Goal: Task Accomplishment & Management: Use online tool/utility

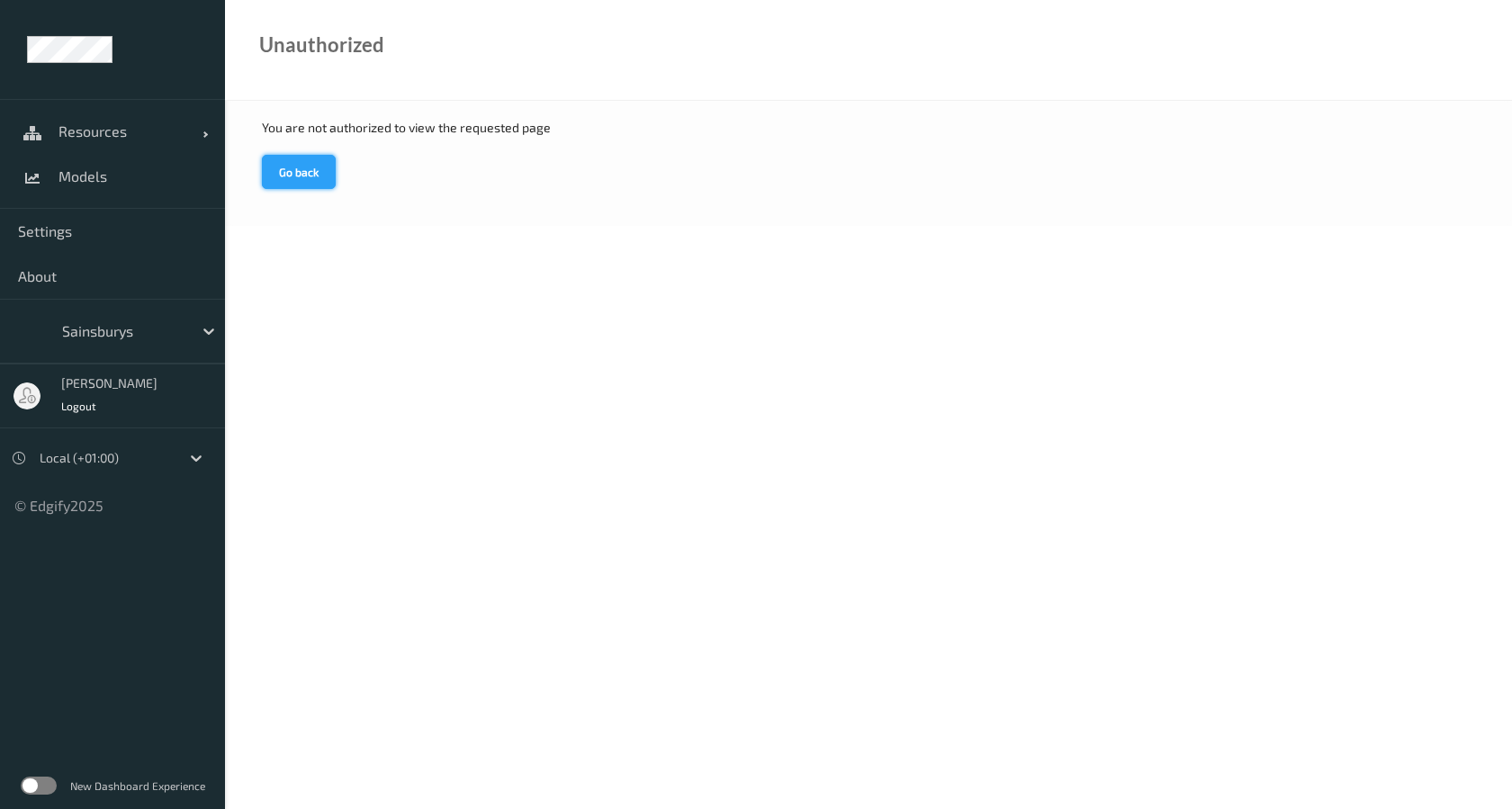
click at [318, 178] on button "Go back" at bounding box center [299, 171] width 74 height 34
click at [350, 169] on div "You are not authorized to view the requested page Go back" at bounding box center [867, 163] width 1286 height 125
click at [336, 170] on div "You are not authorized to view the requested page Go back" at bounding box center [867, 163] width 1286 height 125
click at [143, 129] on span "Resources" at bounding box center [130, 130] width 144 height 18
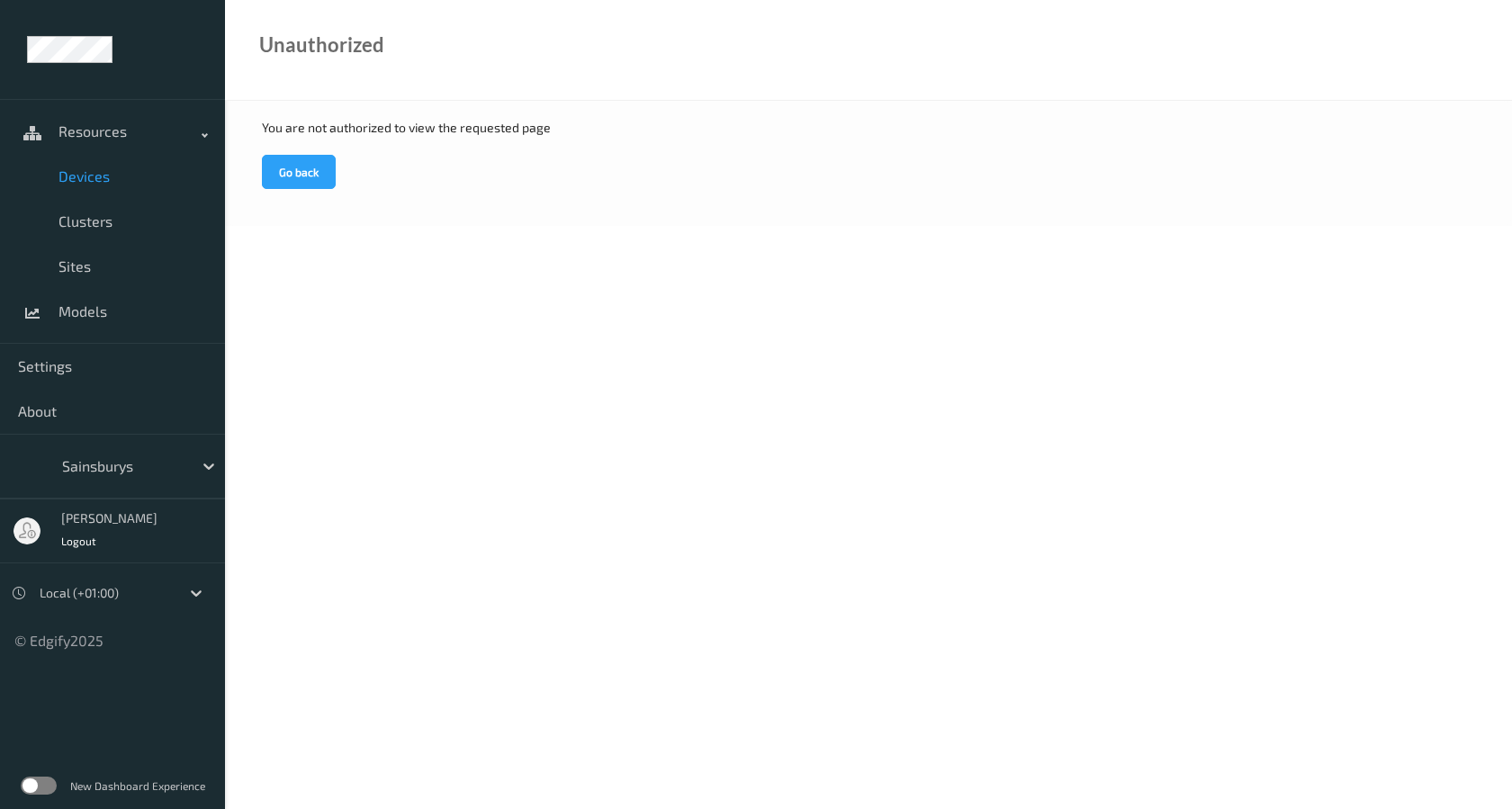
click at [114, 174] on span "Devices" at bounding box center [132, 176] width 149 height 18
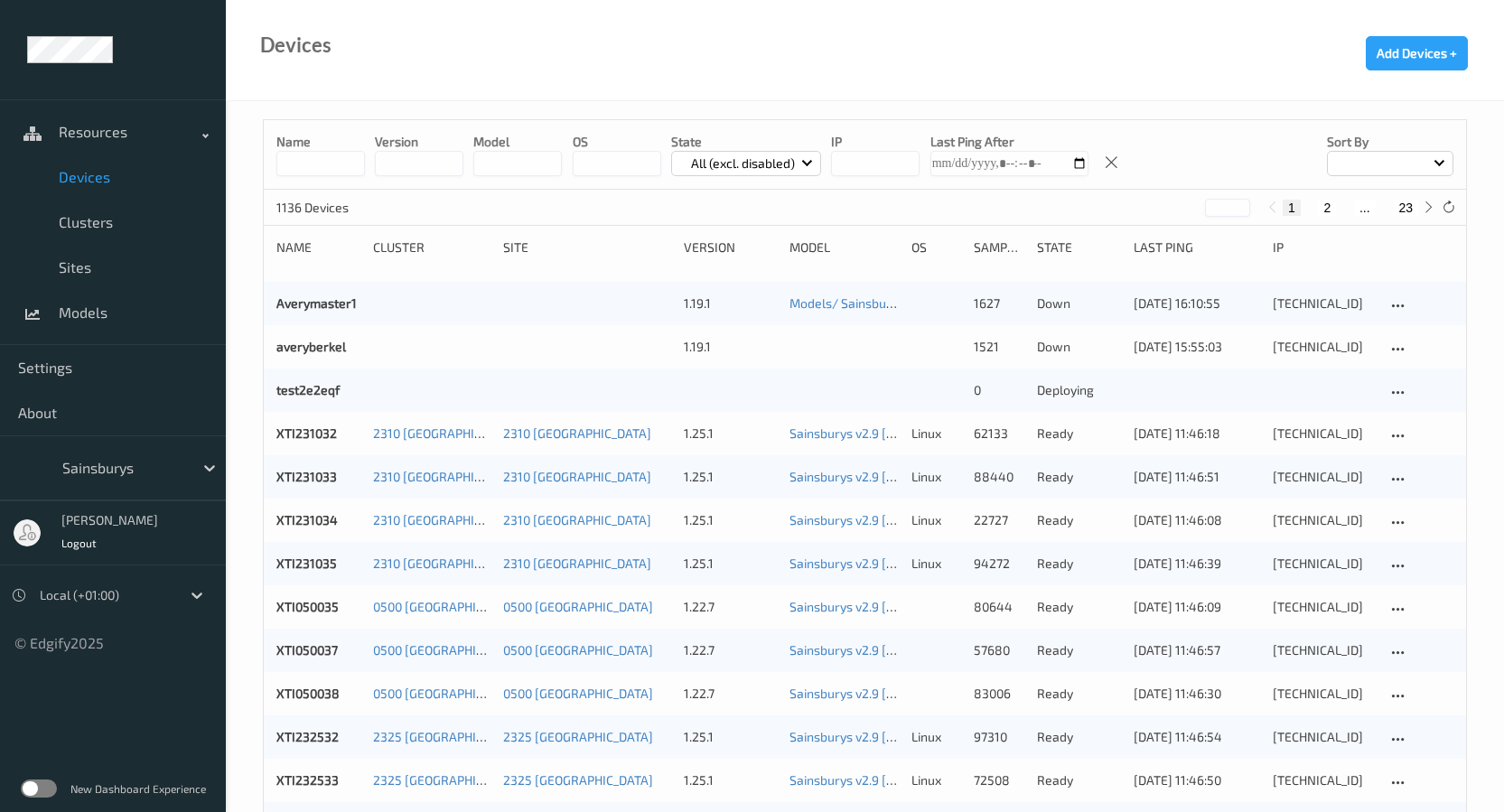
click at [330, 165] on input at bounding box center [320, 162] width 88 height 25
paste input "****"
type input "****"
click at [419, 122] on div "Name **** version model OS State All (excl. disabled) IP Last Ping After Sort by" at bounding box center [864, 154] width 1202 height 70
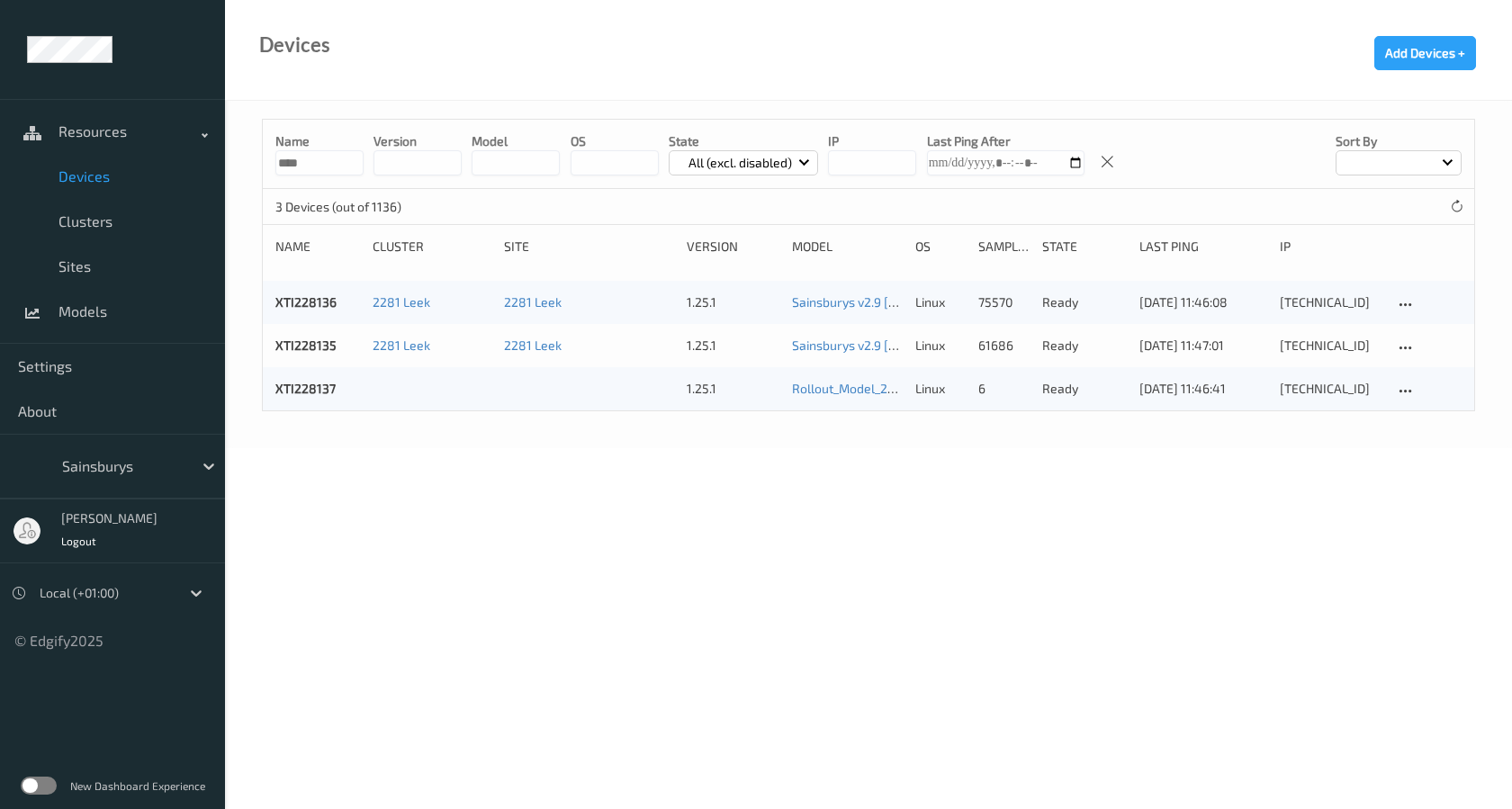
click at [906, 508] on body "Resources Devices Clusters Sites Models Settings About Sainsburys [PERSON_NAME]…" at bounding box center [756, 404] width 1512 height 809
click at [841, 453] on body "Resources Devices Clusters Sites Models Settings About Sainsburys [PERSON_NAME]…" at bounding box center [756, 404] width 1512 height 809
click at [615, 548] on body "Resources Devices Clusters Sites Models Settings About Sainsburys [PERSON_NAME]…" at bounding box center [756, 404] width 1512 height 809
copy link "XTI228137"
drag, startPoint x: 338, startPoint y: 386, endPoint x: 275, endPoint y: 392, distance: 63.3
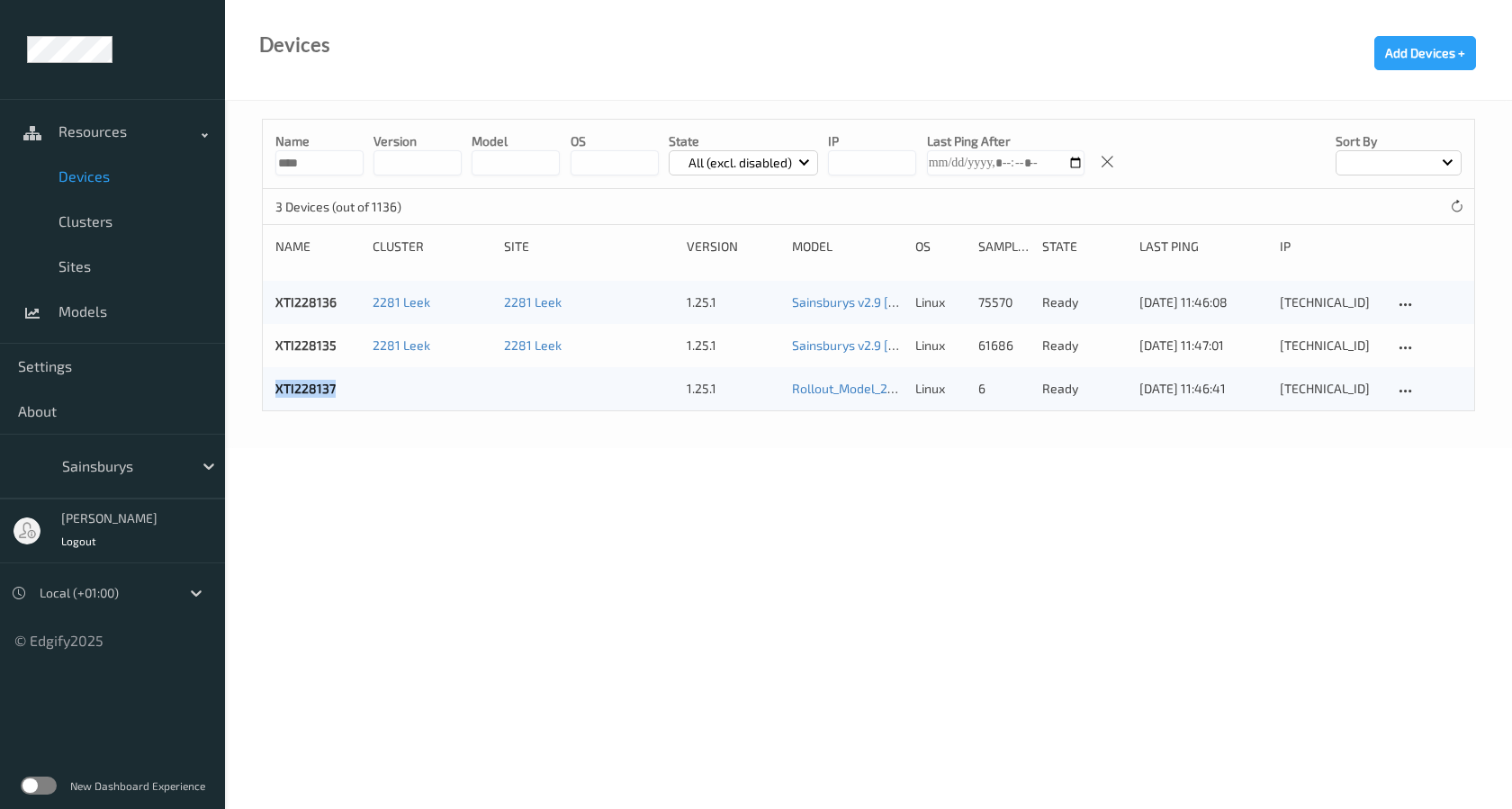
click at [275, 392] on div "XTI228137 1.25.1 Rollout_Model_2023 - no AutoPrint linux 6 ready [DATE] 11:46:4…" at bounding box center [868, 388] width 1211 height 43
click at [656, 485] on body "Resources Devices Clusters Sites Models Settings About Sainsburys [PERSON_NAME]…" at bounding box center [756, 404] width 1512 height 809
click at [861, 344] on link "Sainsburys v2.9 [DATE] 10:55 Auto Save" at bounding box center [903, 345] width 223 height 16
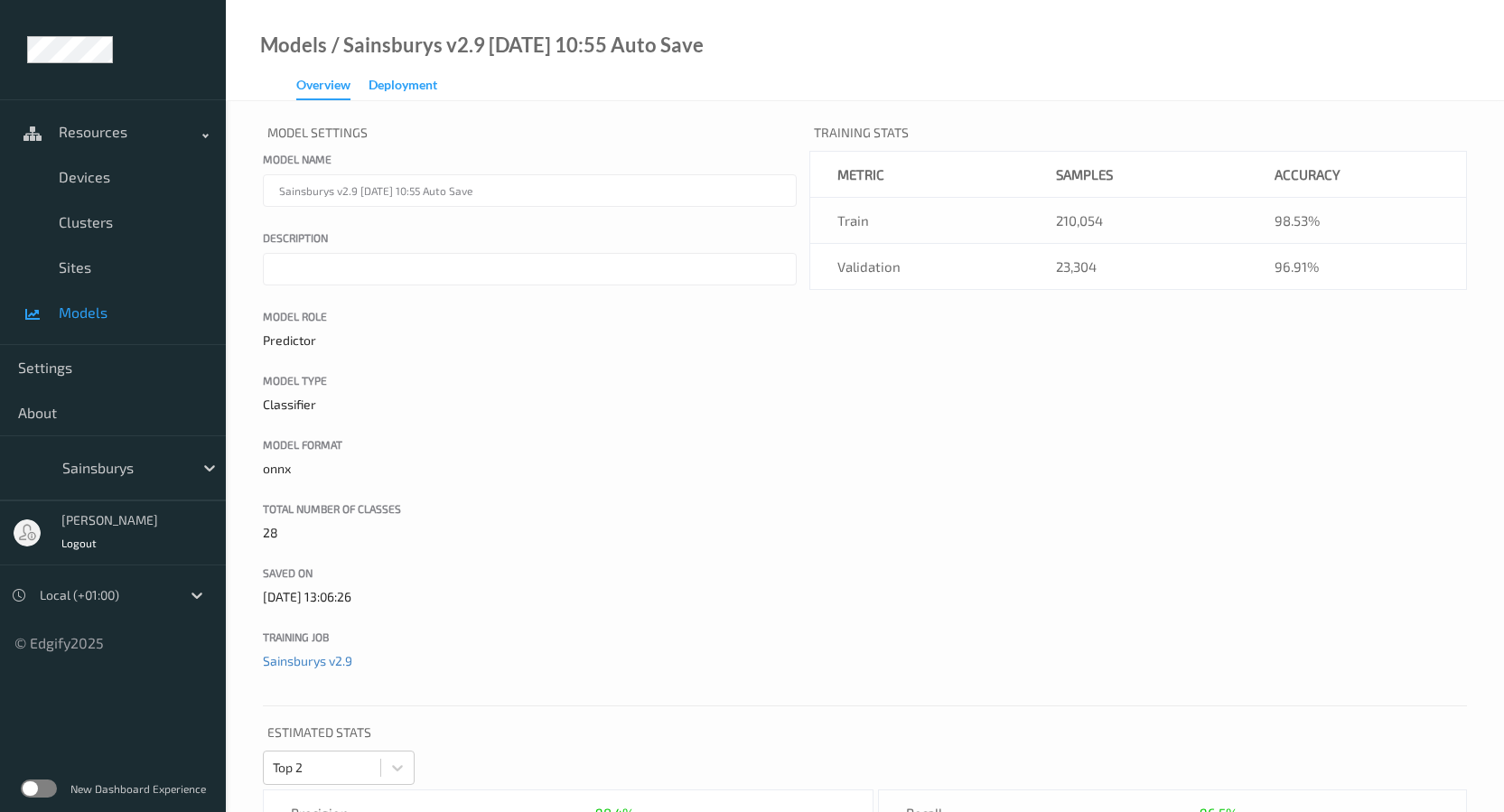
click at [396, 90] on div "Deployment" at bounding box center [403, 87] width 69 height 22
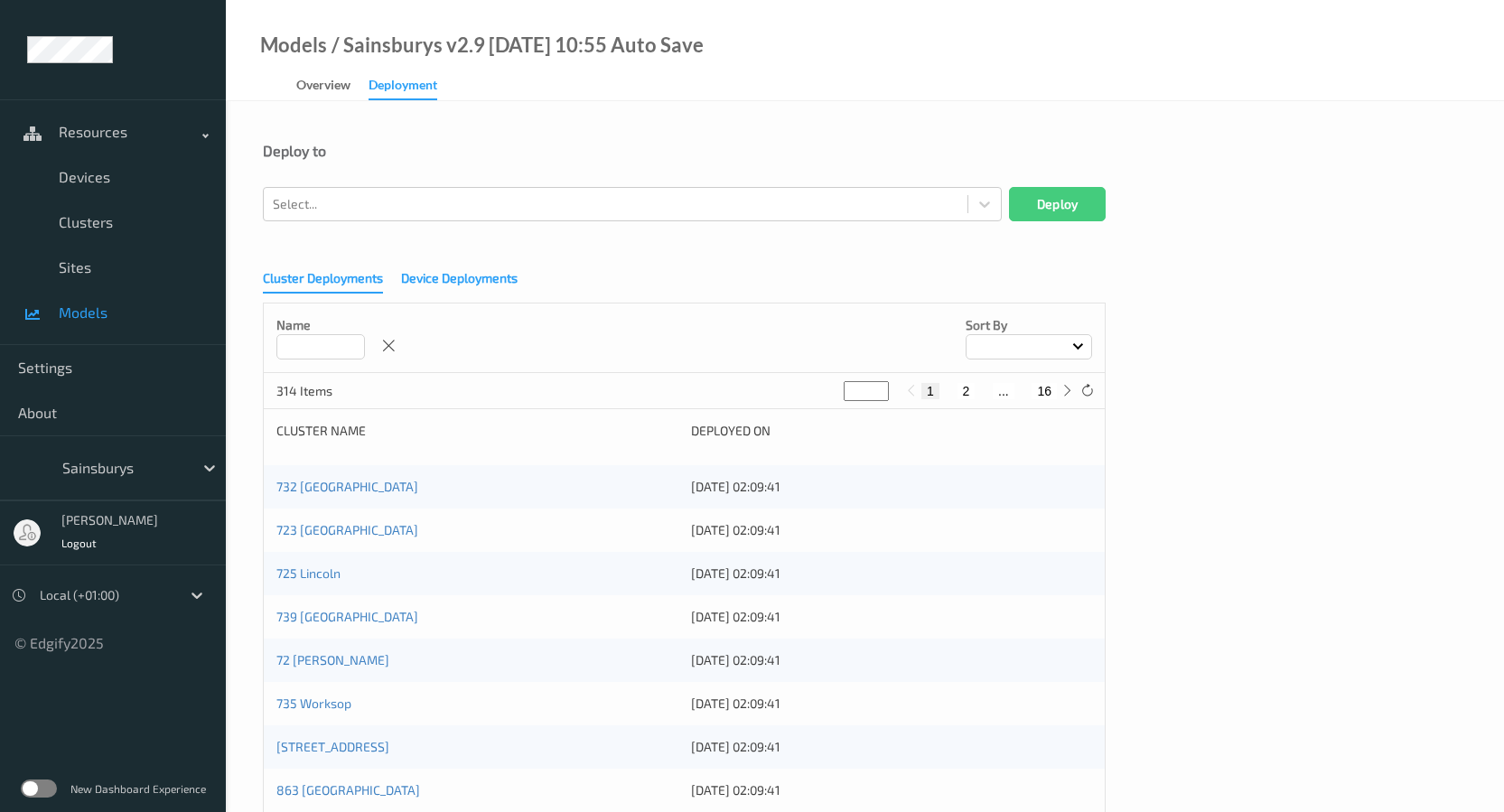
click at [436, 281] on div "Device Deployments" at bounding box center [460, 280] width 117 height 22
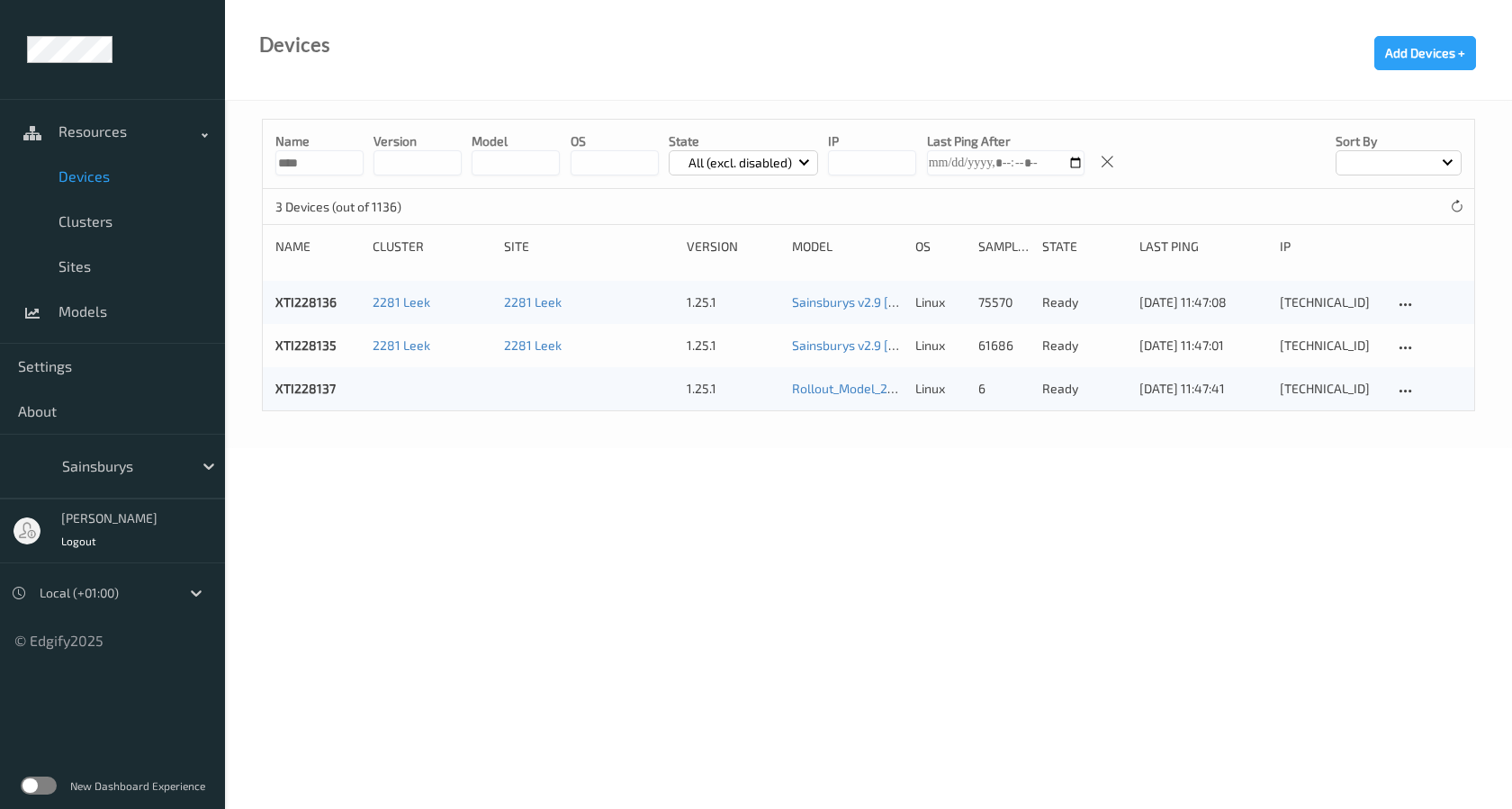
click at [771, 518] on body "Resources Devices Clusters Sites Models Settings About Sainsburys [PERSON_NAME]…" at bounding box center [756, 404] width 1512 height 809
click at [1403, 380] on div at bounding box center [1405, 391] width 22 height 22
click at [591, 570] on body "Resources Devices Clusters Sites Models Settings About Sainsburys [PERSON_NAME]…" at bounding box center [756, 404] width 1512 height 809
click at [879, 461] on body "Resources Devices Clusters Sites Models Settings About Sainsburys [PERSON_NAME]…" at bounding box center [756, 404] width 1512 height 809
click at [828, 349] on link "Sainsburys v2.9 [DATE] 10:55 Auto Save" at bounding box center [903, 345] width 223 height 16
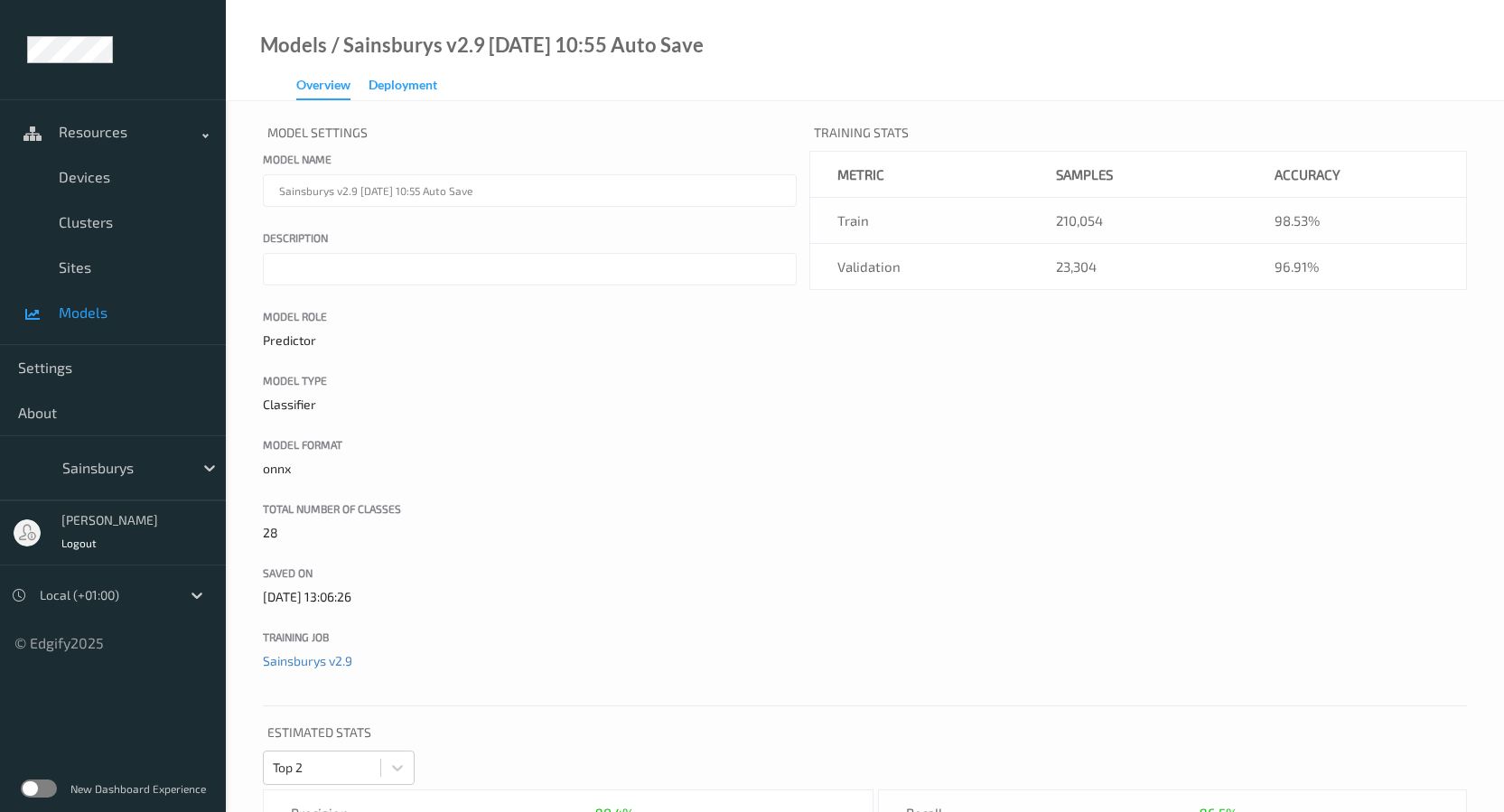
click at [409, 83] on div "Deployment" at bounding box center [403, 87] width 69 height 22
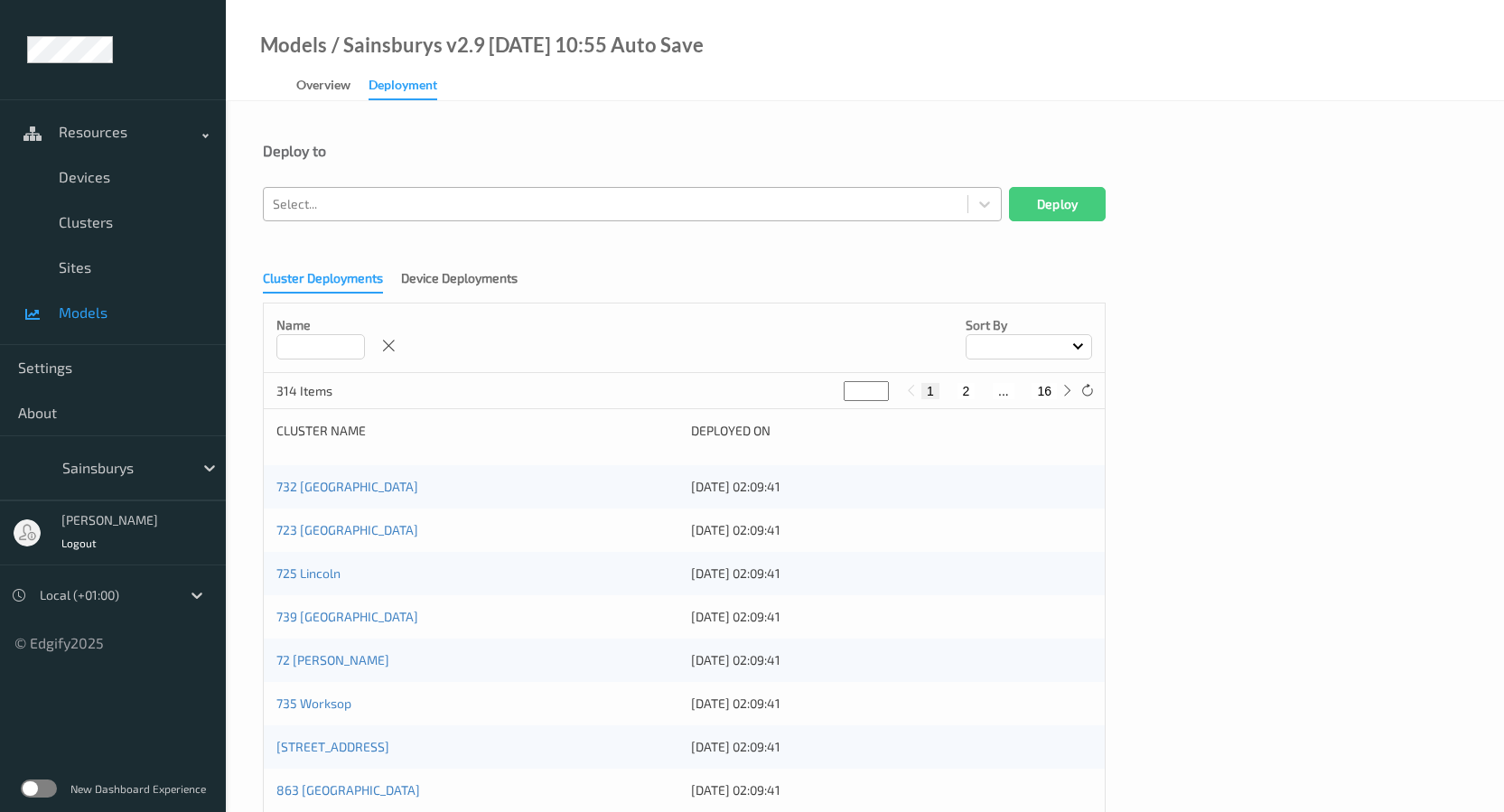
click at [376, 205] on div at bounding box center [616, 203] width 686 height 21
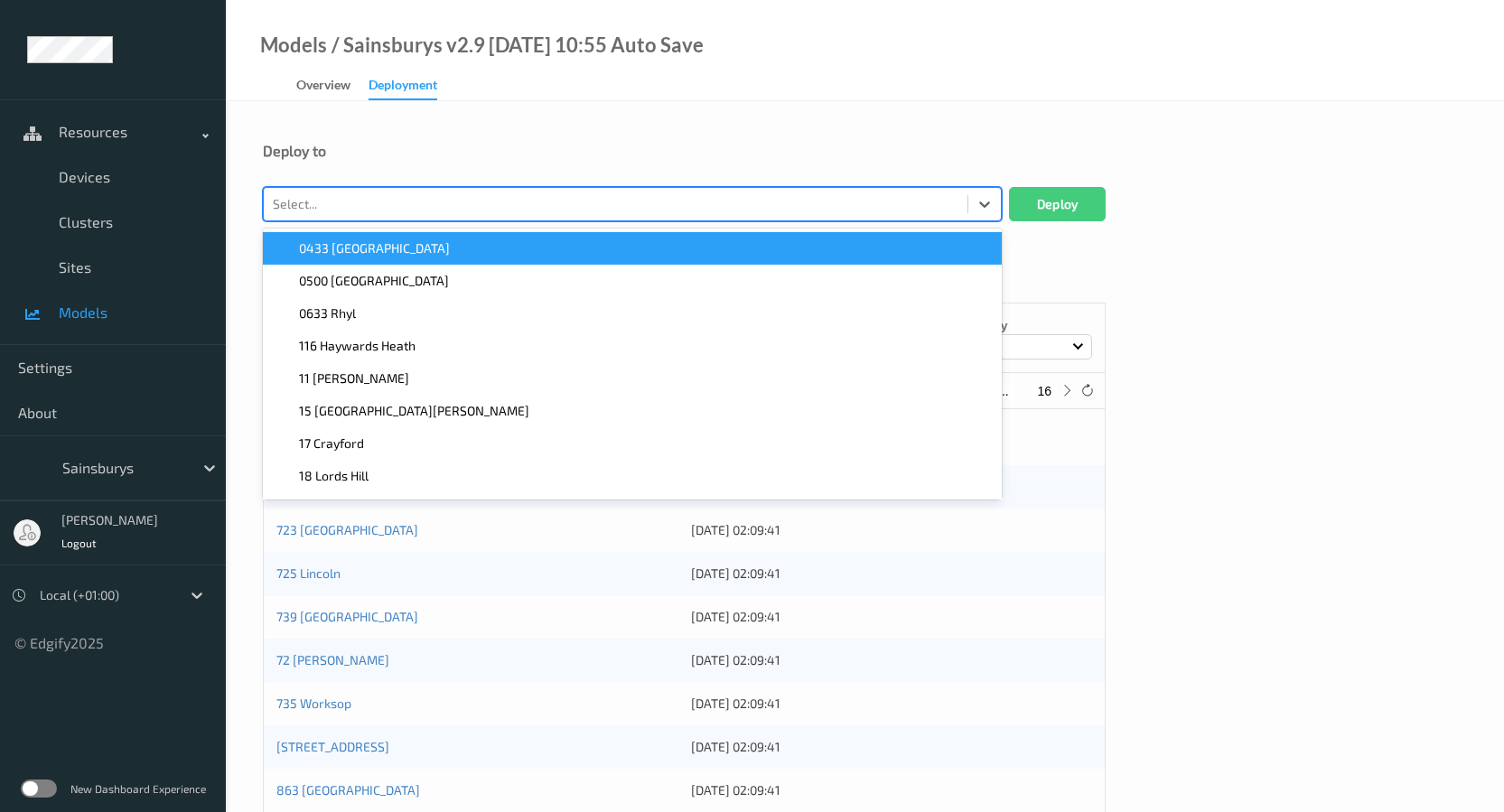
paste input "X"
click at [368, 206] on div at bounding box center [616, 203] width 686 height 21
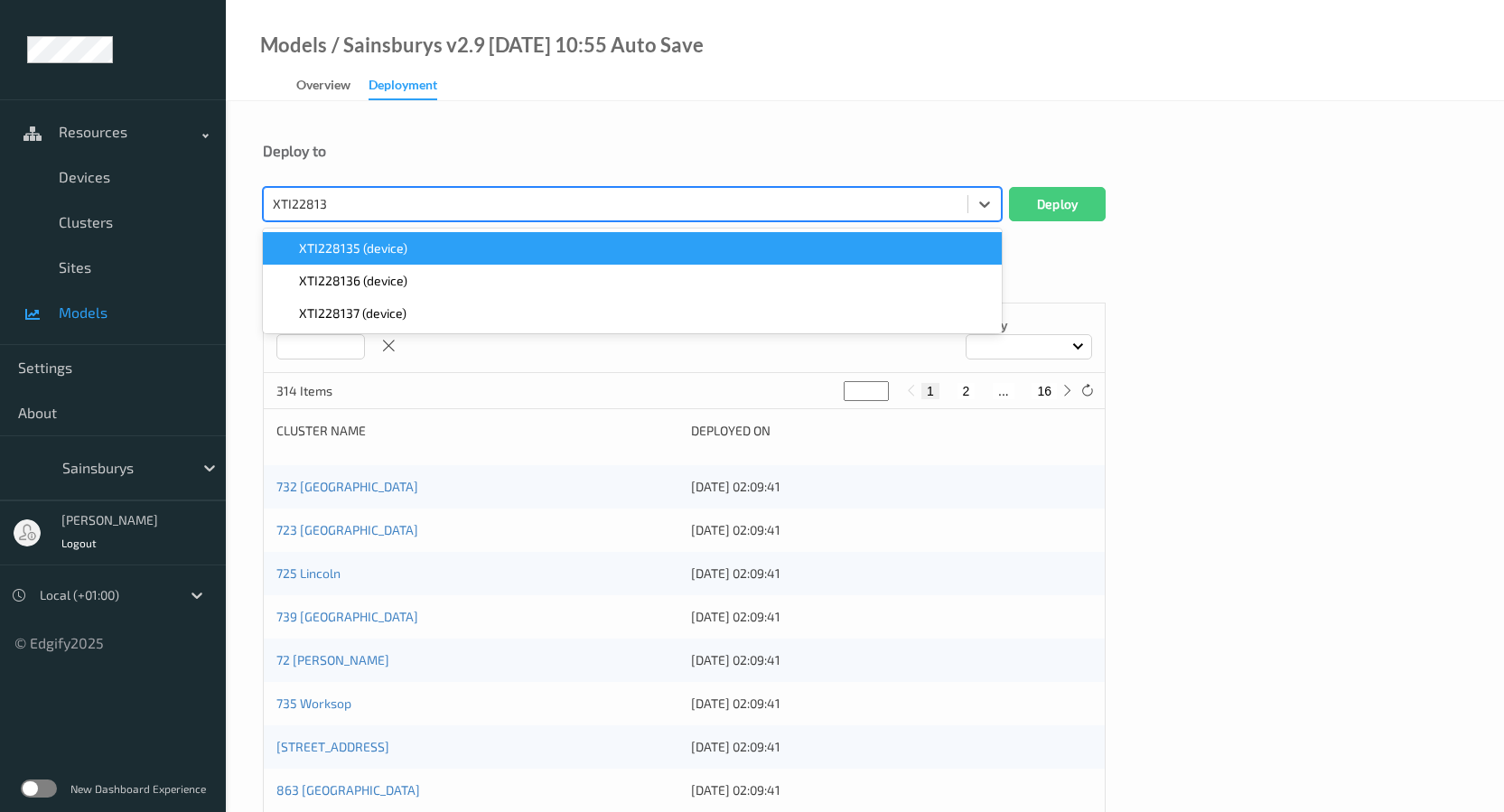
type input "XTI228137"
click at [372, 244] on span "XTI228137 (device)" at bounding box center [353, 248] width 108 height 18
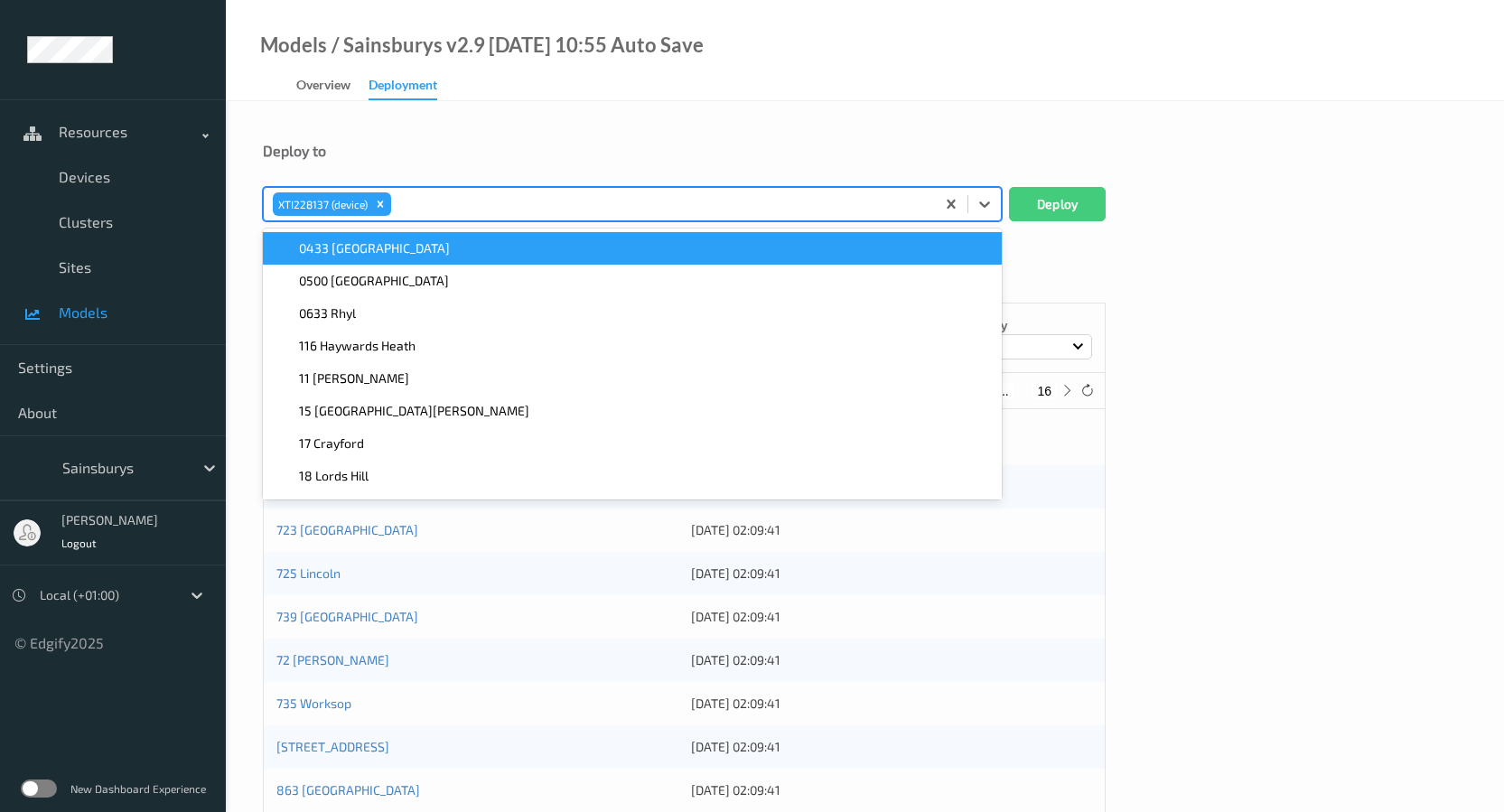
click at [538, 153] on div "Deploy to" at bounding box center [864, 150] width 1204 height 18
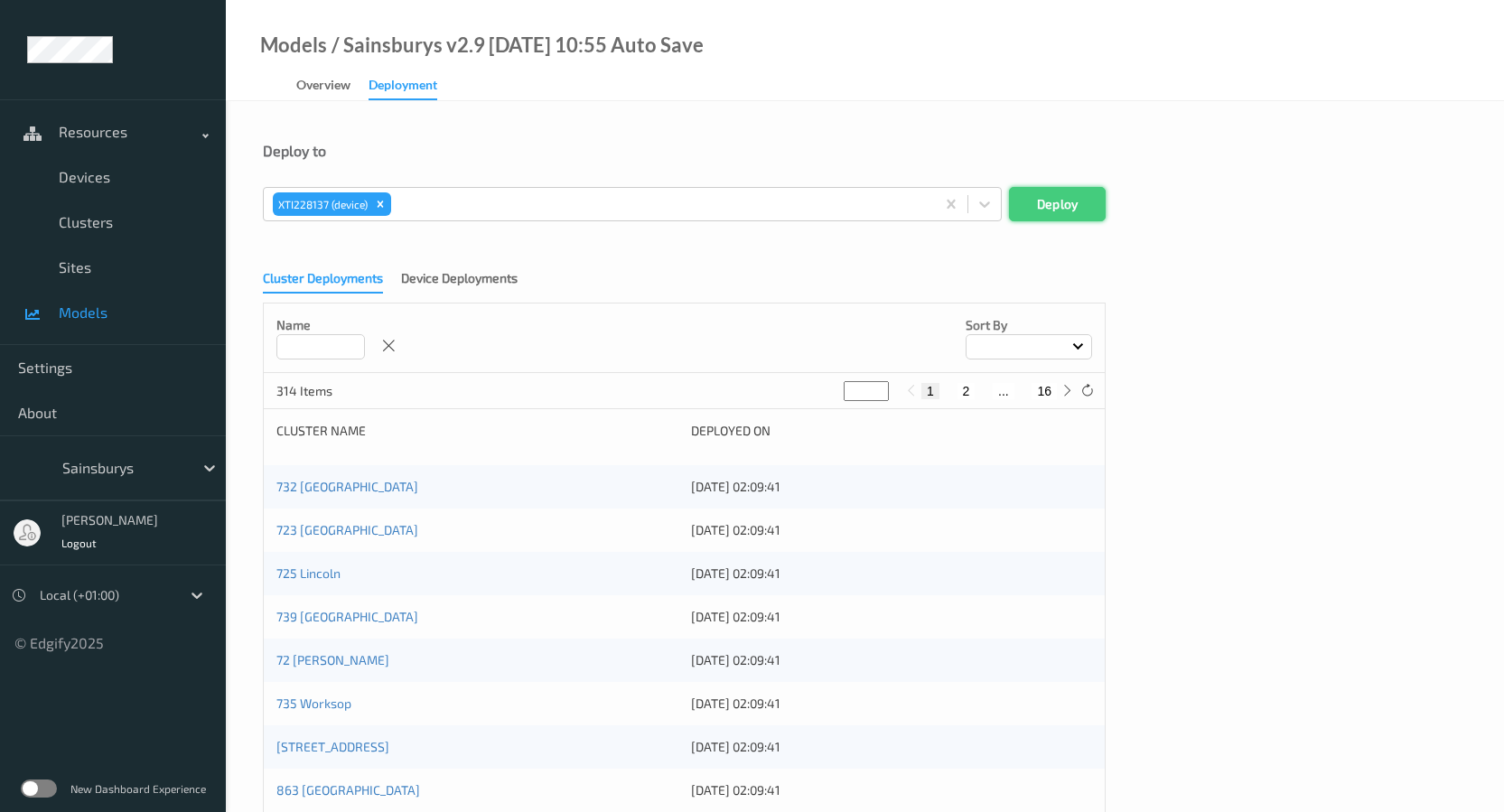
click at [1057, 211] on button "Deploy" at bounding box center [1057, 203] width 97 height 34
click at [325, 84] on div "Overview" at bounding box center [323, 87] width 54 height 22
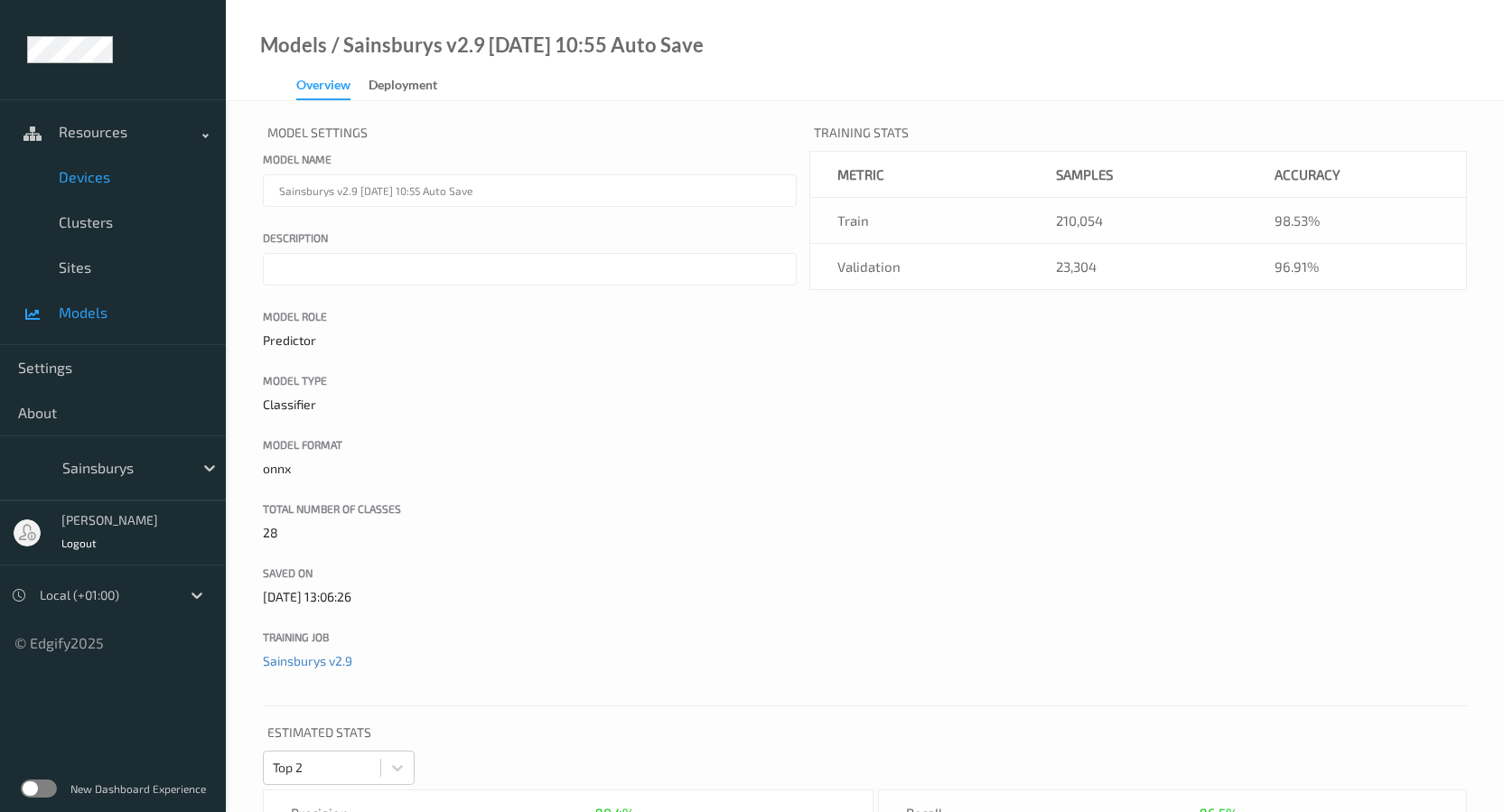
click at [88, 180] on span "Devices" at bounding box center [133, 176] width 149 height 18
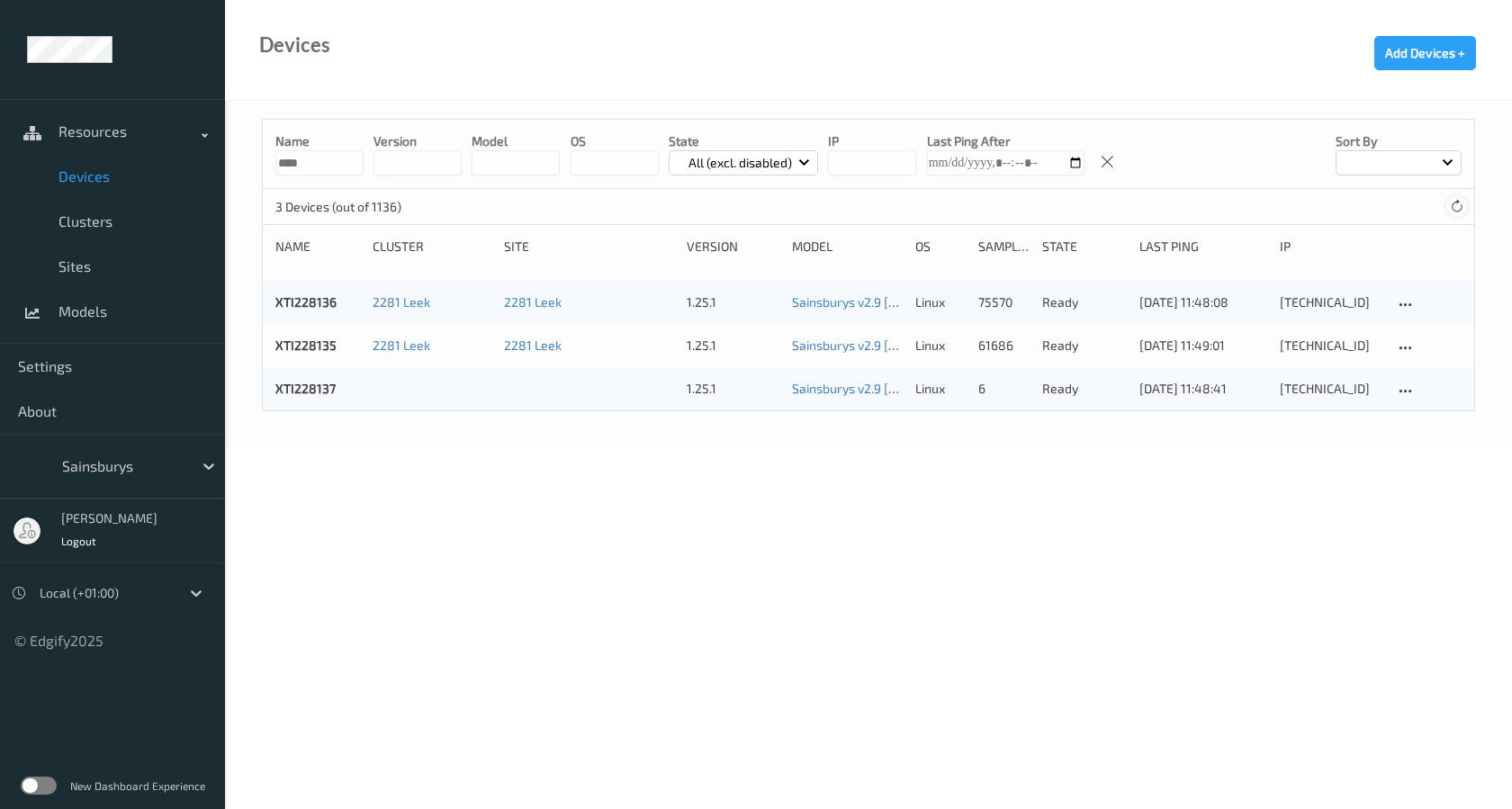
click at [1453, 202] on icon at bounding box center [1457, 206] width 14 height 14
click at [1457, 207] on icon at bounding box center [1457, 206] width 14 height 14
drag, startPoint x: 344, startPoint y: 389, endPoint x: 273, endPoint y: 388, distance: 71.0
click at [273, 388] on div "XTI228137 1.25.1 Sainsburys v2.9 [DATE] 10:55 Auto Save linux 6 ready [DATE] 11…" at bounding box center [868, 388] width 1211 height 43
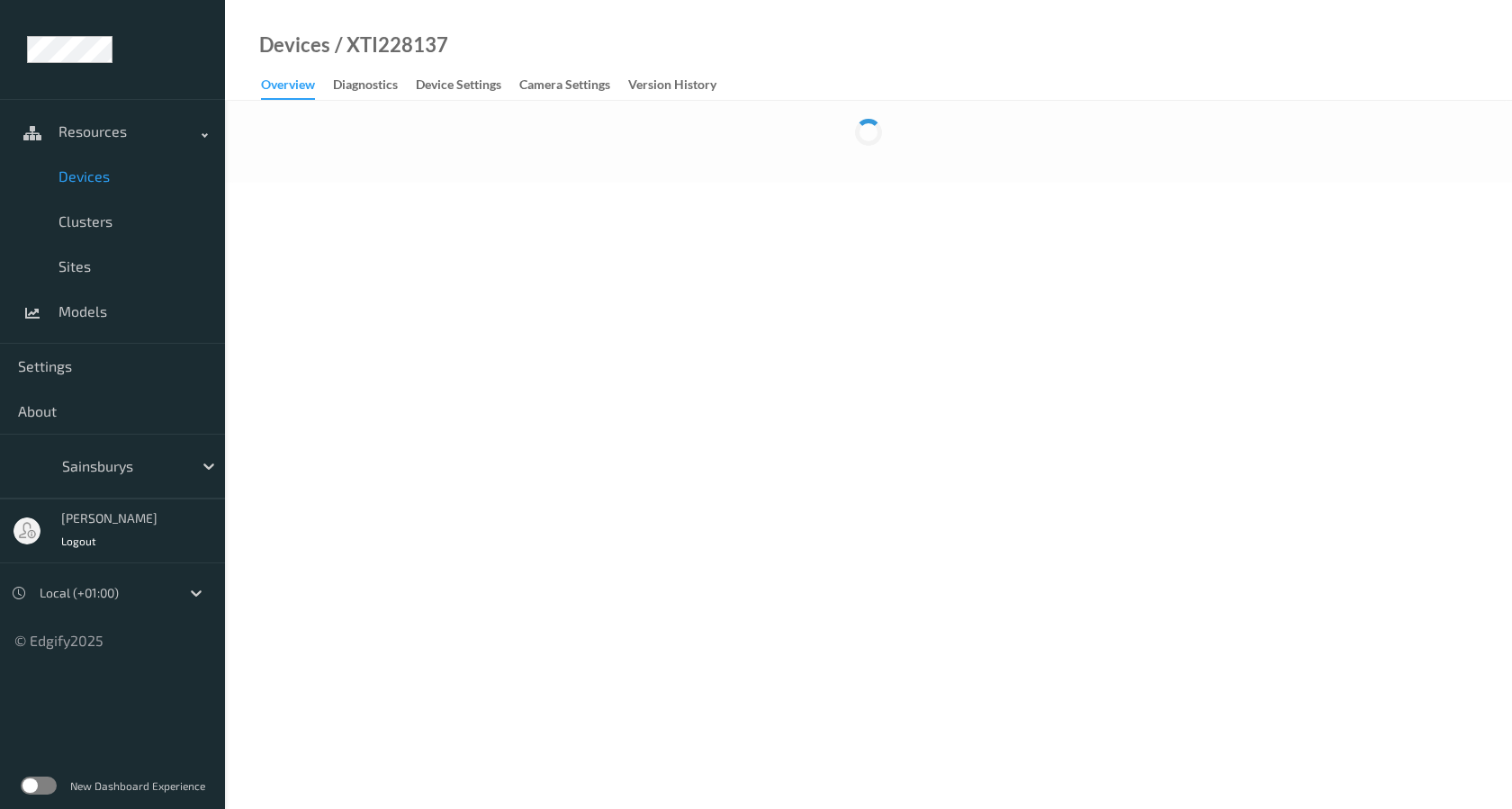
click at [407, 49] on div "/ XTI228137" at bounding box center [388, 44] width 117 height 18
copy div "XTI228137"
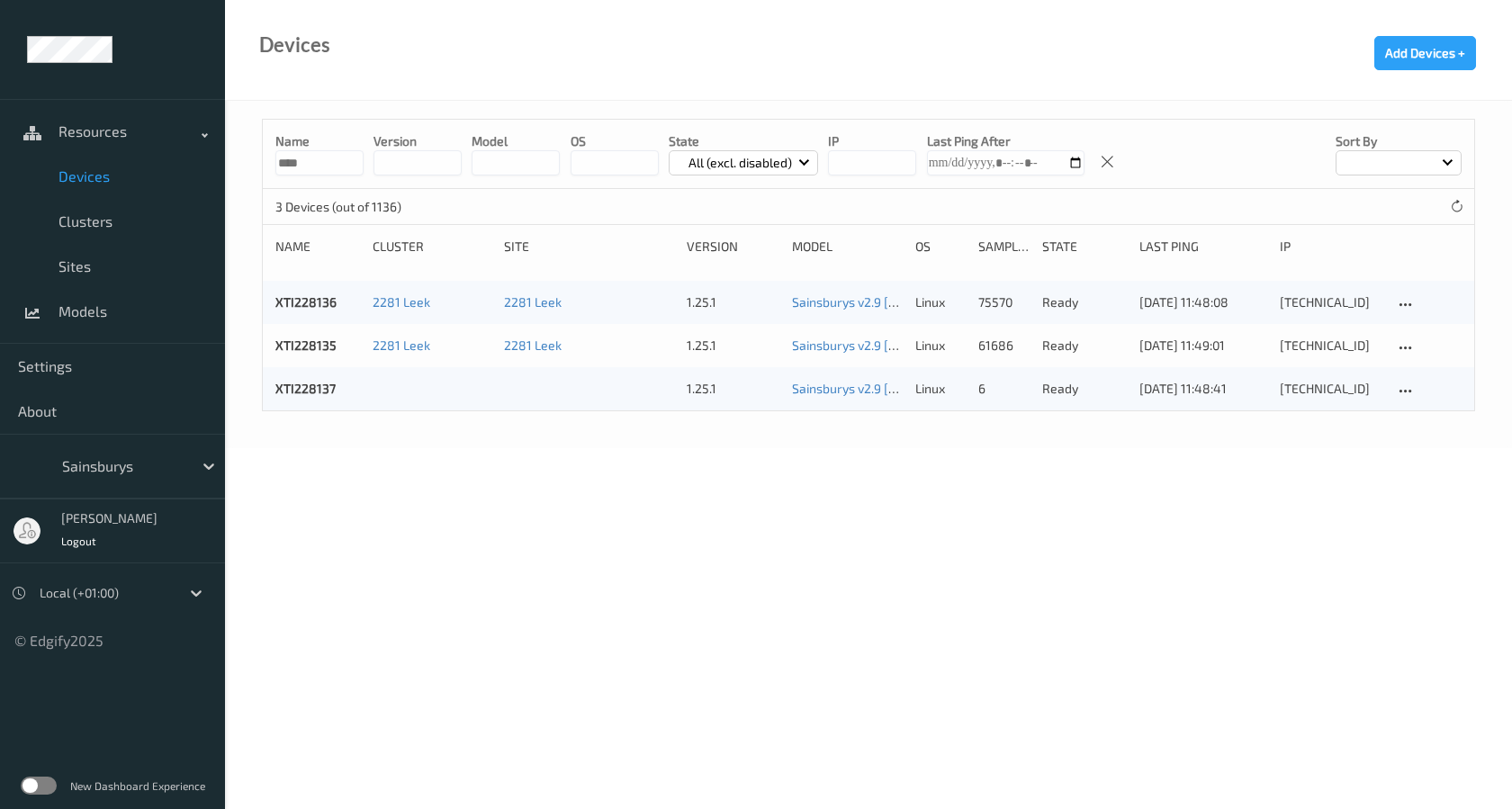
click at [504, 499] on body "Resources Devices Clusters Sites Models Settings About Sainsburys [PERSON_NAME]…" at bounding box center [756, 404] width 1512 height 809
copy link "XTI228137"
drag, startPoint x: 339, startPoint y: 389, endPoint x: 273, endPoint y: 391, distance: 66.0
click at [273, 391] on div "XTI228137 1.25.1 Sainsburys v2.9 [DATE] 10:55 Auto Save linux 6 ready [DATE] 11…" at bounding box center [868, 388] width 1211 height 43
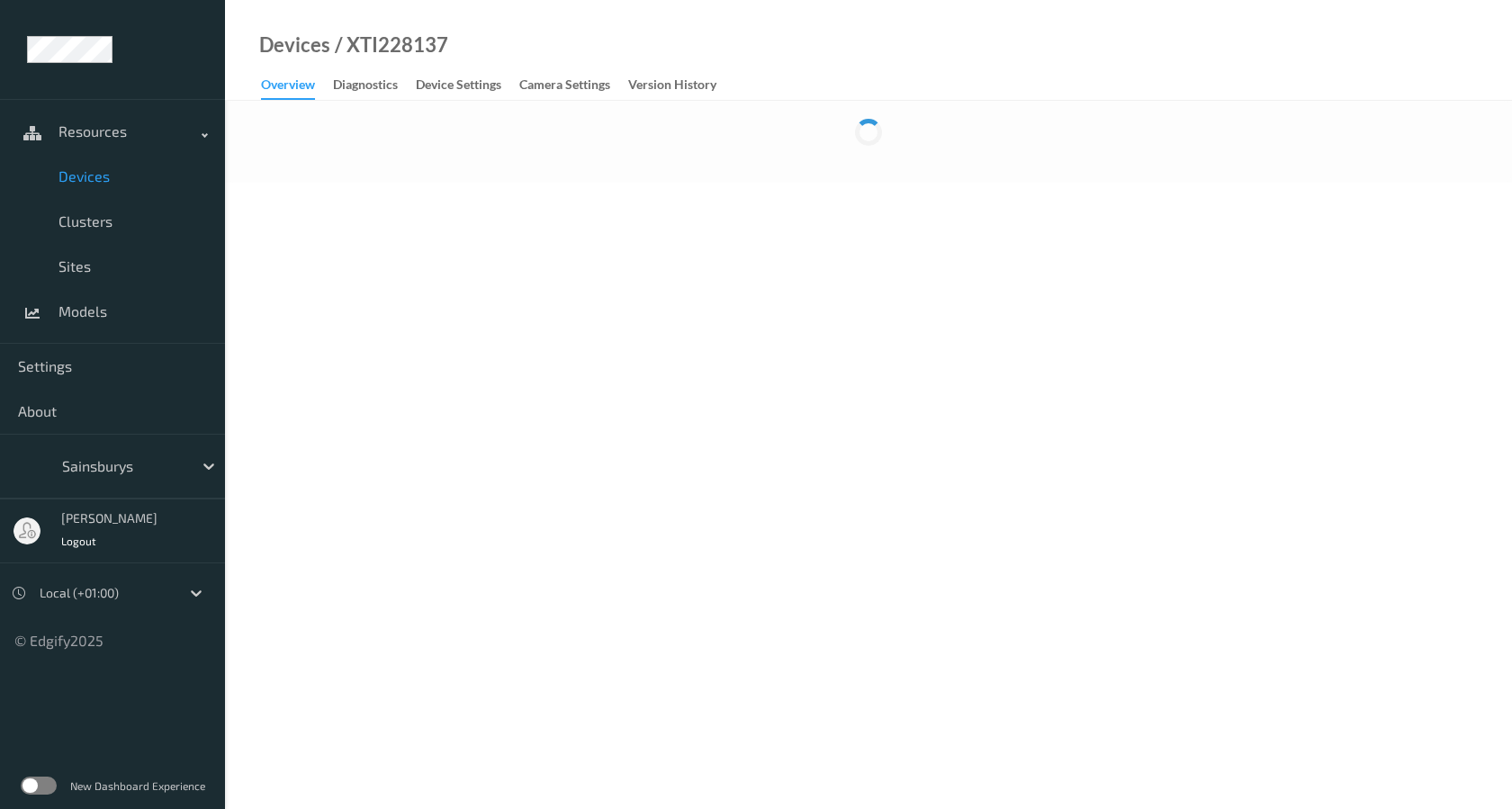
click at [333, 465] on body "Resources Devices Clusters Sites Models Settings About Sainsburys [PERSON_NAME]…" at bounding box center [756, 404] width 1512 height 809
click at [391, 36] on div "/ XTI228137" at bounding box center [388, 44] width 117 height 18
copy div "XTI228137"
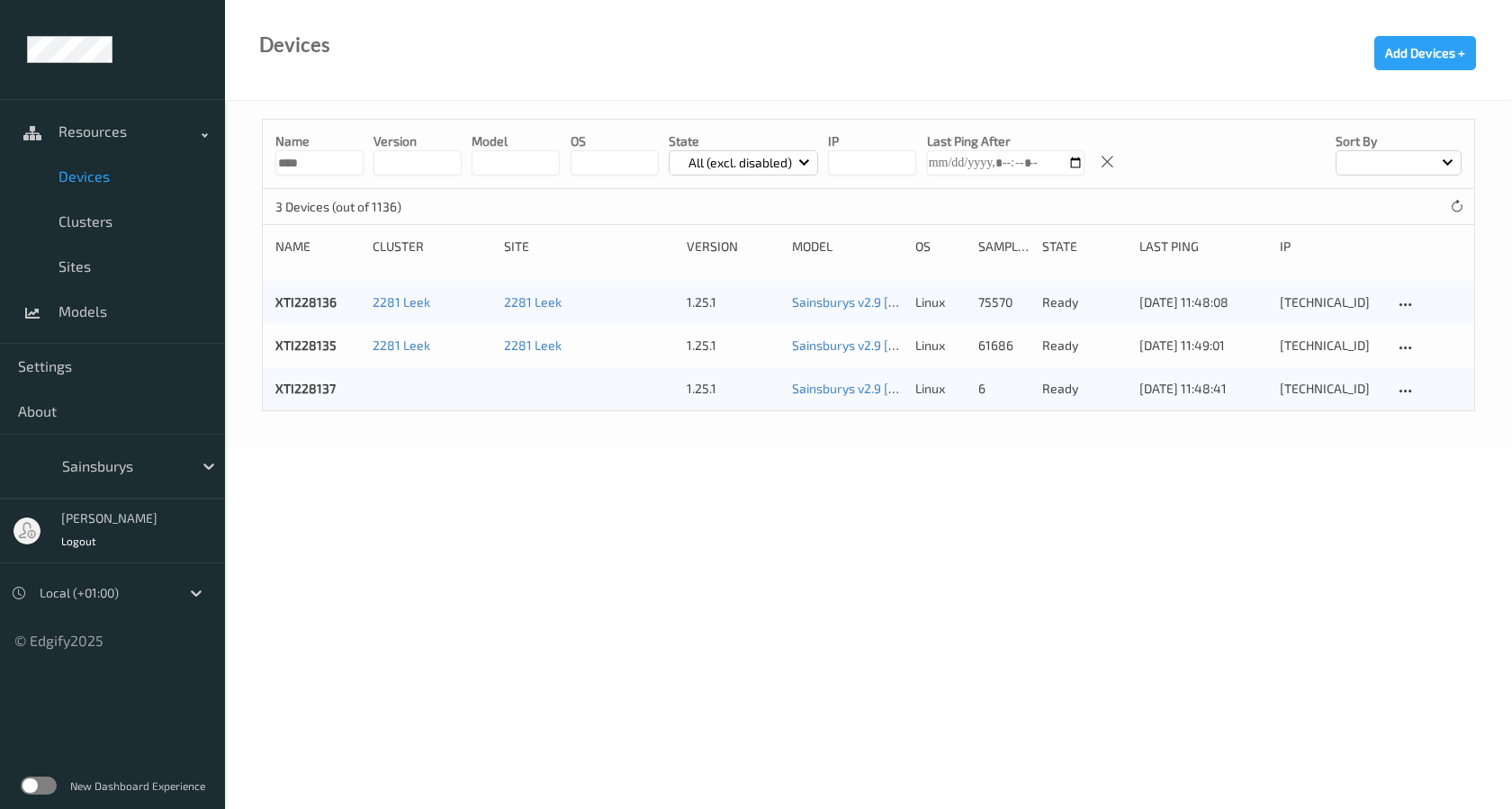
click at [441, 447] on div "Name **** version model OS State All (excl. disabled) IP Last Ping After Sort b…" at bounding box center [867, 275] width 1286 height 348
click at [434, 387] on div at bounding box center [432, 388] width 118 height 18
click at [830, 468] on body "Resources Devices Clusters Sites Models Settings About Sainsburys [PERSON_NAME]…" at bounding box center [756, 404] width 1512 height 809
click at [849, 349] on link "Sainsburys v2.9 [DATE] 10:55 Auto Save" at bounding box center [903, 345] width 223 height 16
click at [859, 476] on body "Resources Devices Clusters Sites Models Settings About Sainsburys [PERSON_NAME]…" at bounding box center [756, 404] width 1512 height 809
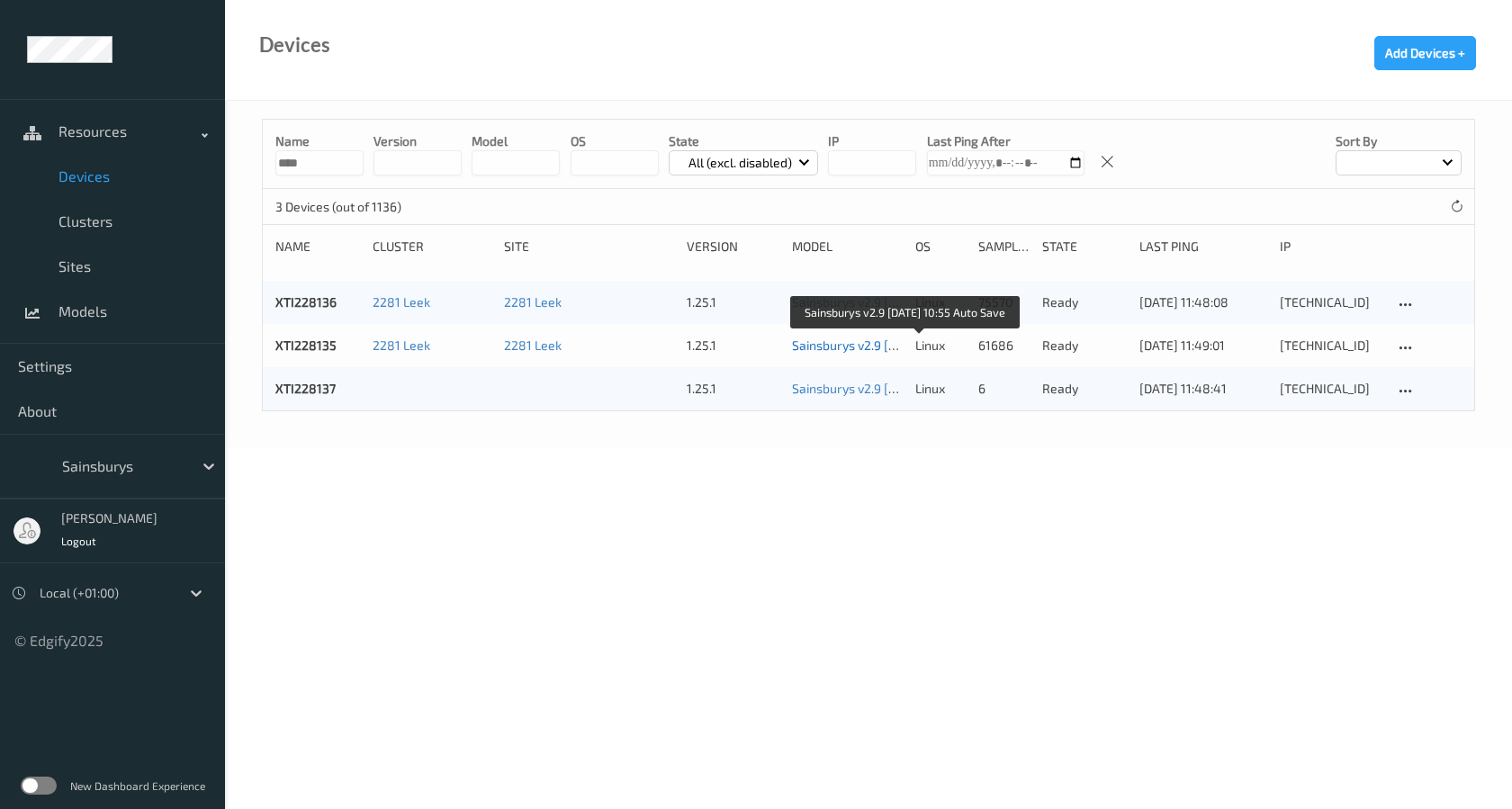
click at [848, 345] on link "Sainsburys v2.9 [DATE] 10:55 Auto Save" at bounding box center [903, 345] width 223 height 16
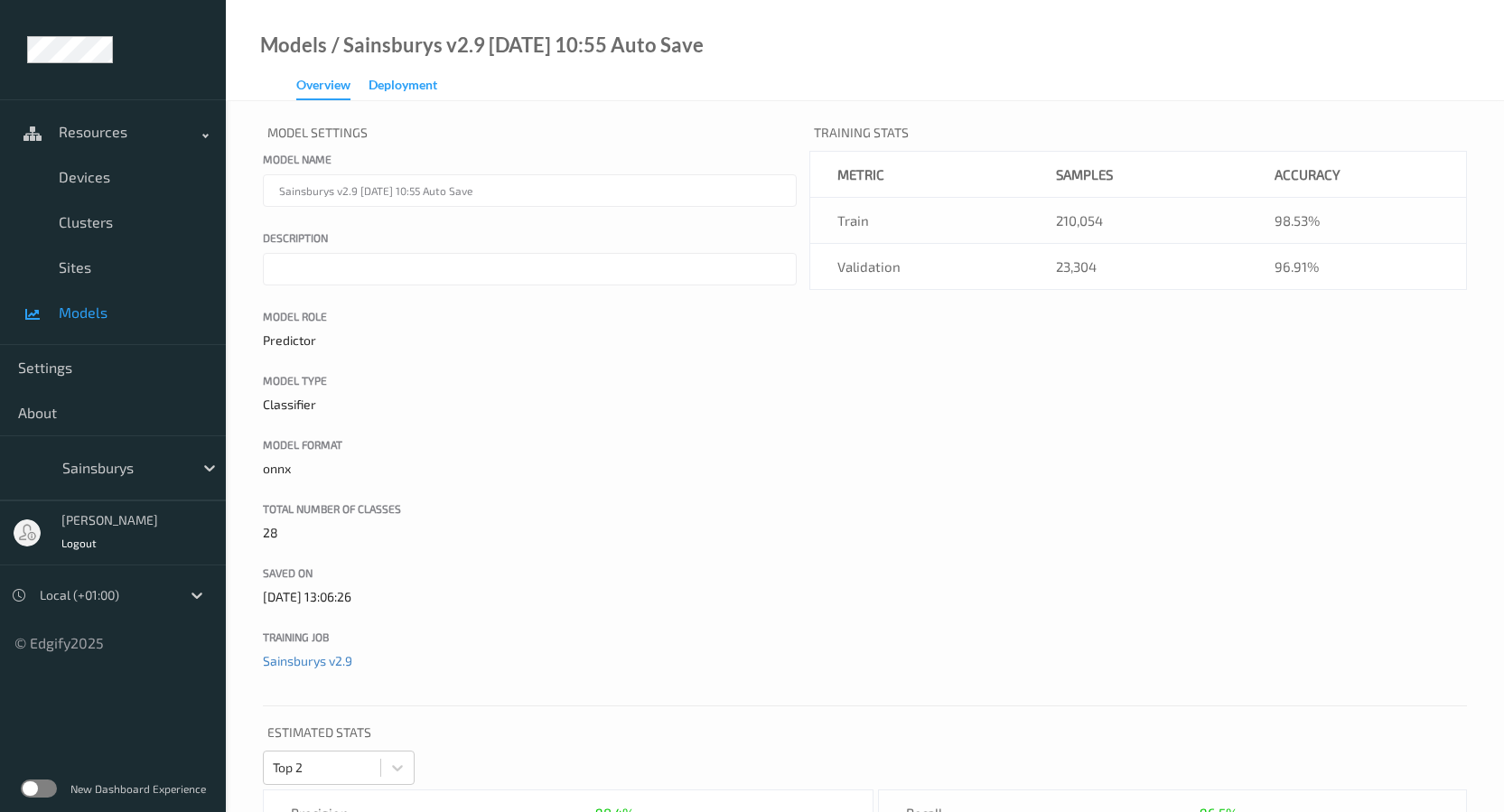
click at [385, 97] on div "Deployment" at bounding box center [403, 87] width 69 height 22
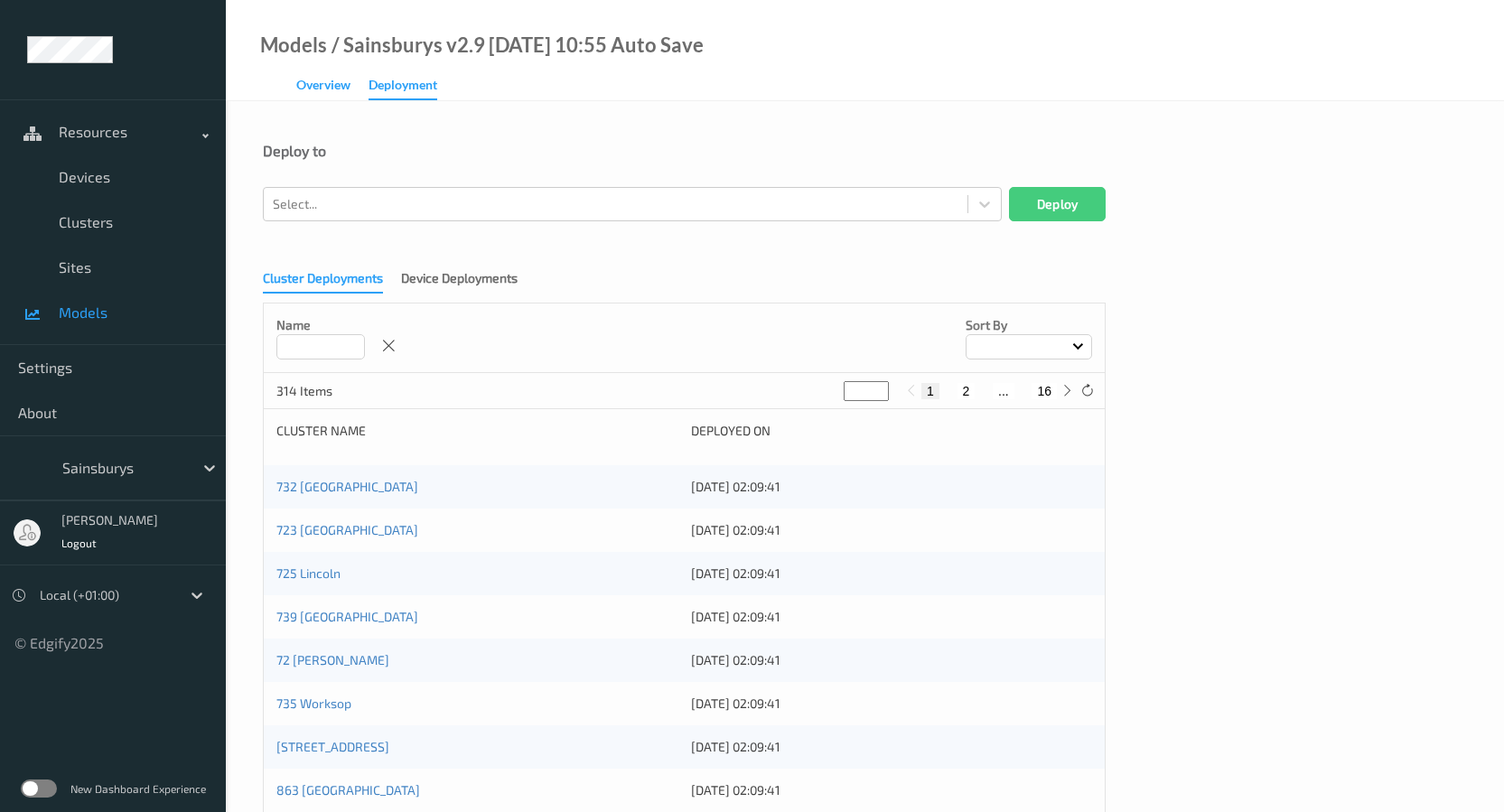
click at [349, 86] on div "Overview" at bounding box center [323, 87] width 54 height 22
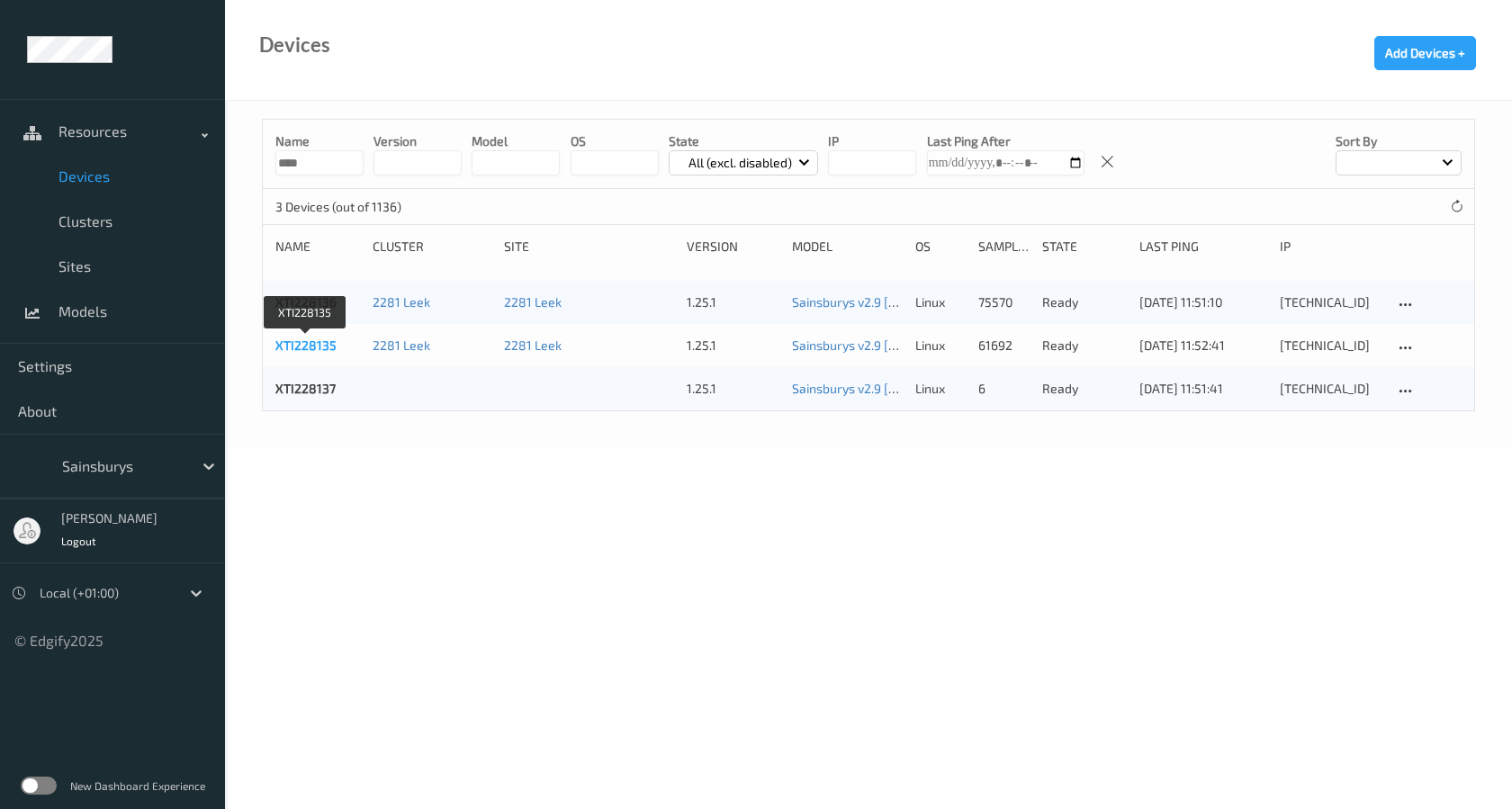
click at [325, 339] on link "XTI228135" at bounding box center [306, 345] width 61 height 16
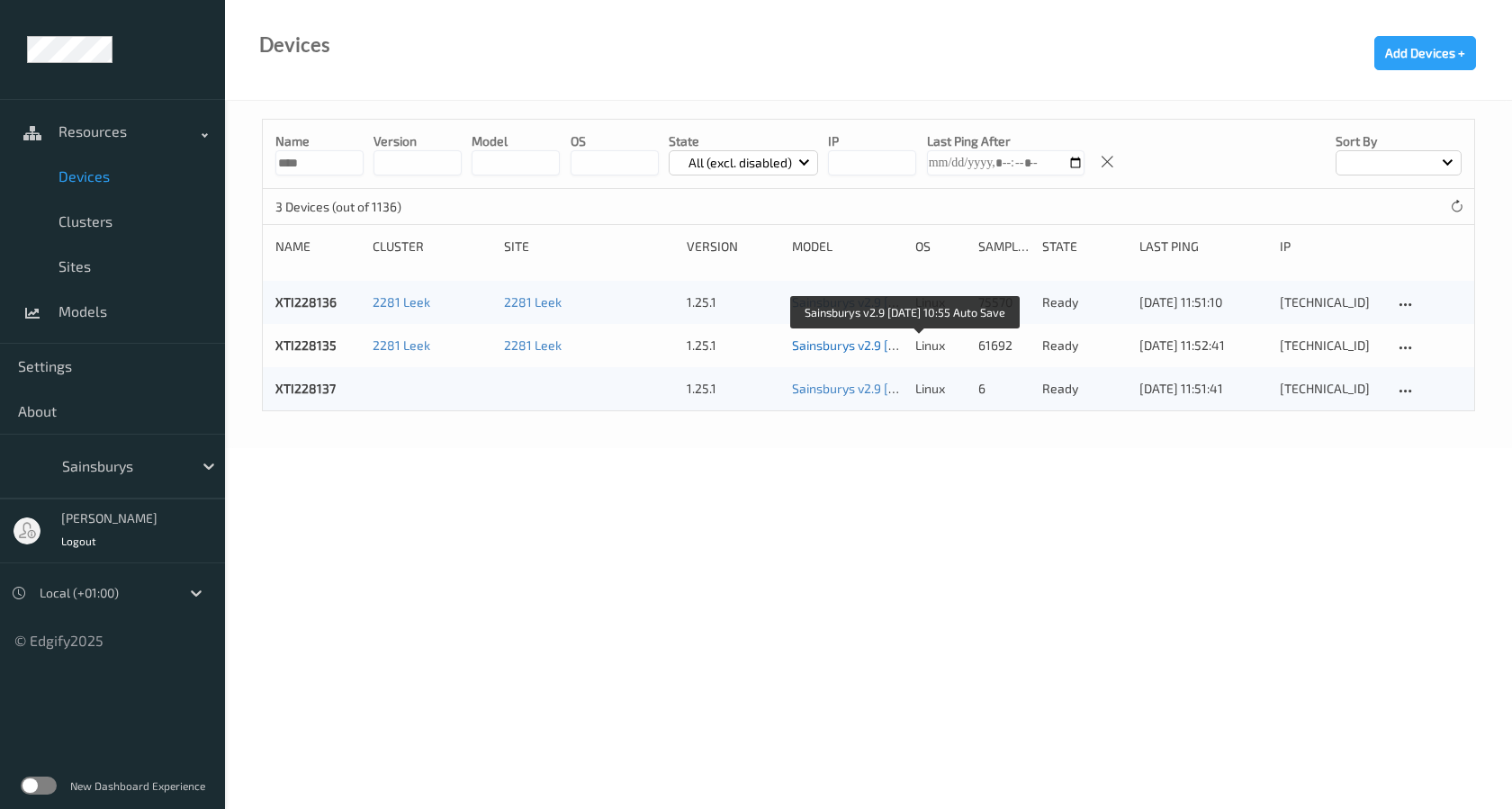
click at [806, 344] on link "Sainsburys v2.9 [DATE] 10:55 Auto Save" at bounding box center [903, 345] width 223 height 16
click at [822, 472] on body "Resources Devices Clusters Sites Models Settings About Sainsburys [PERSON_NAME]…" at bounding box center [756, 404] width 1512 height 809
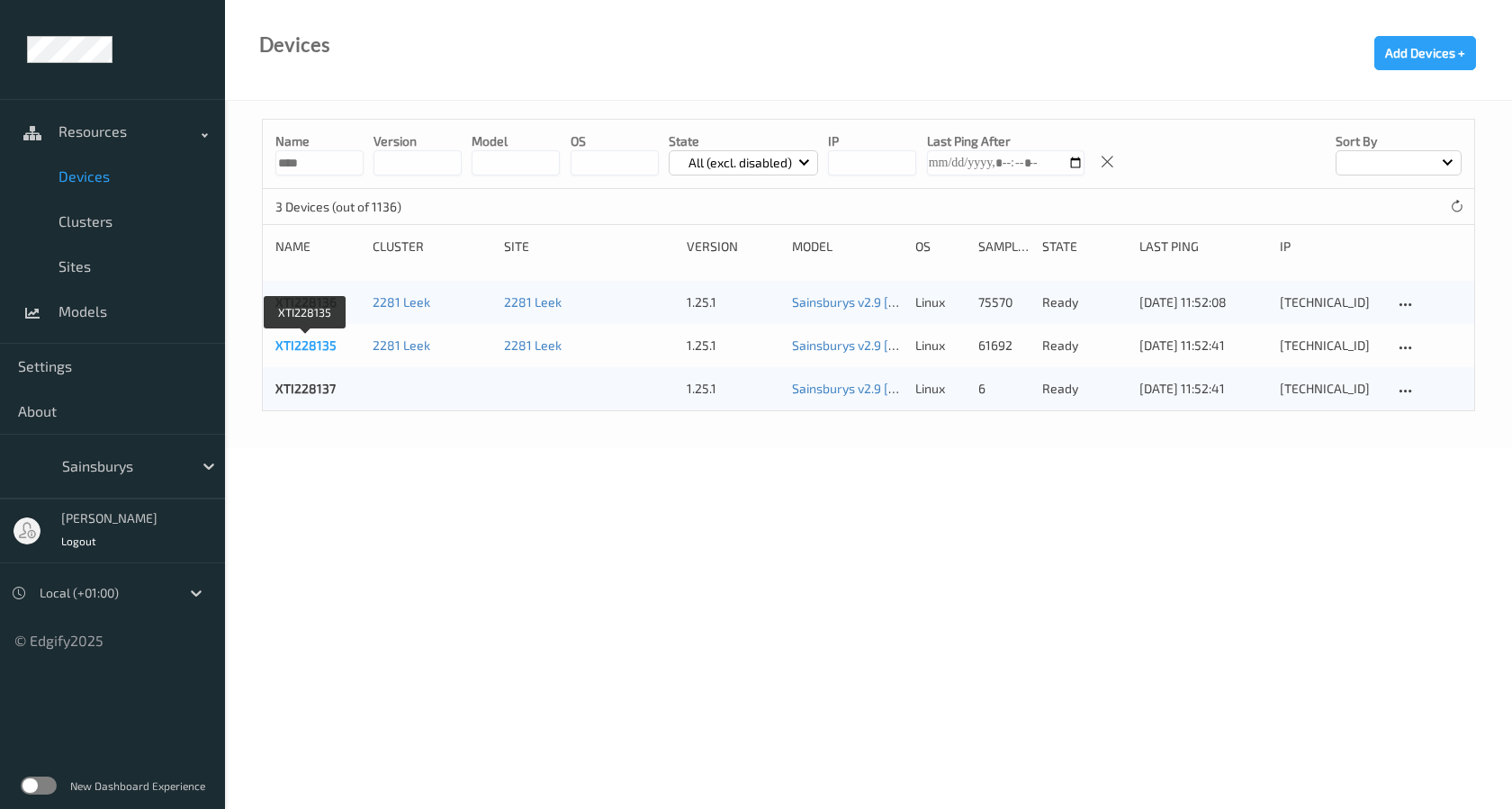
click at [312, 348] on link "XTI228135" at bounding box center [306, 345] width 61 height 16
click at [445, 637] on body "Resources Devices Clusters Sites Models Settings About Sainsburys [PERSON_NAME]…" at bounding box center [756, 404] width 1512 height 809
click at [612, 666] on body "Resources Devices Clusters Sites Models Settings About Sainsburys [PERSON_NAME]…" at bounding box center [756, 404] width 1512 height 809
click at [60, 372] on span "Settings" at bounding box center [112, 365] width 189 height 18
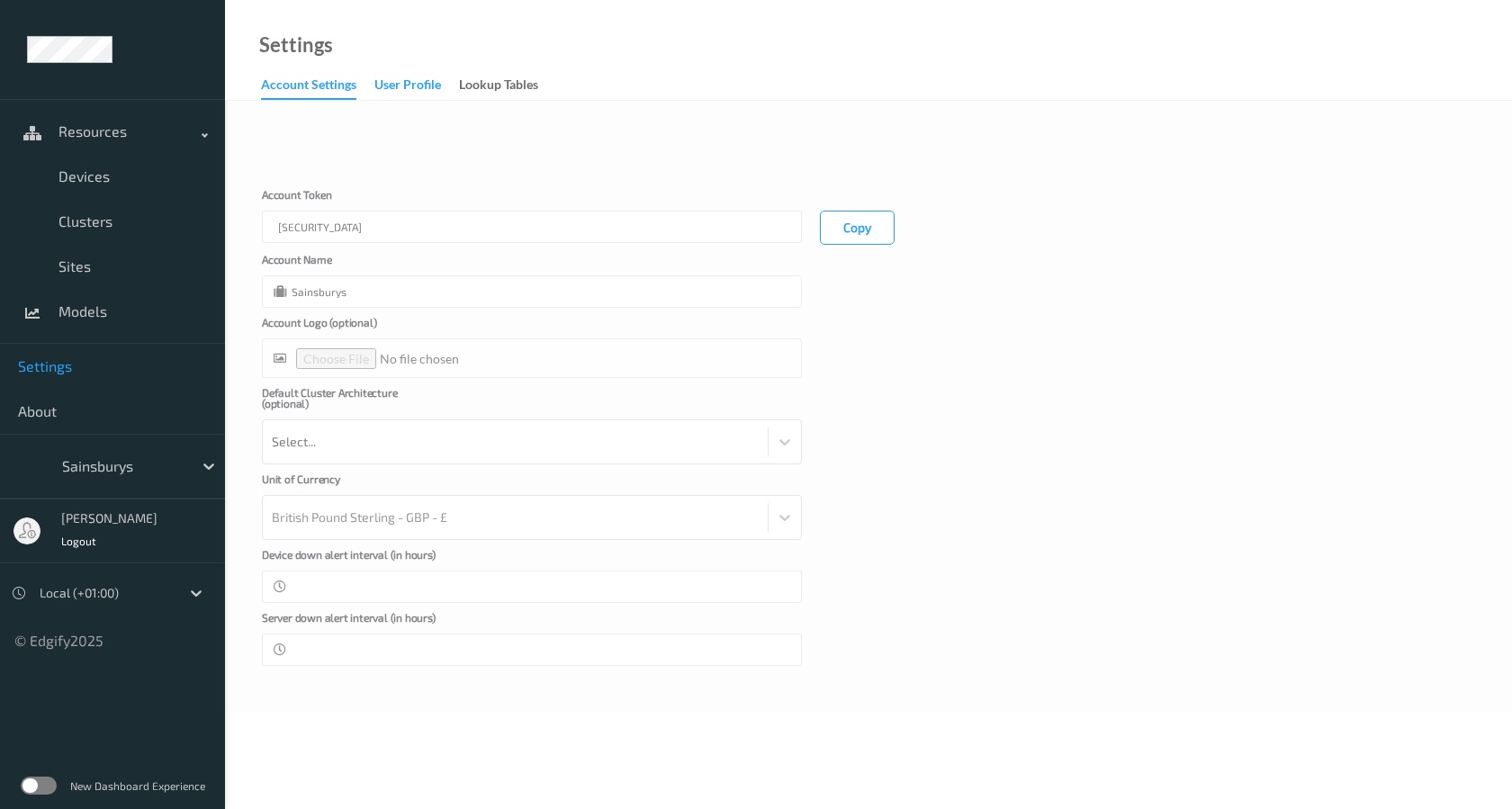
click at [396, 79] on div "User Profile" at bounding box center [408, 87] width 67 height 22
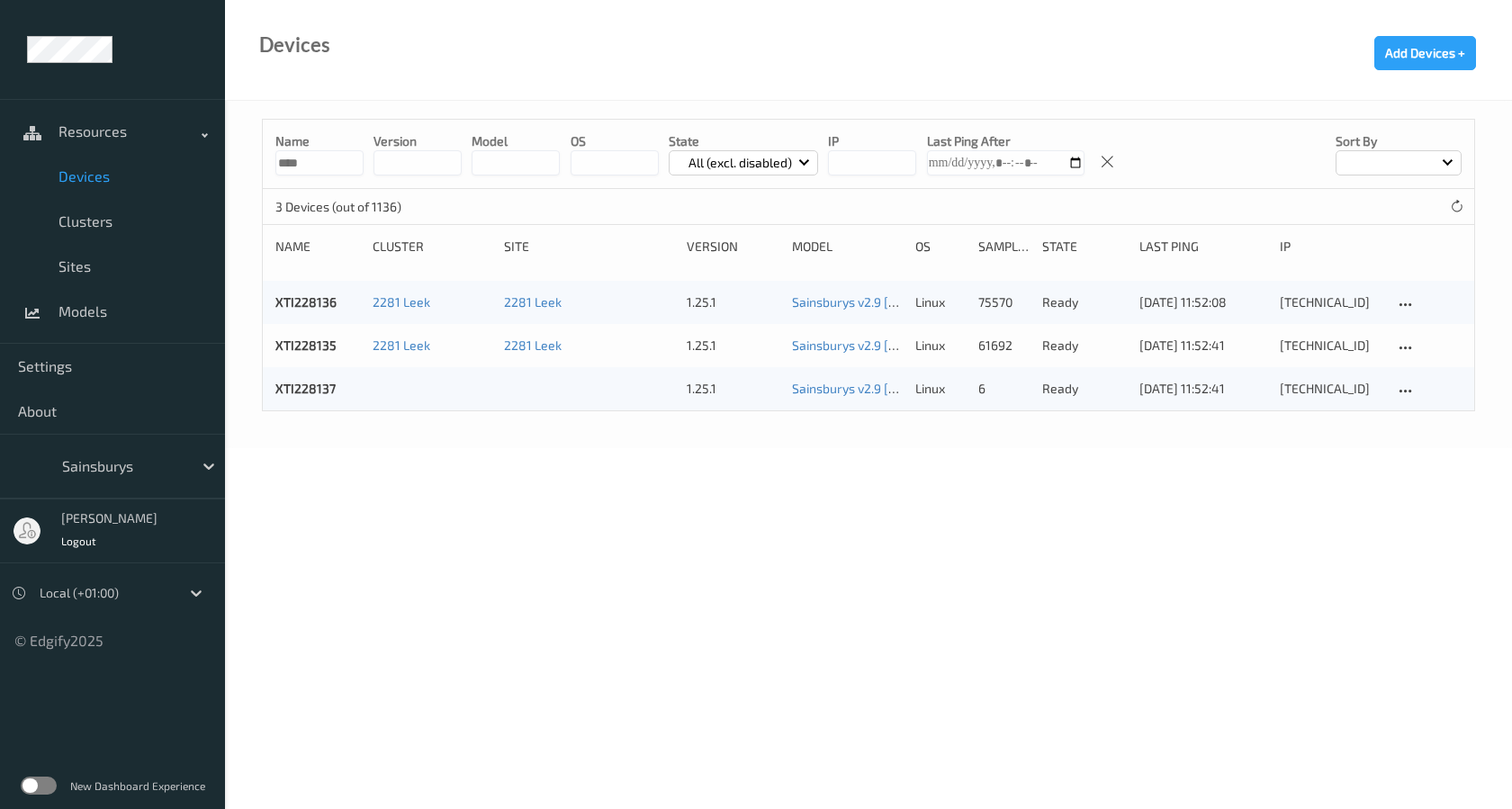
drag, startPoint x: 319, startPoint y: 161, endPoint x: 264, endPoint y: 166, distance: 55.2
click at [264, 166] on div "Name **** version model OS State All (excl. disabled) IP Last Ping After Sort by" at bounding box center [868, 153] width 1211 height 69
click at [419, 527] on body "Resources Devices Clusters Sites Models Settings About Sainsburys [PERSON_NAME]…" at bounding box center [756, 404] width 1512 height 809
click at [844, 346] on link "Sainsburys v2.9 [DATE] 10:55 Auto Save" at bounding box center [903, 345] width 223 height 16
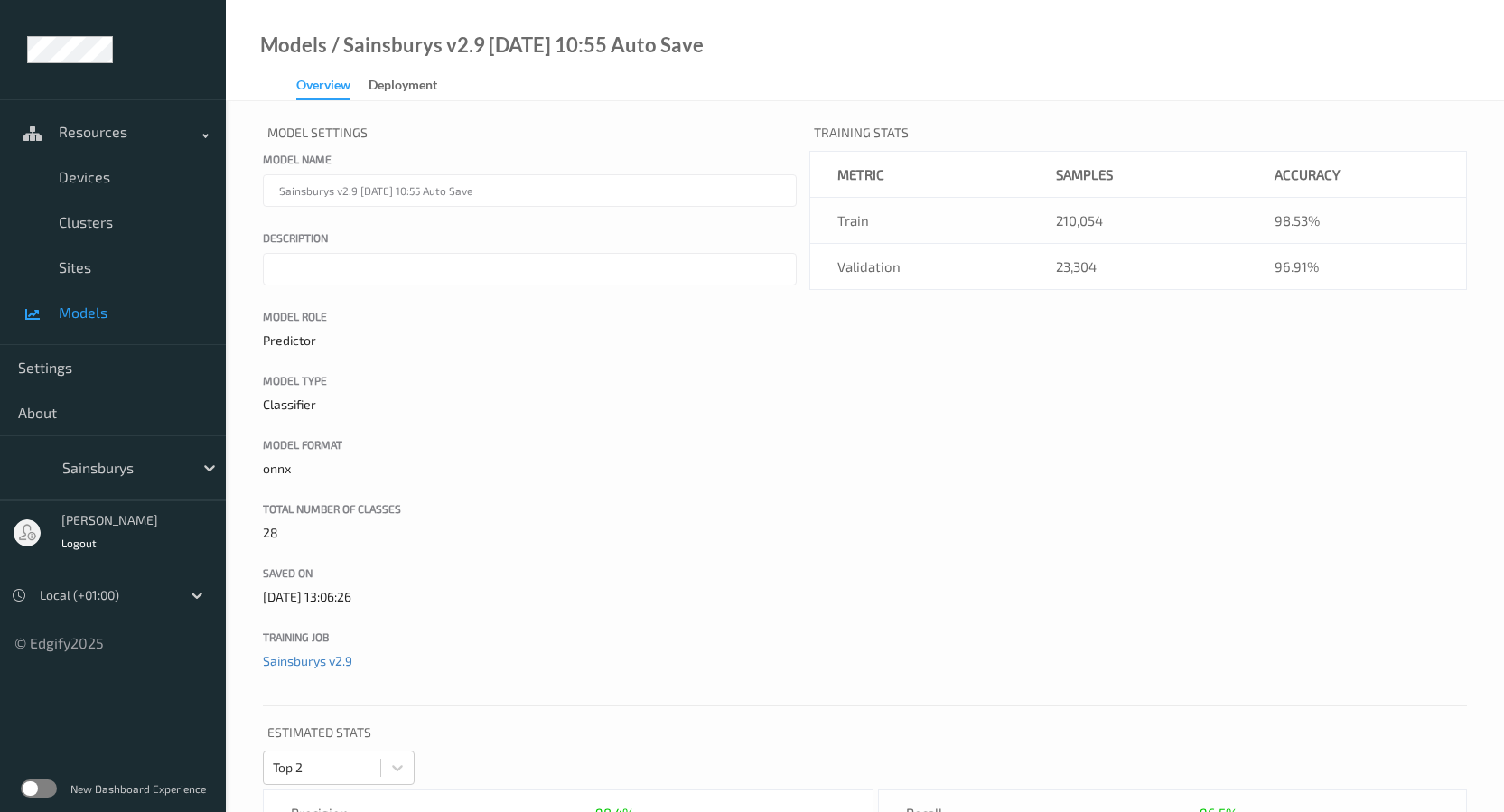
click at [70, 316] on span "Models" at bounding box center [133, 312] width 149 height 18
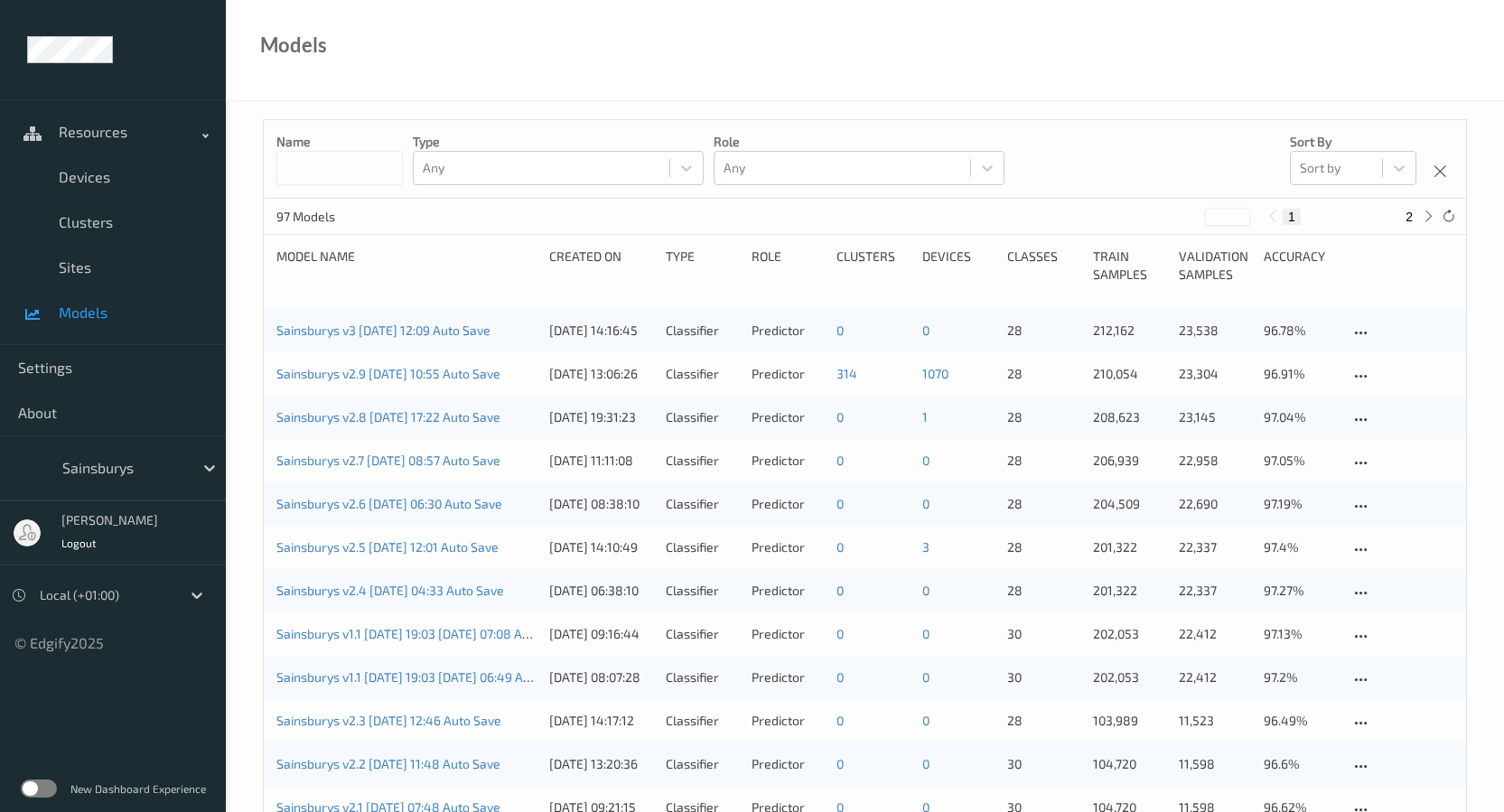
click at [117, 318] on span "Models" at bounding box center [133, 312] width 149 height 18
click at [116, 140] on span "Resources" at bounding box center [131, 131] width 145 height 18
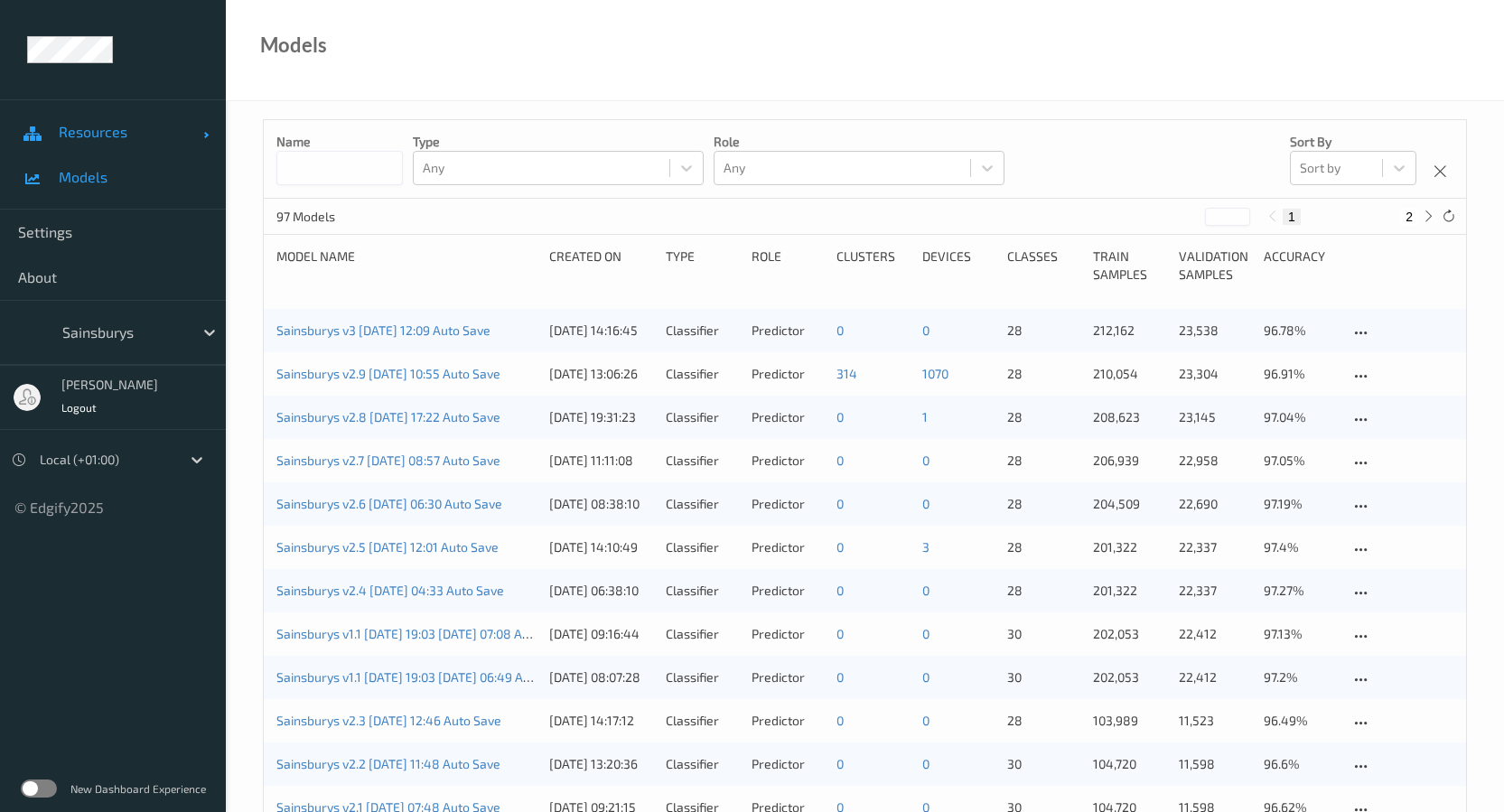
click at [106, 142] on link "Resources" at bounding box center [112, 132] width 226 height 45
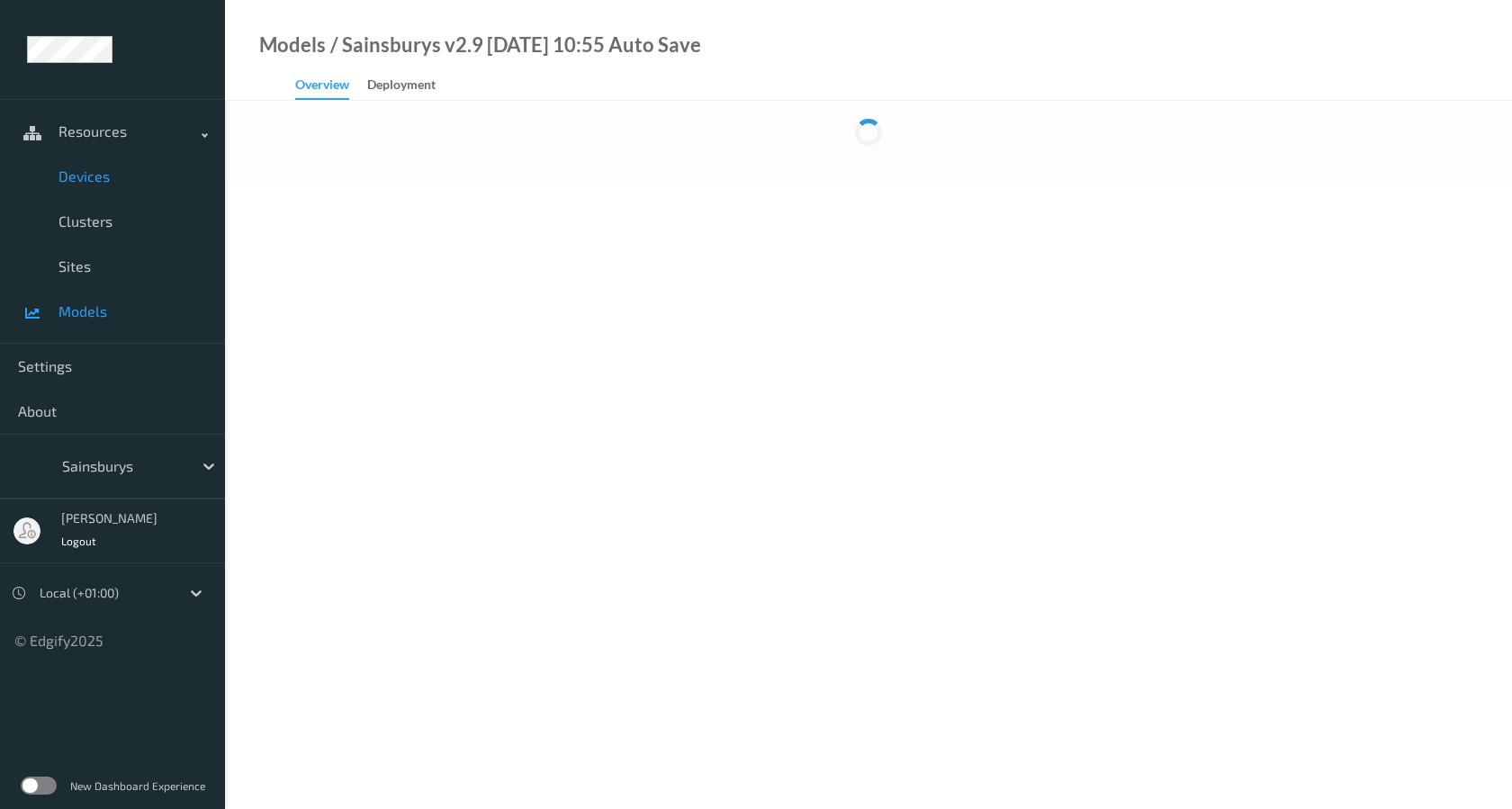
click at [71, 186] on link "Devices" at bounding box center [112, 176] width 225 height 45
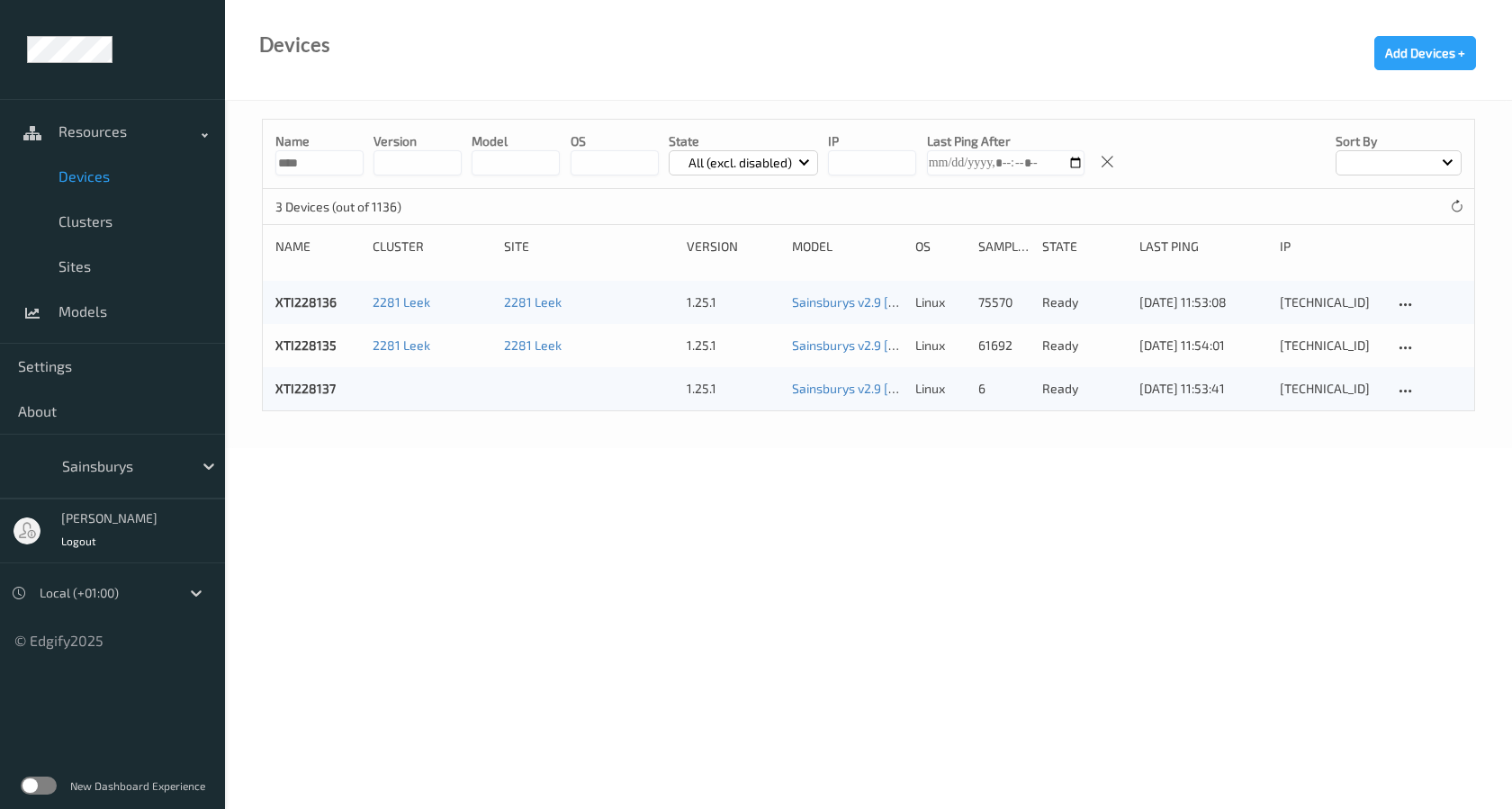
click at [460, 550] on body "Resources Devices Clusters Sites Models Settings About Sainsburys [PERSON_NAME]…" at bounding box center [756, 404] width 1512 height 809
copy link "XTI228137"
drag, startPoint x: 344, startPoint y: 392, endPoint x: 273, endPoint y: 392, distance: 71.0
click at [273, 392] on div "XTI228137 1.25.1 Sainsburys v2.9 [DATE] 10:55 Auto Save linux 6 ready [DATE] 11…" at bounding box center [868, 388] width 1211 height 43
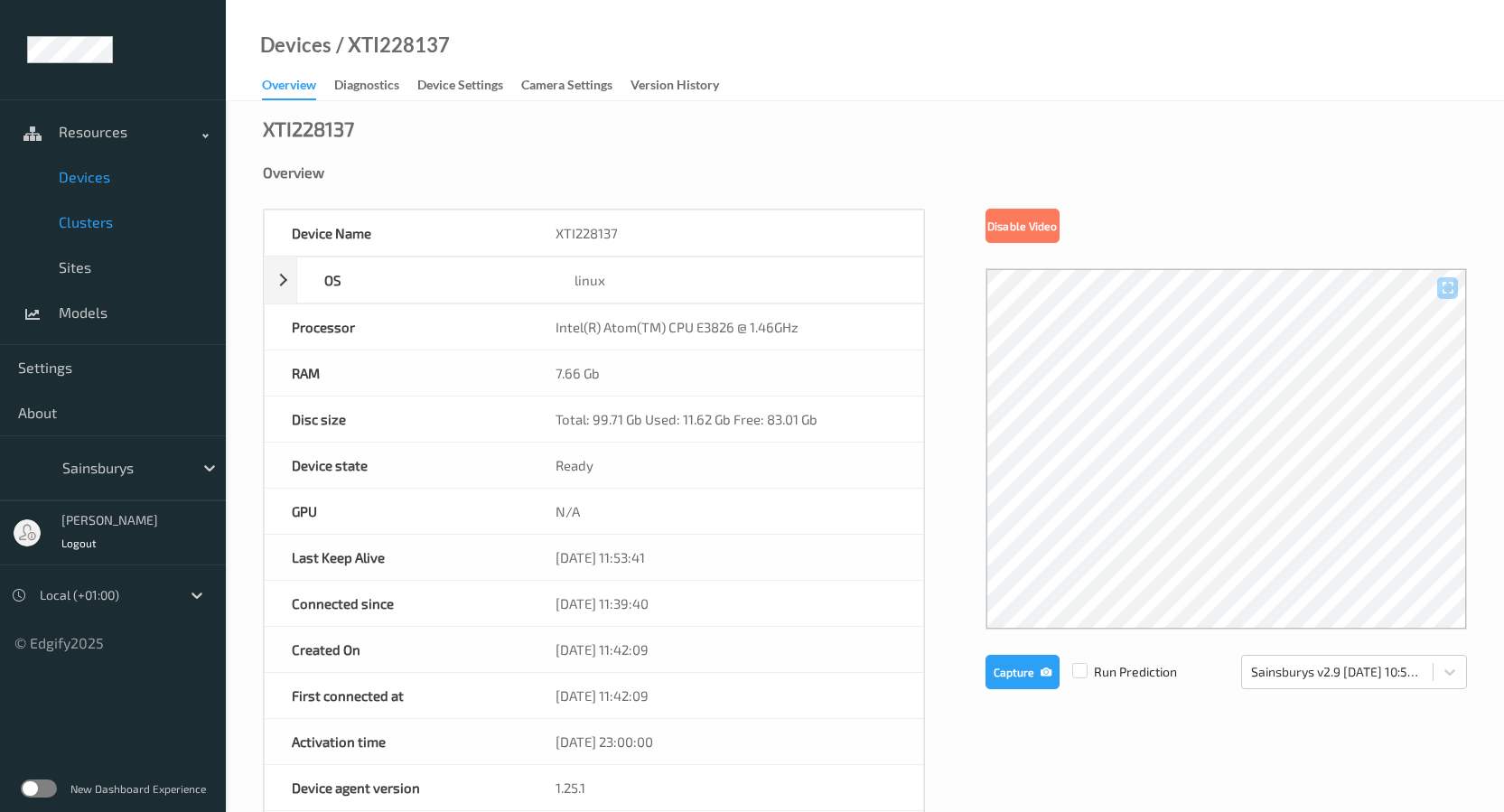
click at [118, 215] on span "Clusters" at bounding box center [133, 222] width 149 height 18
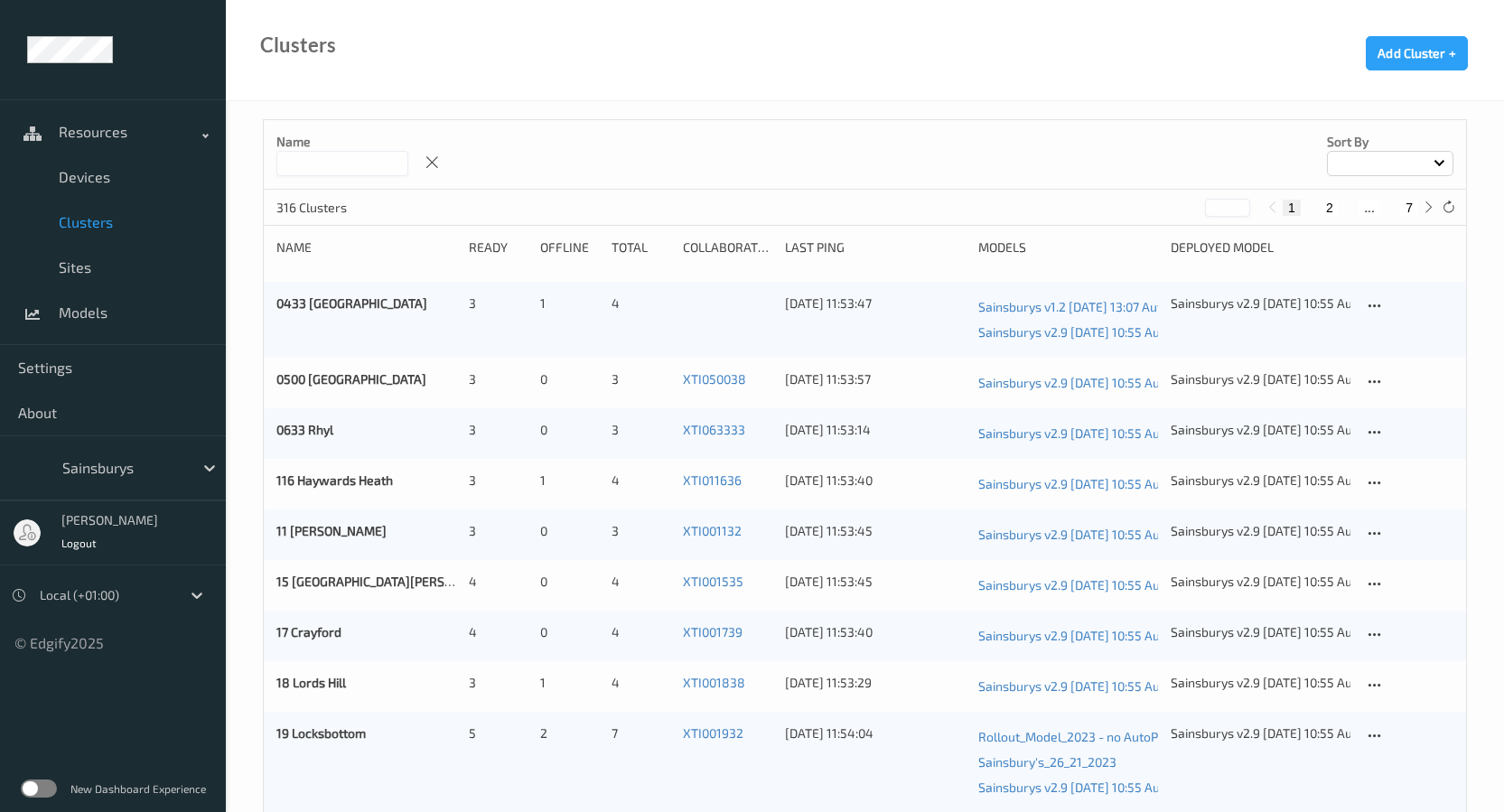
click at [361, 170] on input at bounding box center [343, 162] width 132 height 25
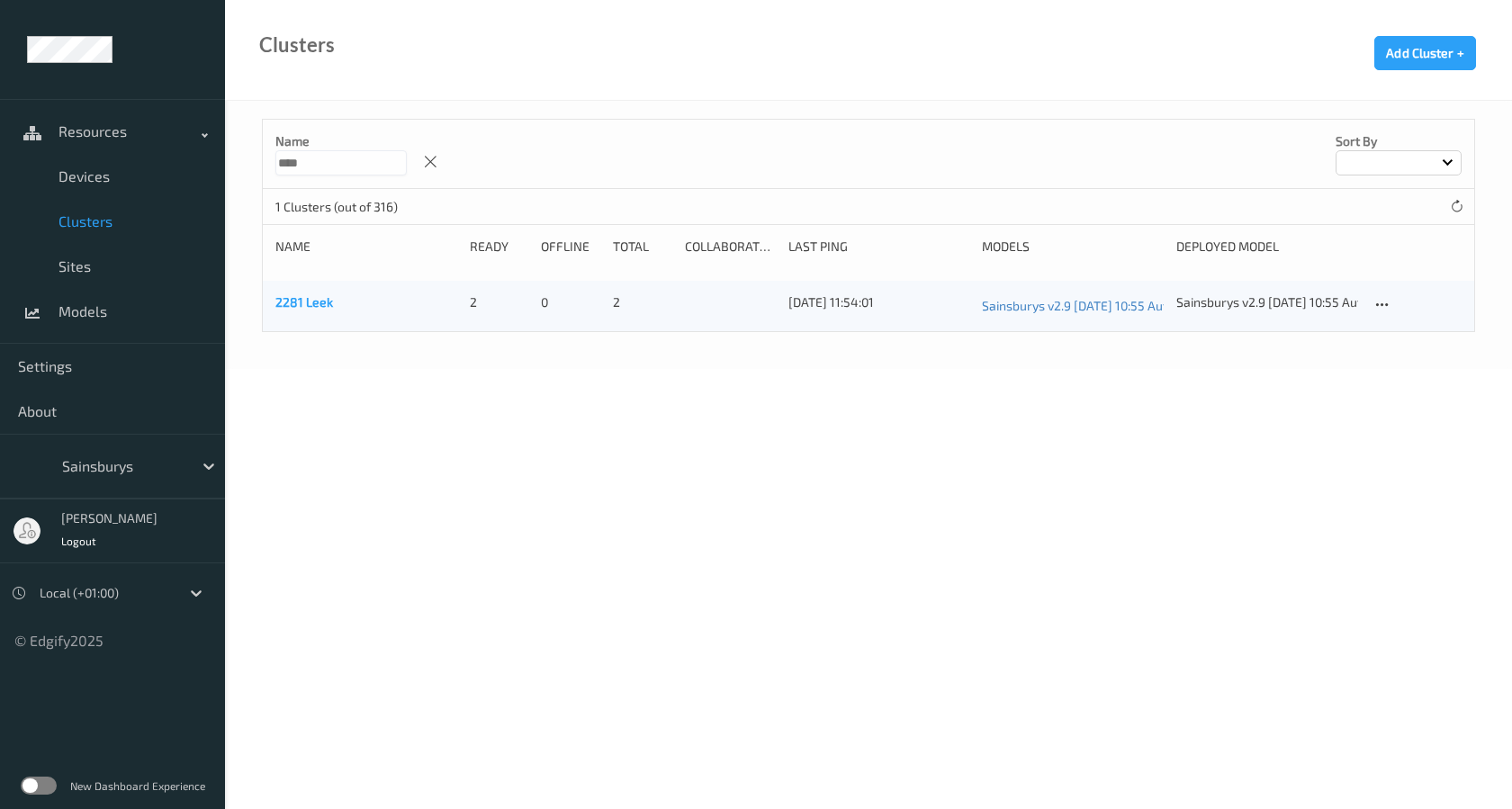
type input "****"
click at [315, 300] on link "2281 Leek" at bounding box center [304, 301] width 57 height 16
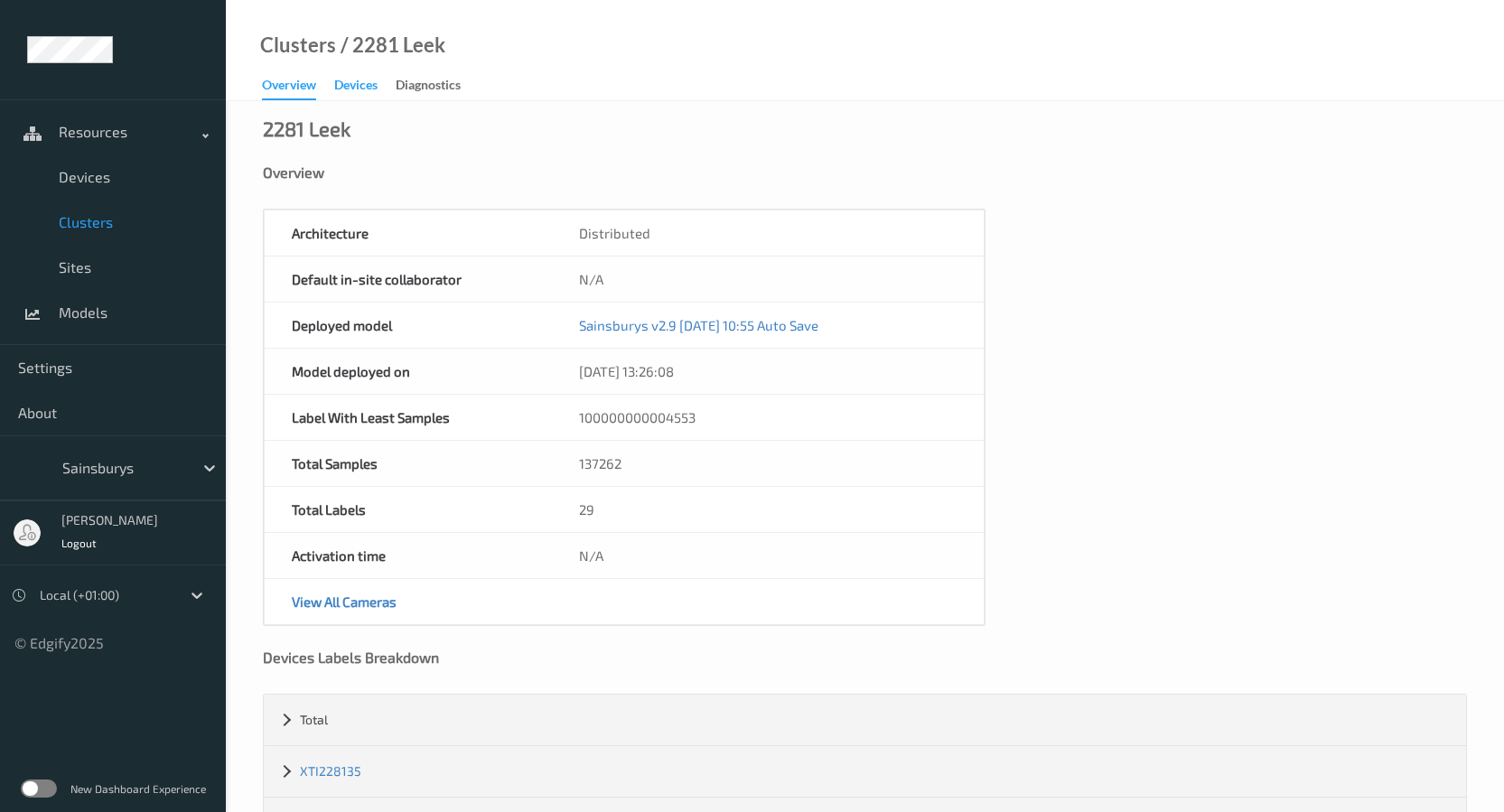
click at [360, 91] on div "Devices" at bounding box center [356, 87] width 44 height 22
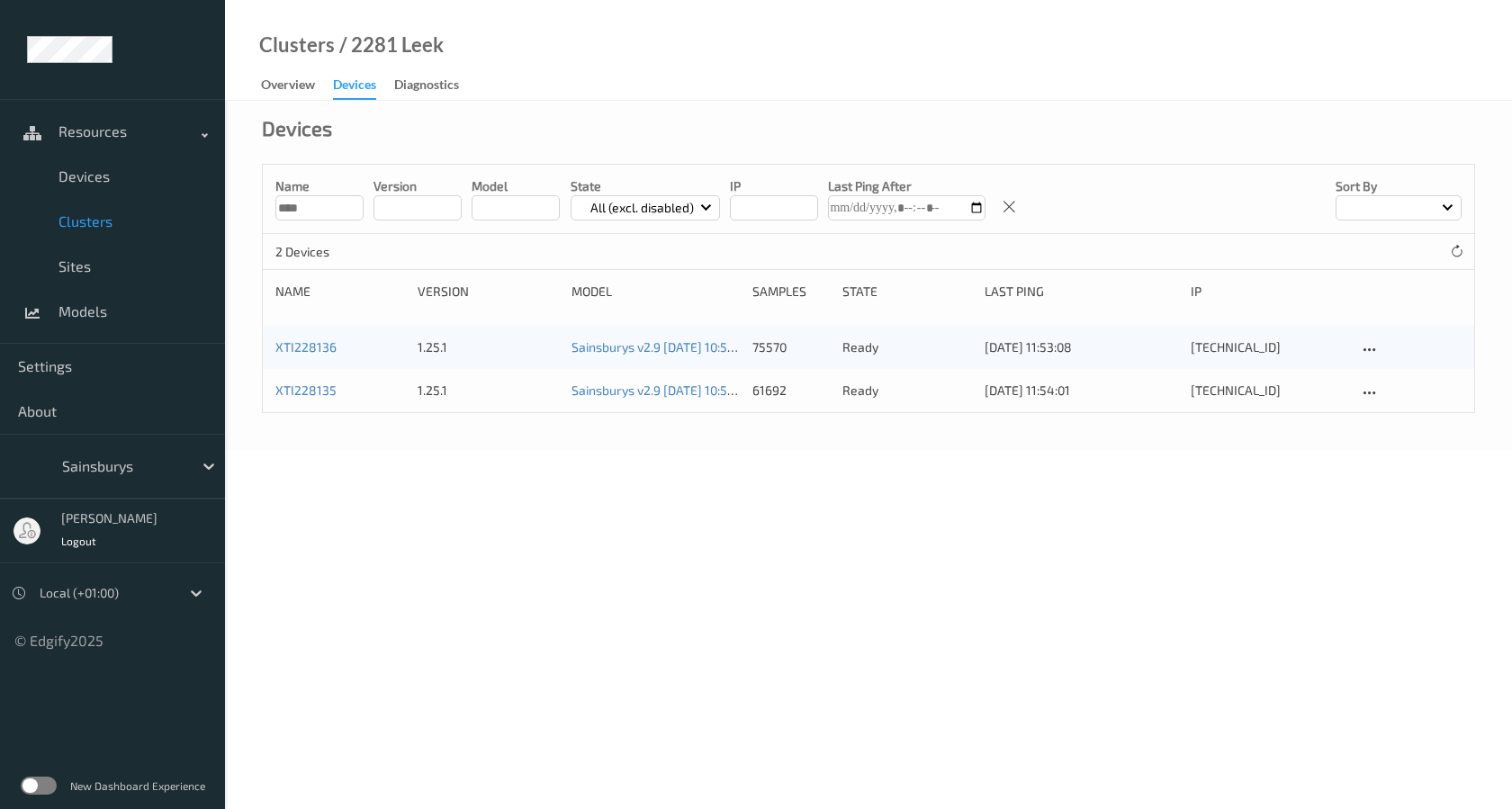
drag, startPoint x: 330, startPoint y: 209, endPoint x: 180, endPoint y: 202, distance: 150.2
click at [180, 202] on div "Resources Devices Clusters Sites Models Settings About Sainsburys [PERSON_NAME]…" at bounding box center [756, 175] width 1512 height 349
paste input "*****"
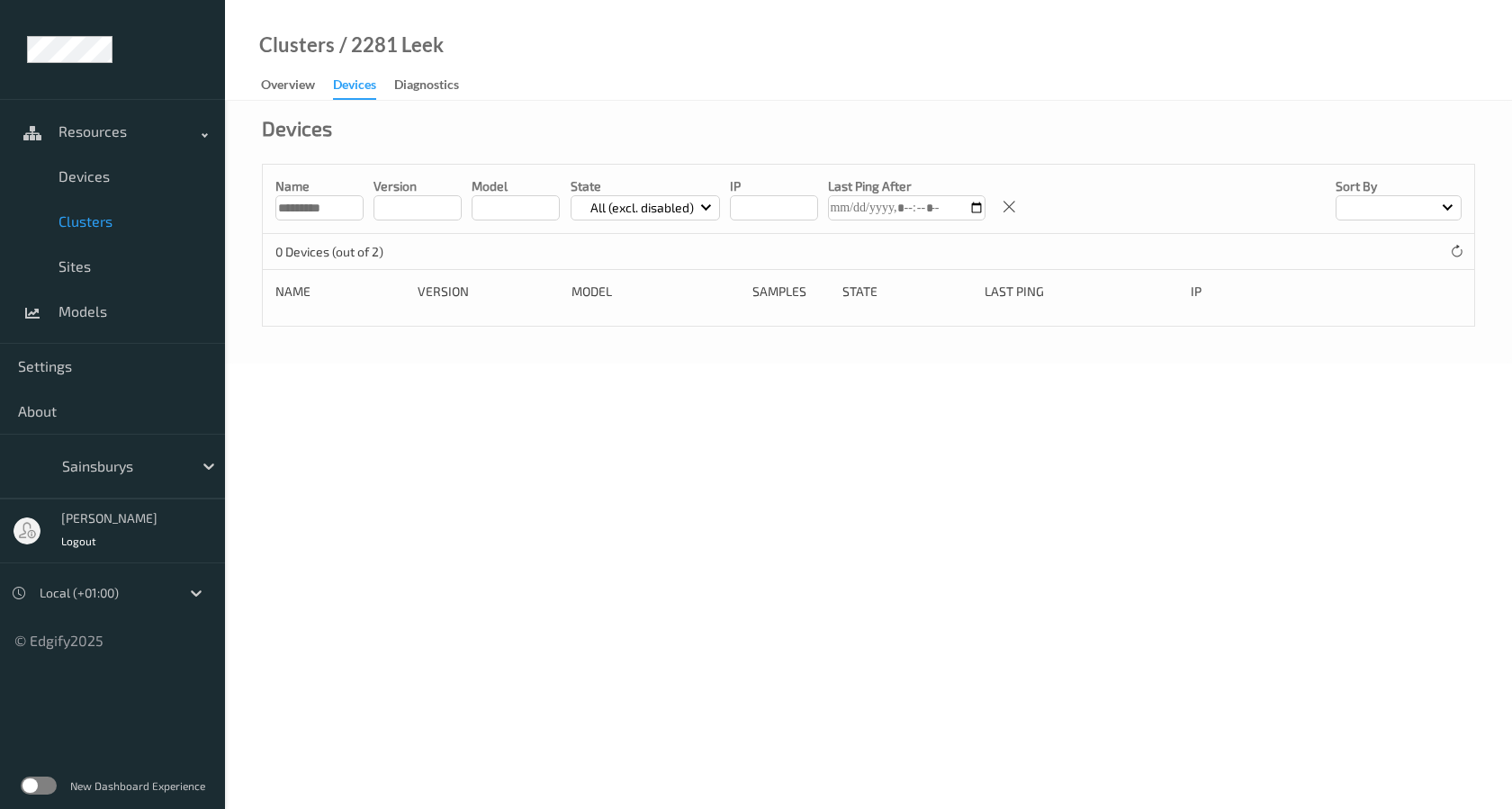
type input "****"
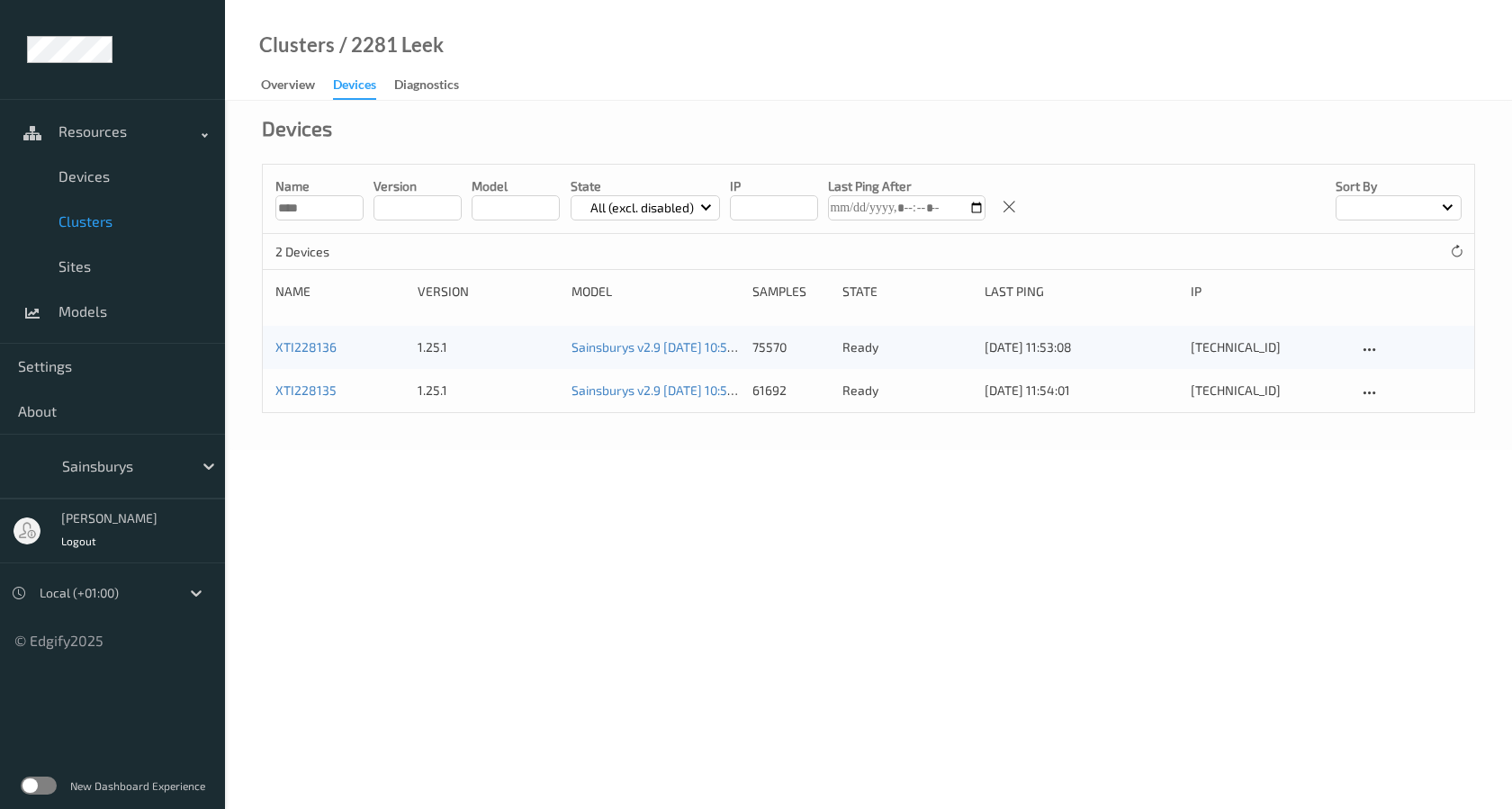
click at [396, 132] on div "Devices" at bounding box center [868, 141] width 1213 height 45
click at [330, 202] on input "****" at bounding box center [319, 207] width 88 height 25
click at [80, 307] on span "Models" at bounding box center [132, 311] width 149 height 18
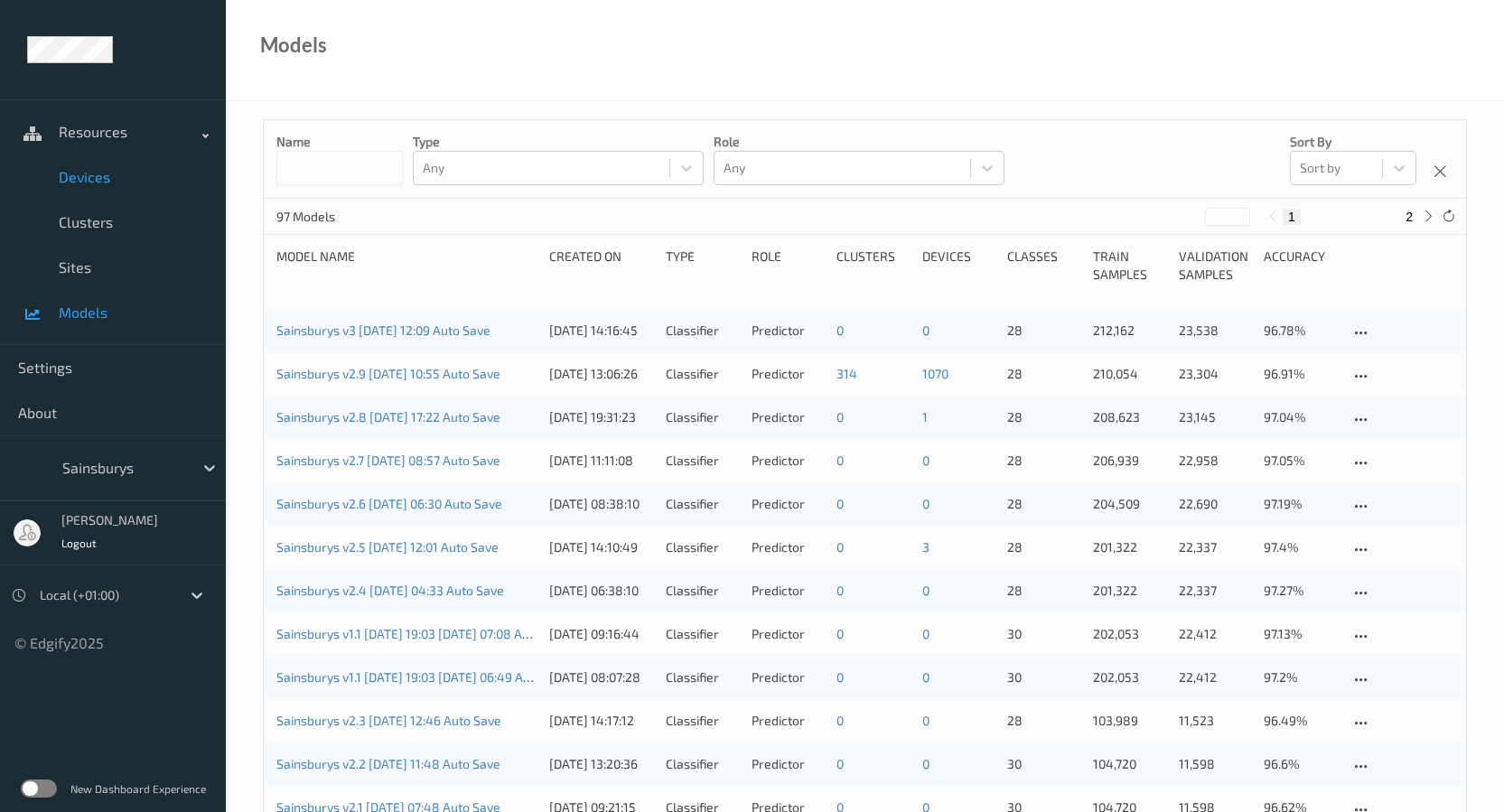
click at [88, 174] on span "Devices" at bounding box center [133, 176] width 149 height 18
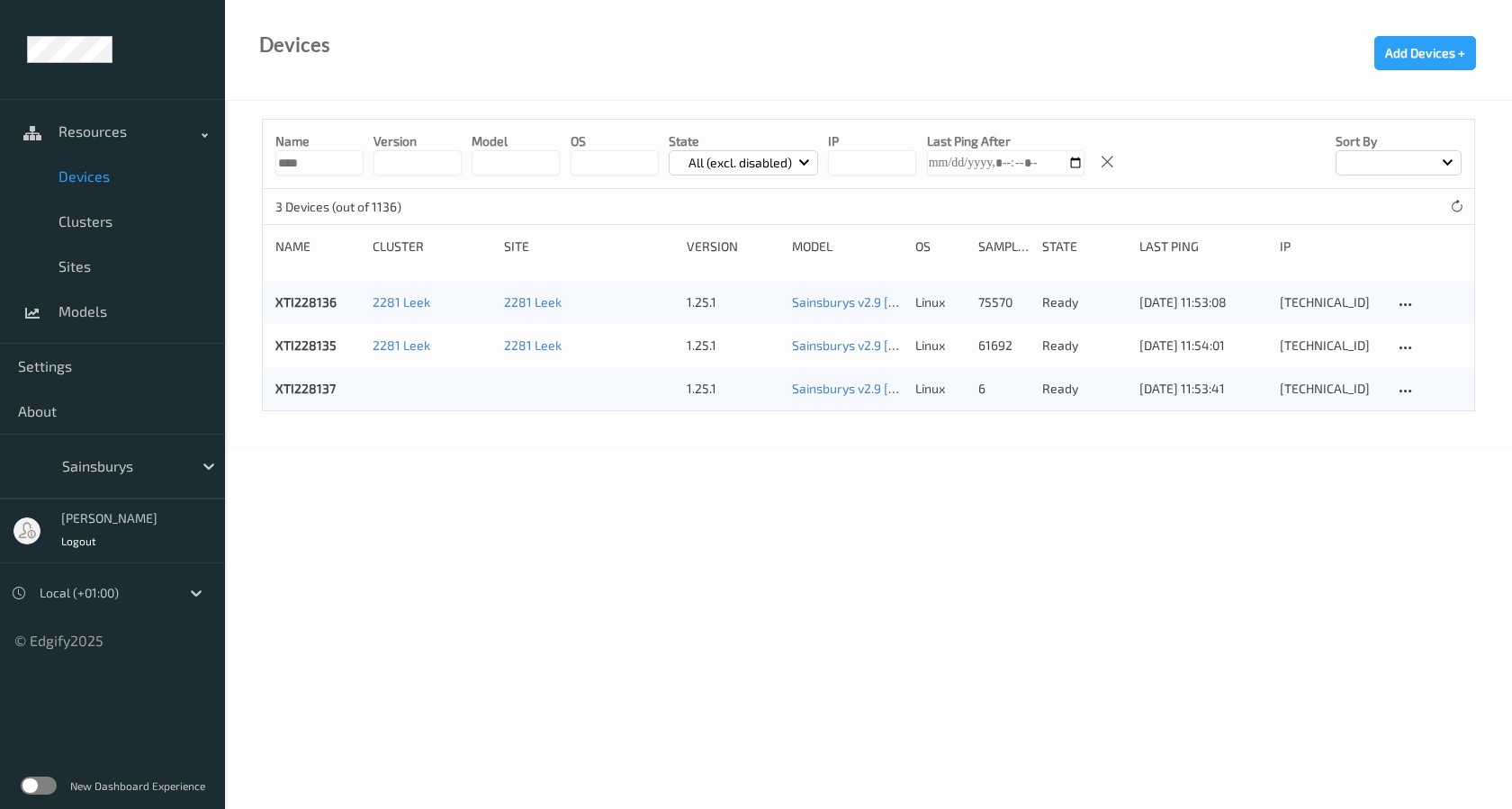
click at [605, 445] on div "Name **** version model OS State All (excl. disabled) IP Last Ping After Sort b…" at bounding box center [867, 275] width 1286 height 348
click at [838, 392] on link "Sainsburys v2.9 [DATE] 10:55 Auto Save" at bounding box center [903, 388] width 223 height 16
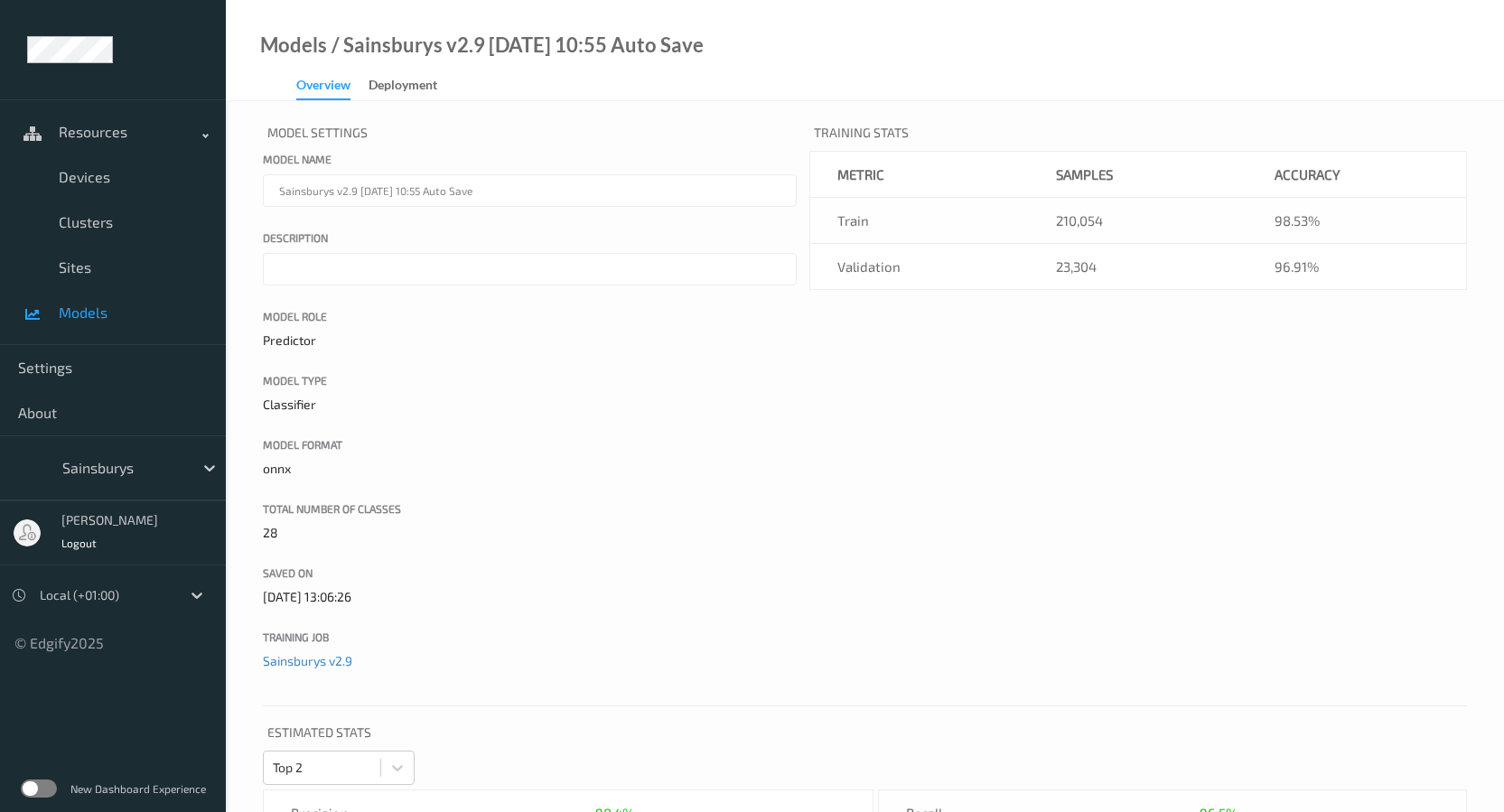
drag, startPoint x: 349, startPoint y: 44, endPoint x: 515, endPoint y: 57, distance: 166.5
click at [515, 57] on div "Models / Sainsburys v2.9 [DATE] 10:55 Auto Save Overview Deployment" at bounding box center [464, 68] width 478 height 64
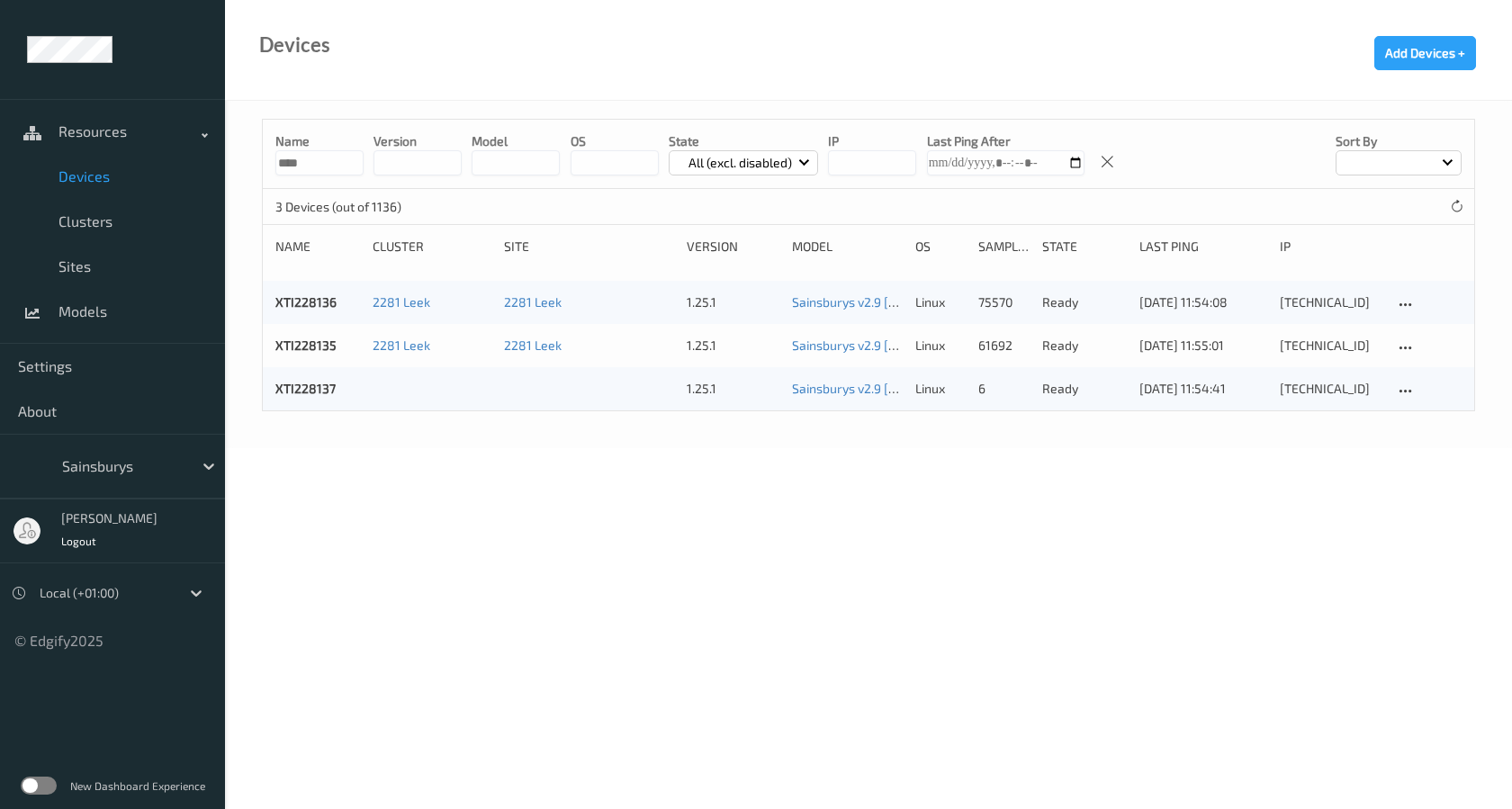
click at [701, 488] on body "Resources Devices Clusters Sites Models Settings About Sainsburys [PERSON_NAME]…" at bounding box center [756, 404] width 1512 height 809
click at [573, 510] on body "Resources Devices Clusters Sites Models Settings About Sainsburys [PERSON_NAME]…" at bounding box center [756, 404] width 1512 height 809
click at [827, 494] on body "Resources Devices Clusters Sites Models Settings About Sainsburys [PERSON_NAME]…" at bounding box center [756, 404] width 1512 height 809
click at [1464, 206] on div at bounding box center [1456, 205] width 19 height 19
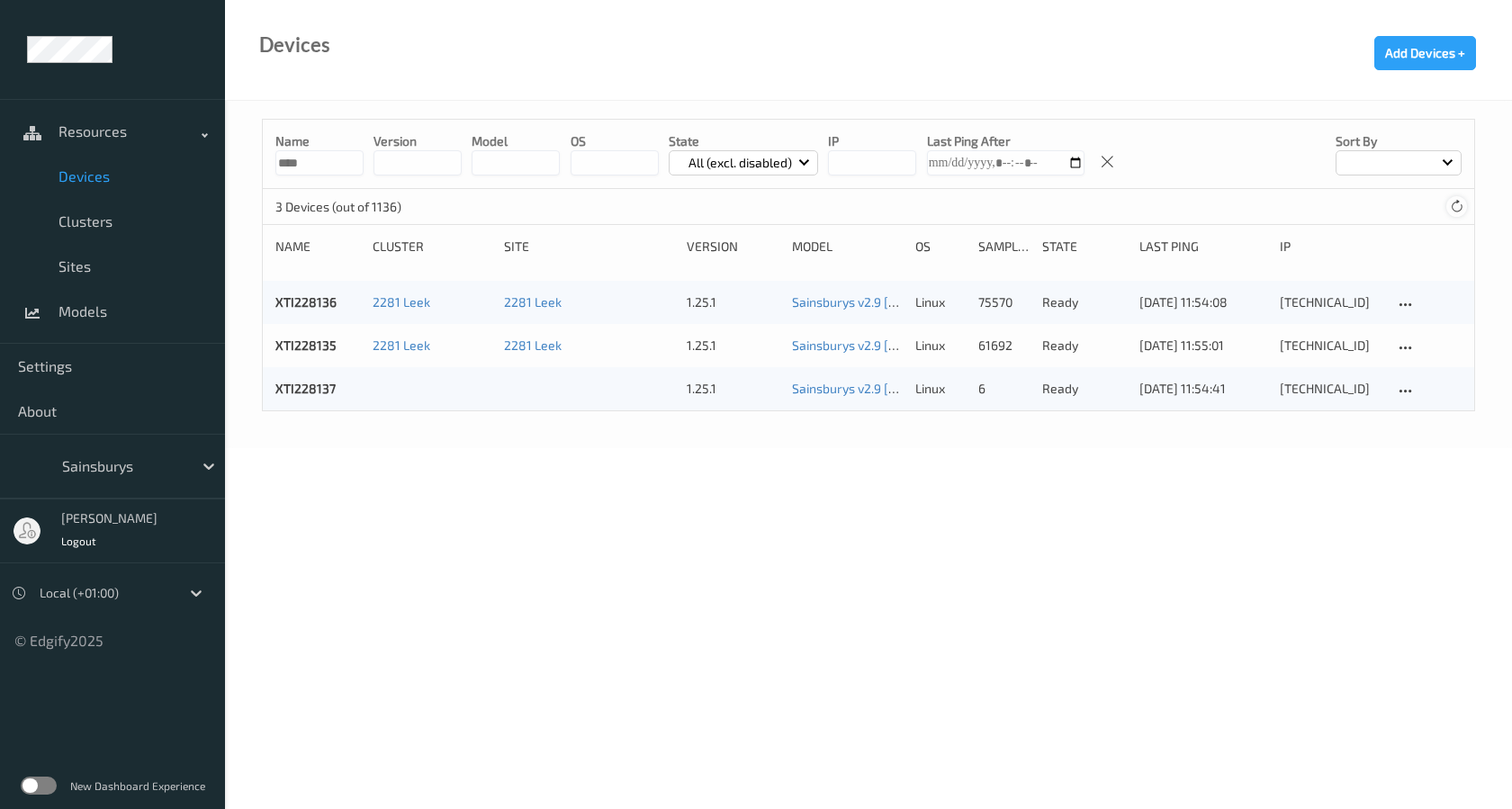
click at [1464, 206] on div at bounding box center [1456, 205] width 19 height 19
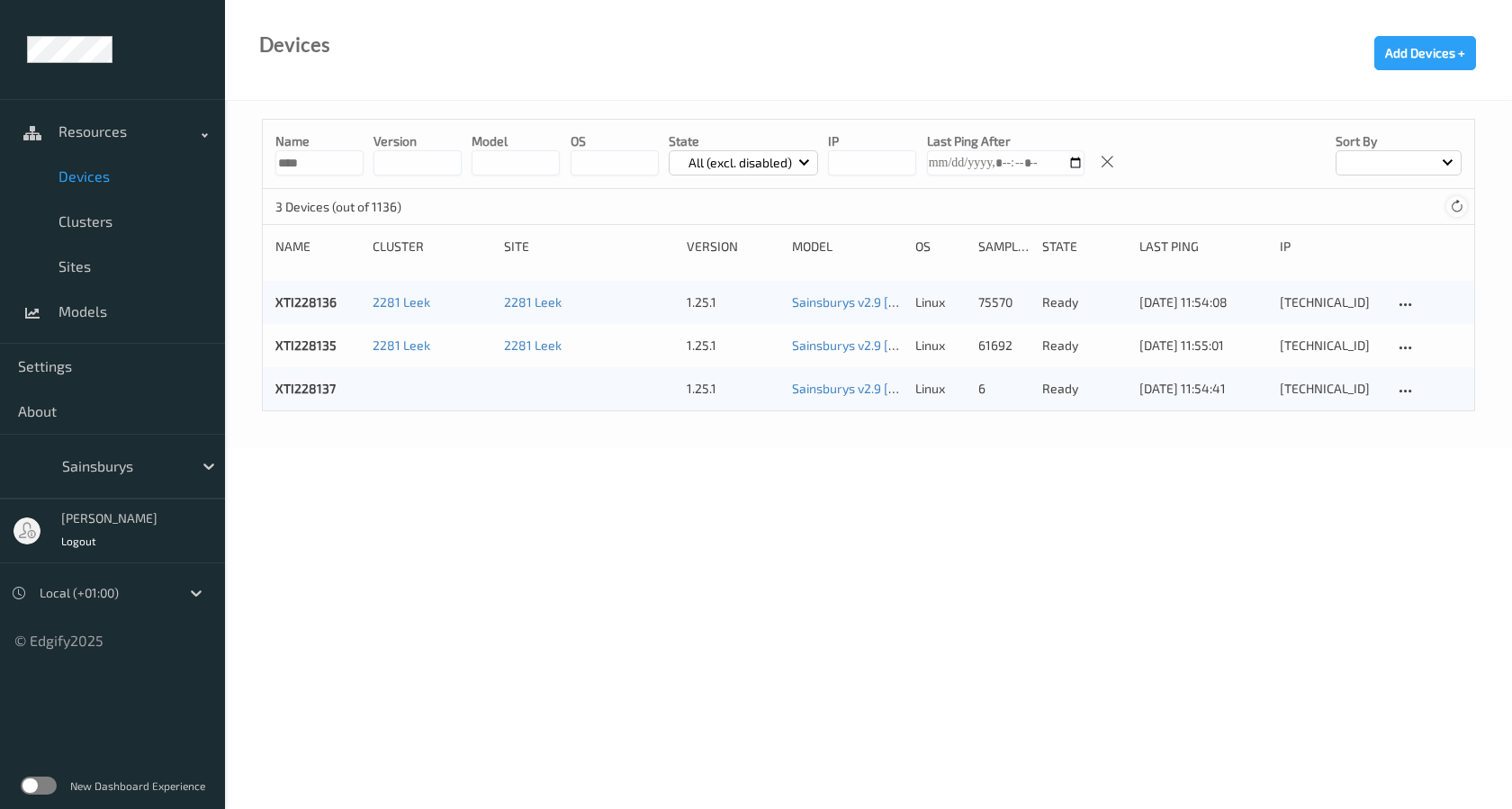
click at [1458, 212] on icon at bounding box center [1457, 206] width 14 height 14
click at [1458, 211] on icon at bounding box center [1457, 206] width 14 height 14
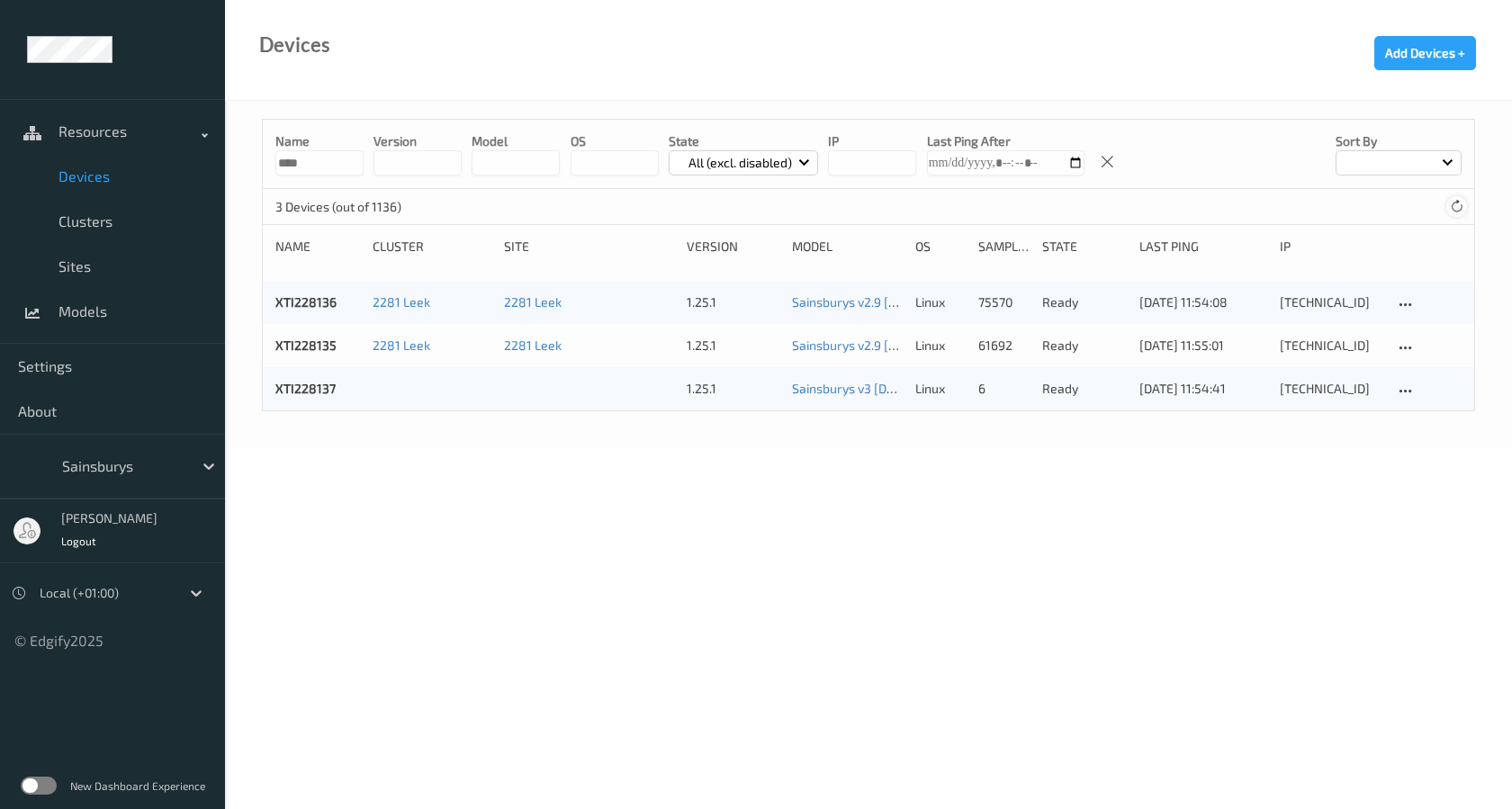
click at [1458, 211] on icon at bounding box center [1457, 206] width 14 height 14
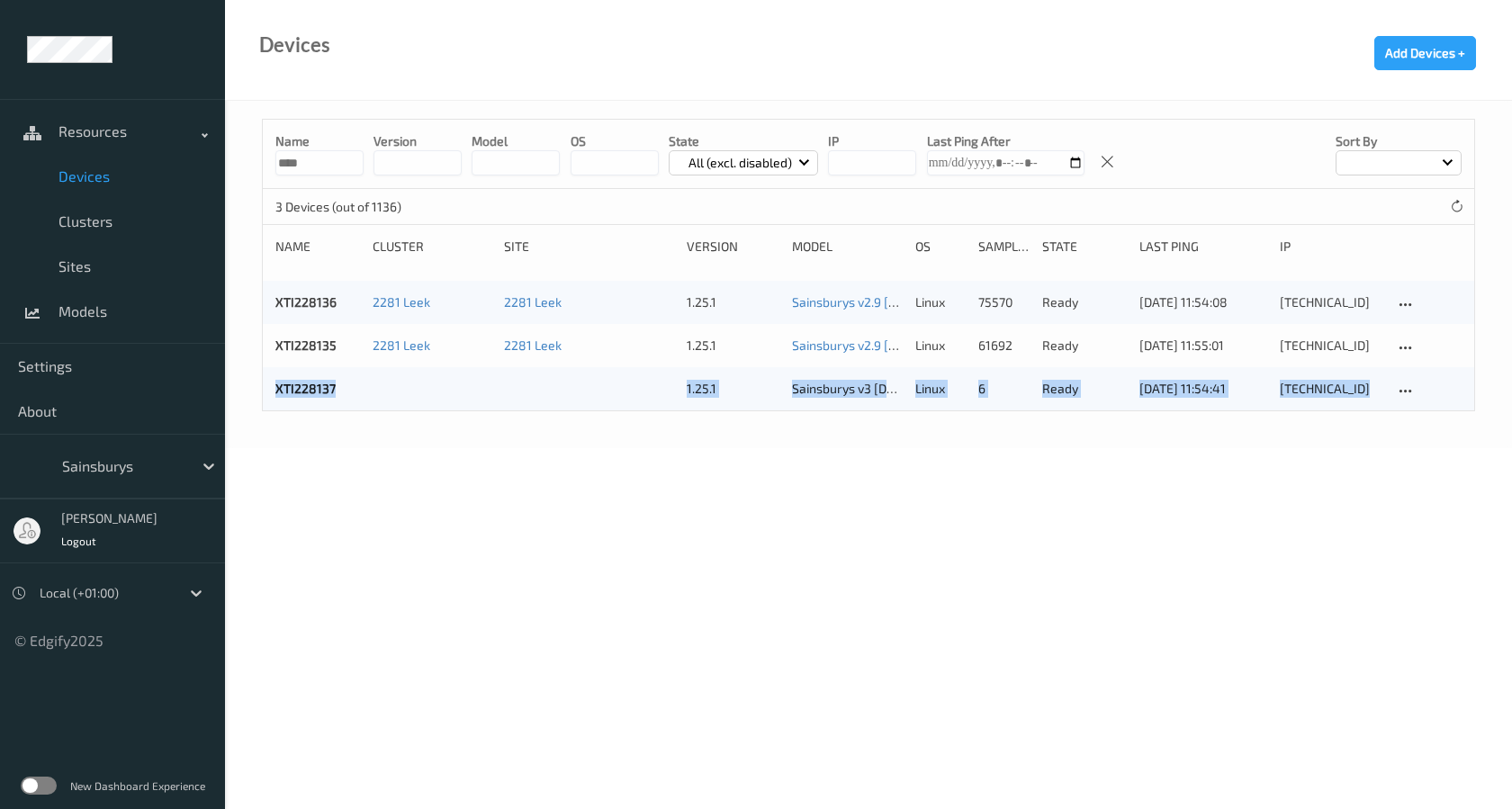
drag, startPoint x: 267, startPoint y: 385, endPoint x: 1420, endPoint y: 451, distance: 1154.9
click at [1420, 451] on body "Resources Devices Clusters Sites Models Settings About Sainsburys [PERSON_NAME]…" at bounding box center [756, 404] width 1512 height 809
click at [1420, 453] on body "Resources Devices Clusters Sites Models Settings About Sainsburys [PERSON_NAME]…" at bounding box center [756, 404] width 1512 height 809
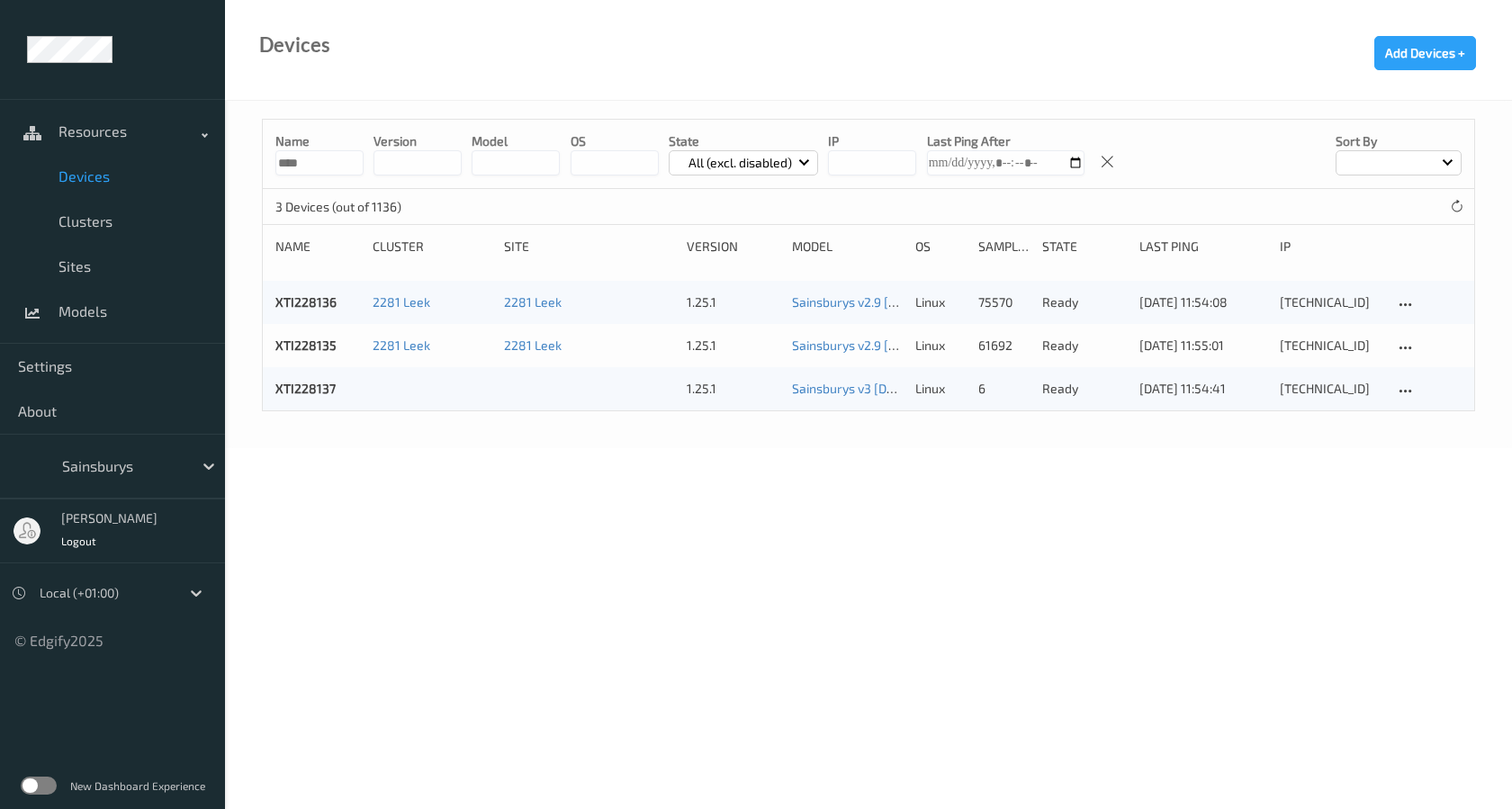
click at [1175, 635] on body "Resources Devices Clusters Sites Models Settings About Sainsburys [PERSON_NAME]…" at bounding box center [756, 404] width 1512 height 809
click at [1459, 192] on div "3 Devices (out of 1136)" at bounding box center [868, 206] width 1211 height 36
click at [1452, 205] on icon at bounding box center [1457, 206] width 14 height 14
click at [818, 517] on body "Resources Devices Clusters Sites Models Settings About Sainsburys [PERSON_NAME]…" at bounding box center [756, 404] width 1512 height 809
click at [461, 528] on body "Resources Devices Clusters Sites Models Settings About Sainsburys [PERSON_NAME]…" at bounding box center [756, 404] width 1512 height 809
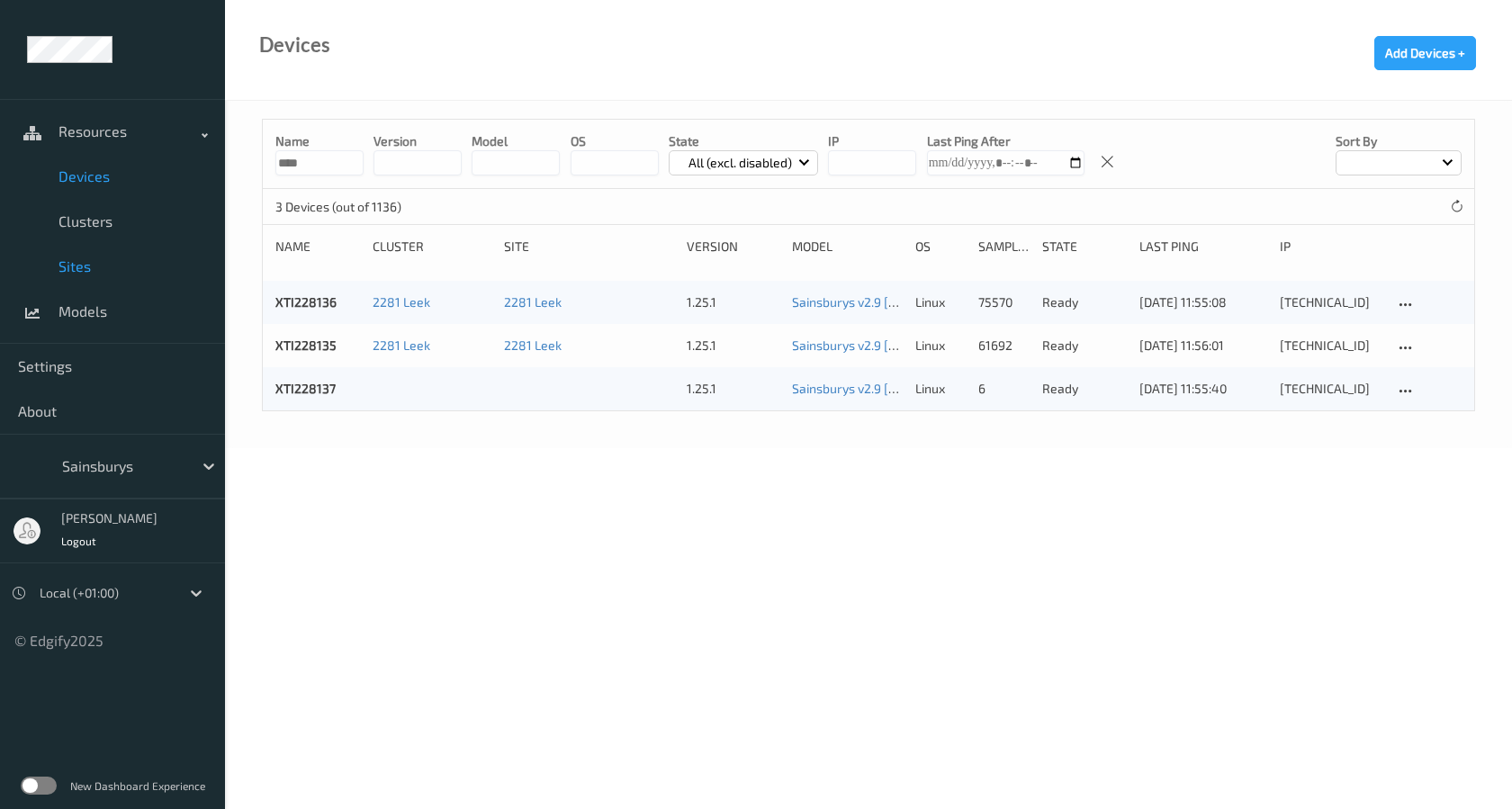
click at [93, 270] on span "Sites" at bounding box center [132, 265] width 149 height 18
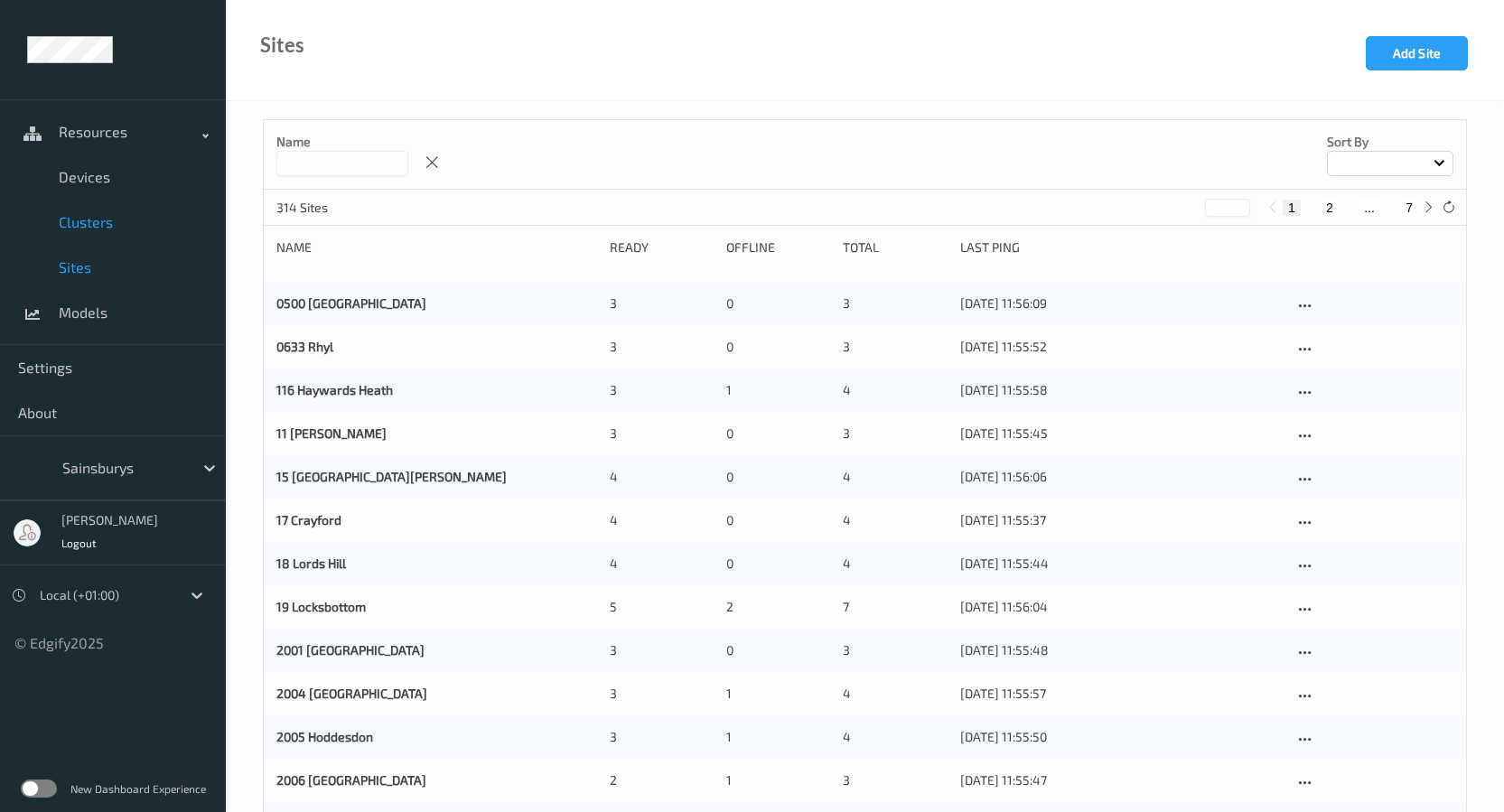
click at [96, 233] on link "Clusters" at bounding box center [112, 222] width 226 height 45
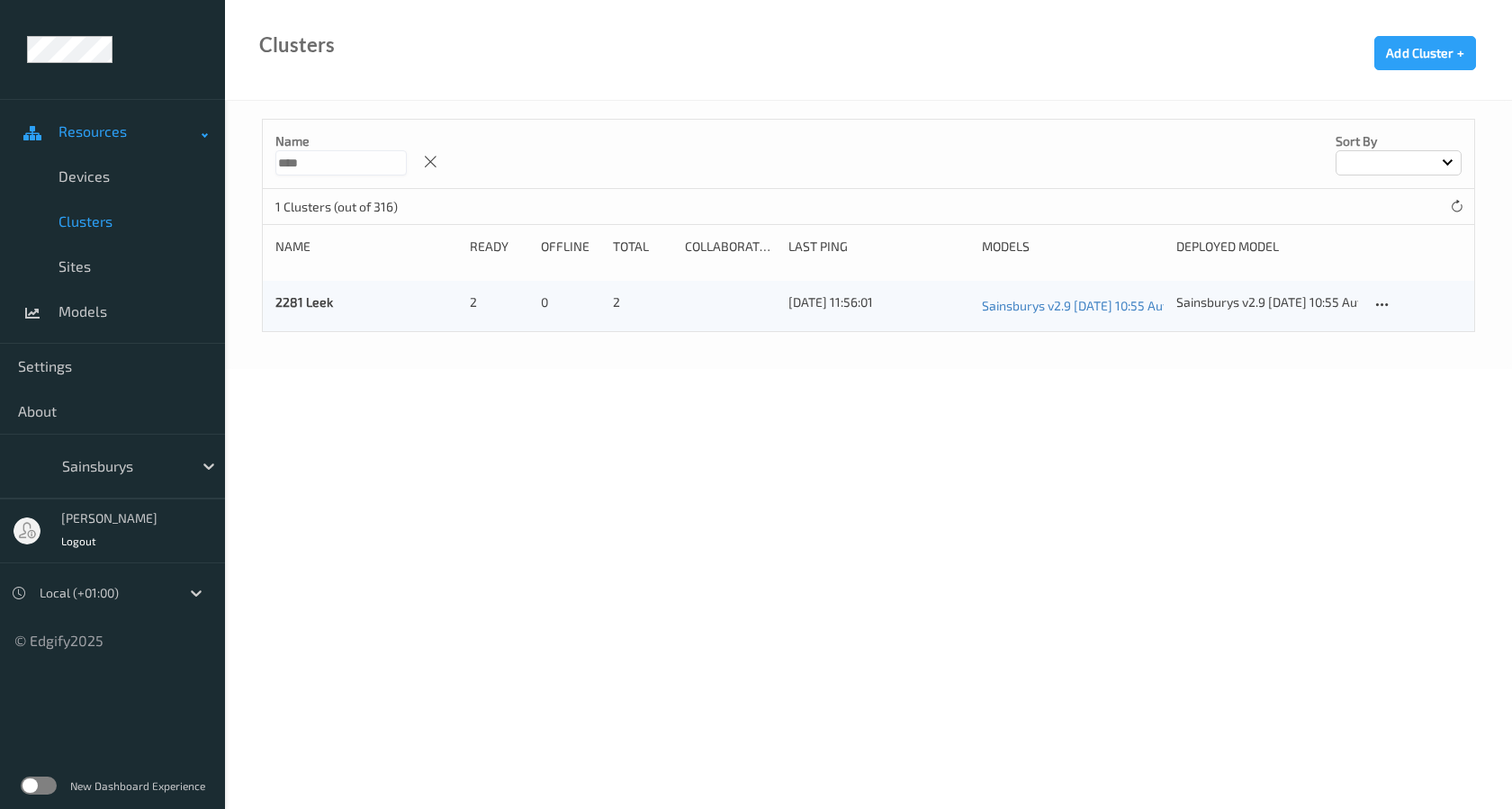
drag, startPoint x: 326, startPoint y: 162, endPoint x: 134, endPoint y: 145, distance: 192.8
click at [134, 145] on div "Resources Devices Clusters Sites Models Settings About Sainsburys [PERSON_NAME]…" at bounding box center [756, 134] width 1512 height 268
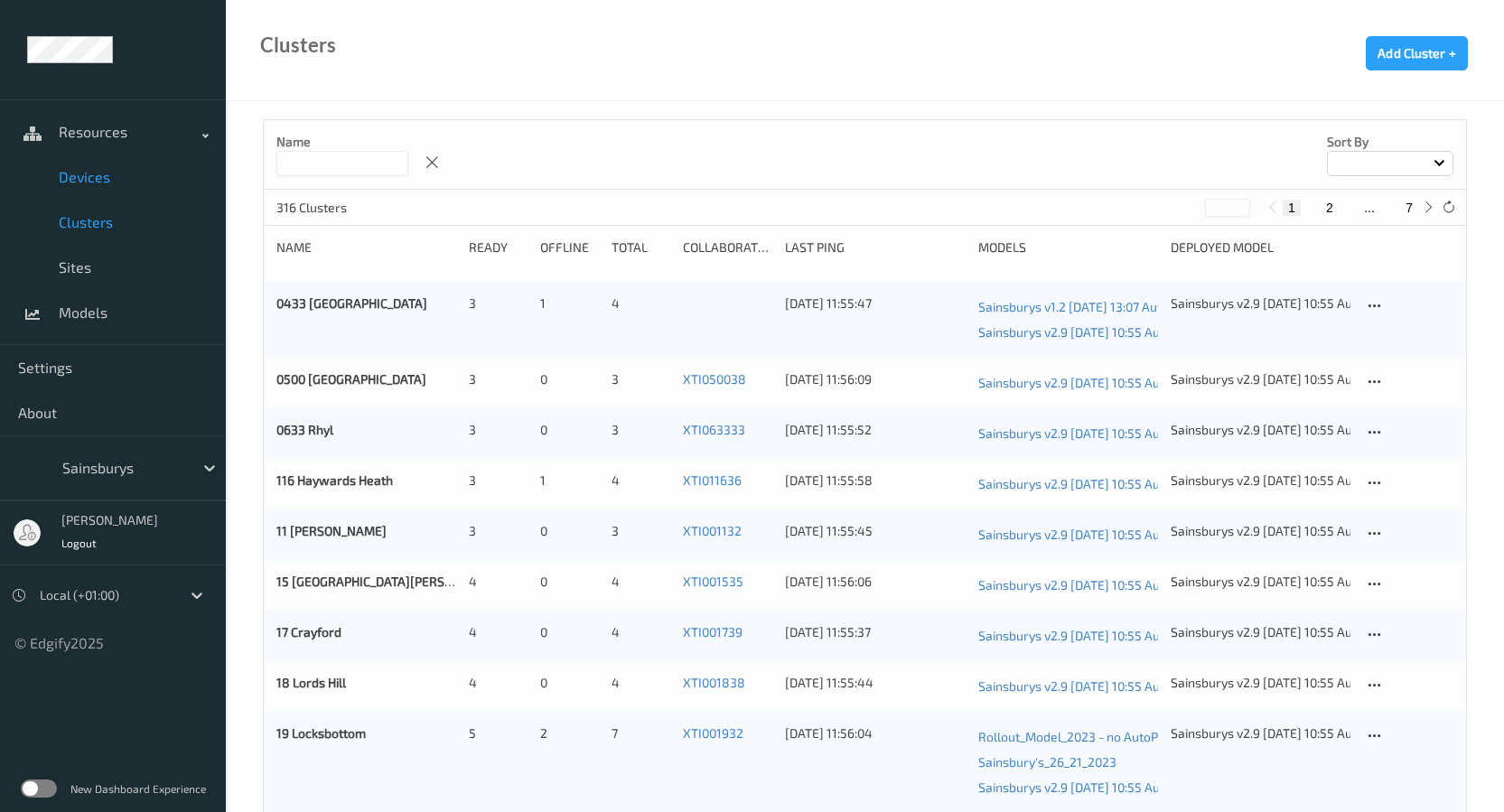
click at [97, 184] on span "Devices" at bounding box center [133, 176] width 149 height 18
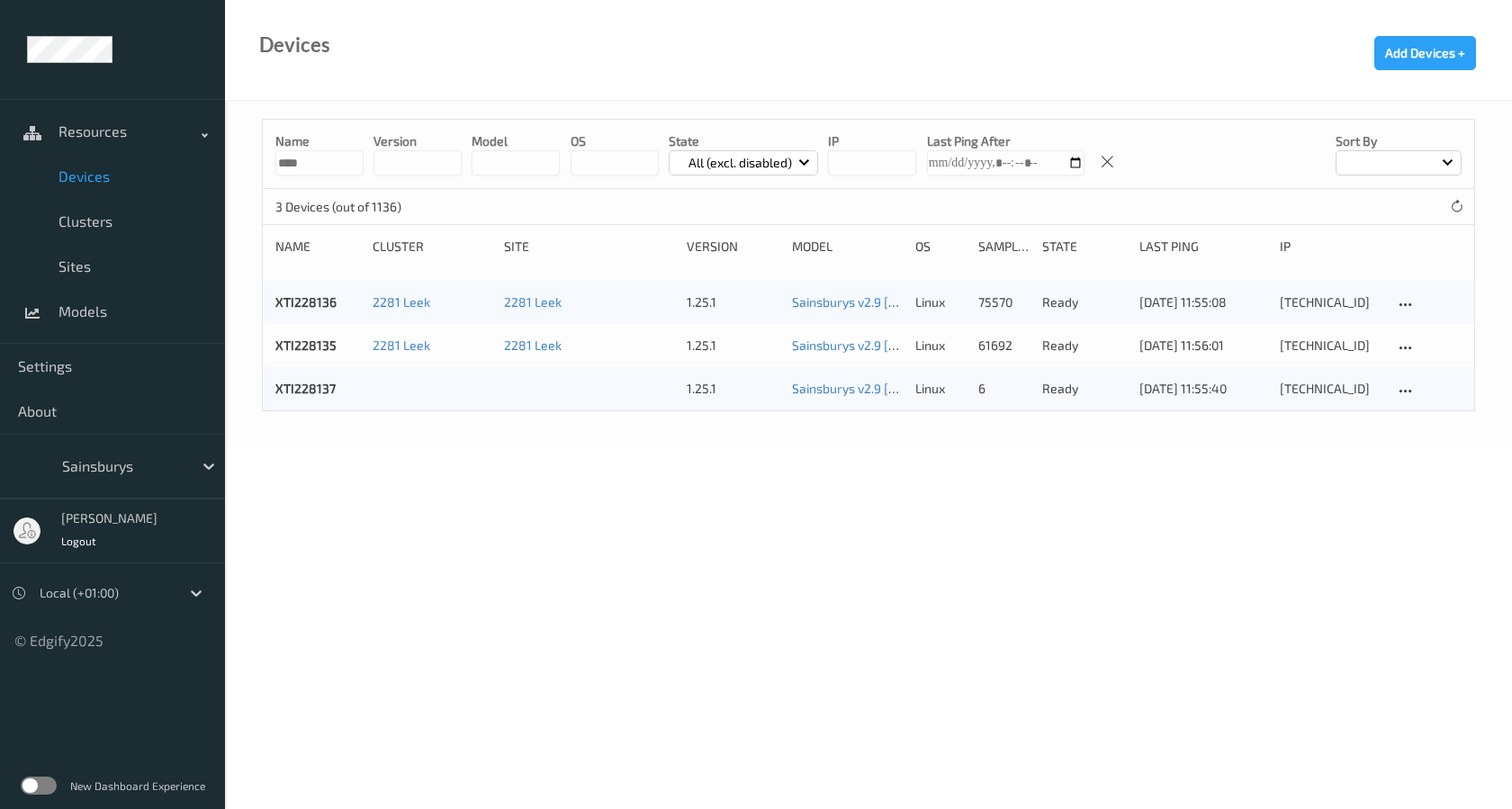
click at [339, 394] on div "XTI228137" at bounding box center [317, 388] width 84 height 18
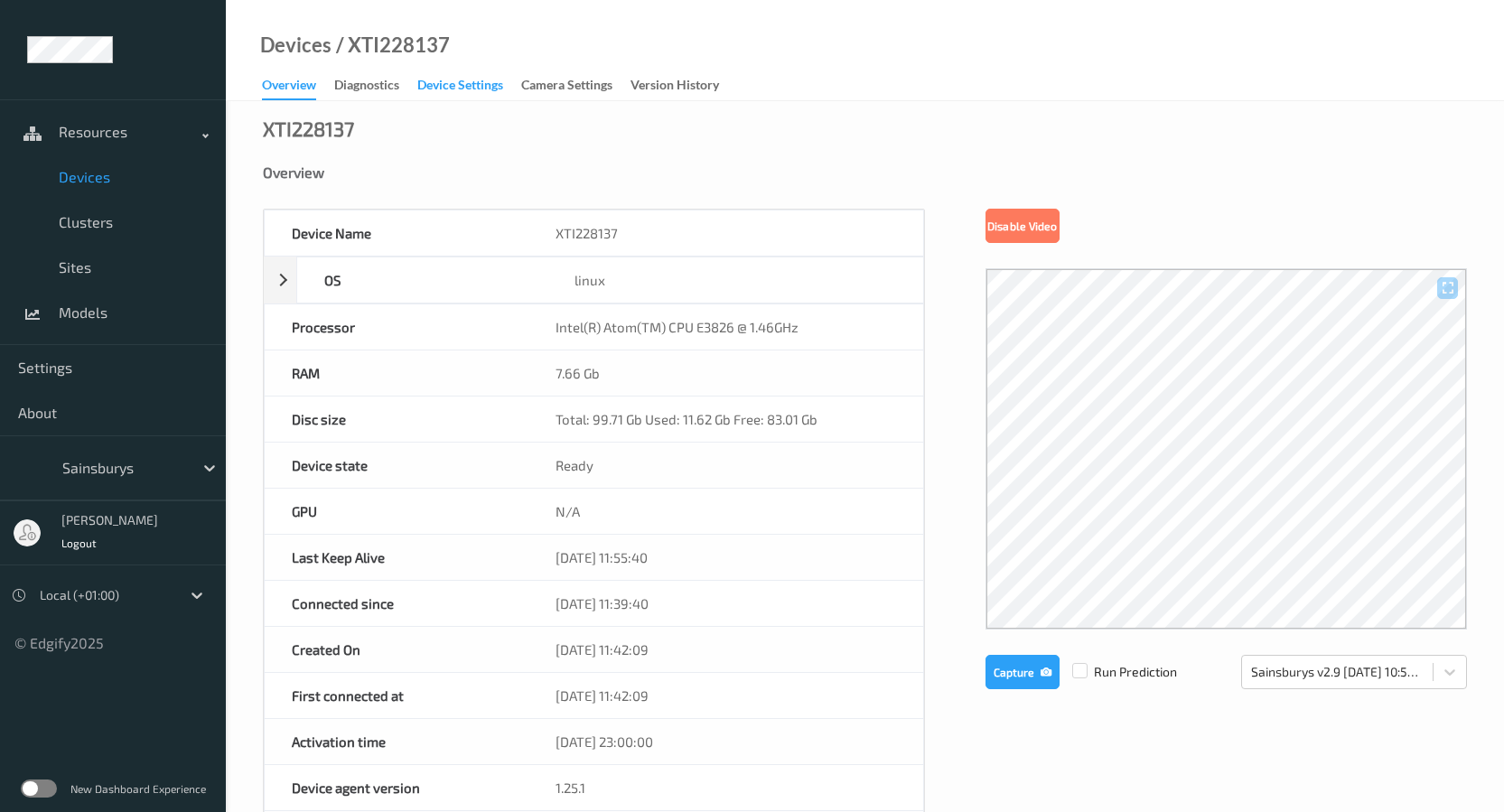
click at [421, 90] on div "Device Settings" at bounding box center [460, 87] width 85 height 22
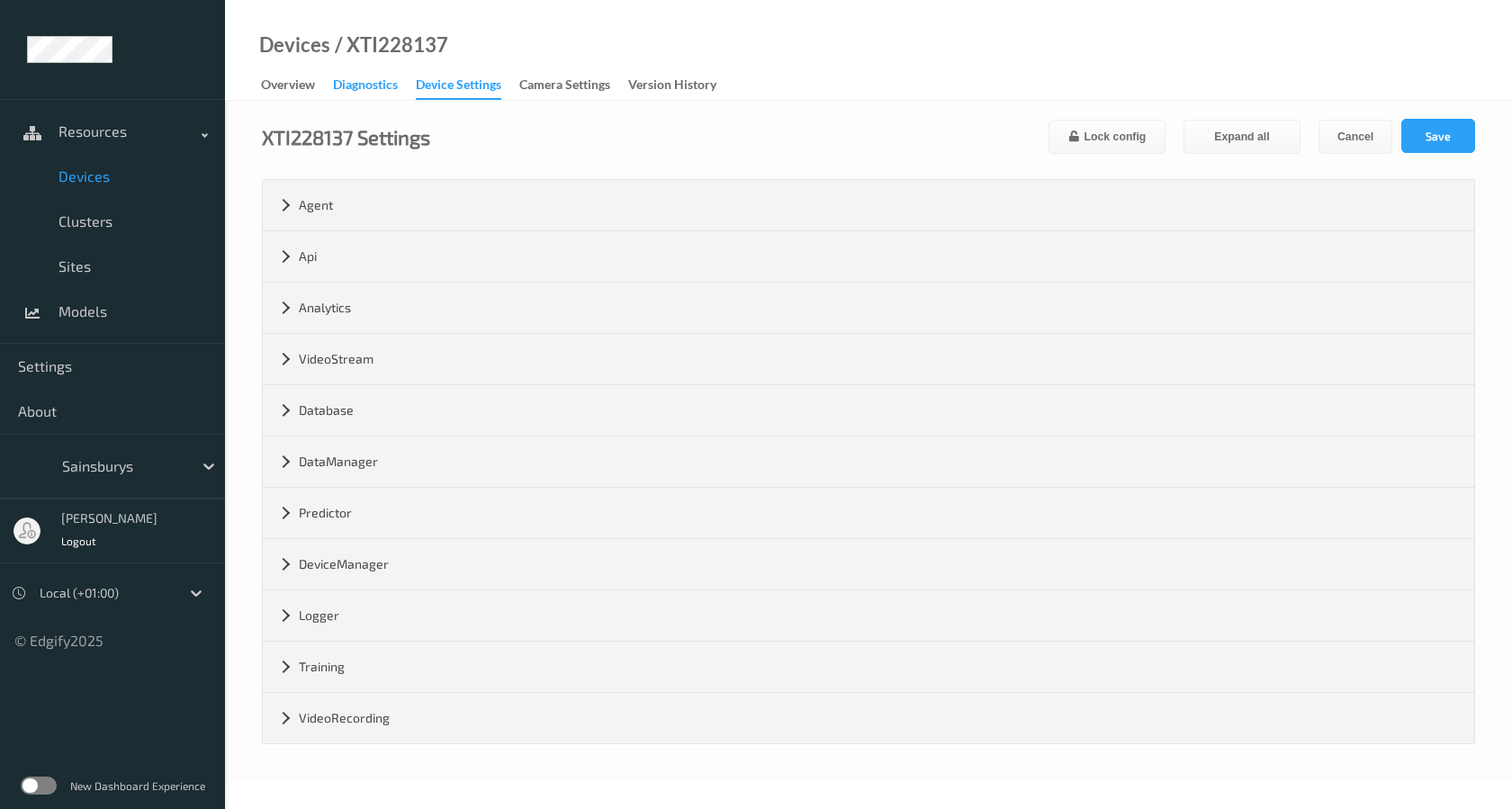
click at [380, 86] on div "Diagnostics" at bounding box center [365, 87] width 65 height 22
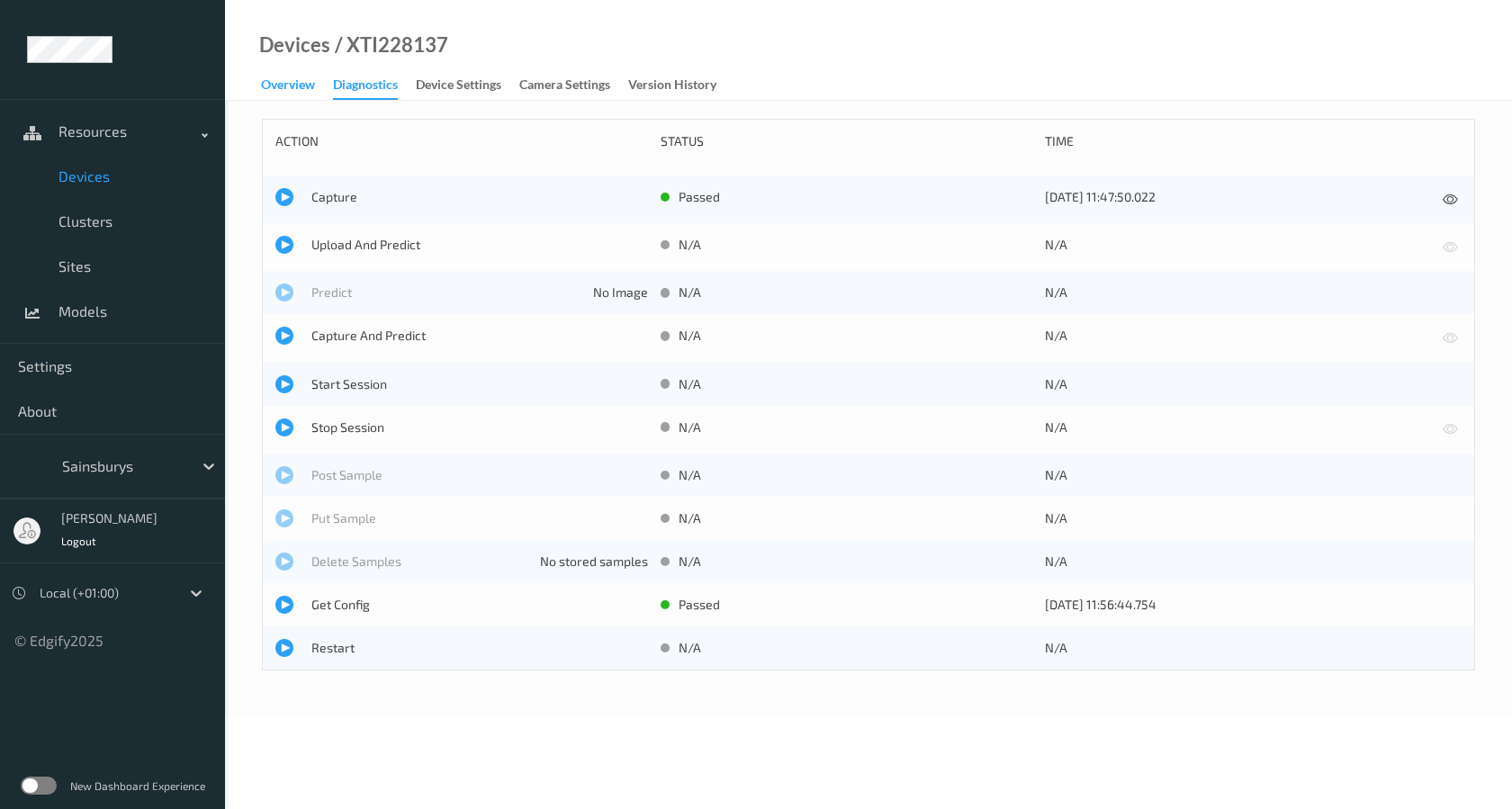
click at [271, 80] on div "Overview" at bounding box center [288, 87] width 54 height 22
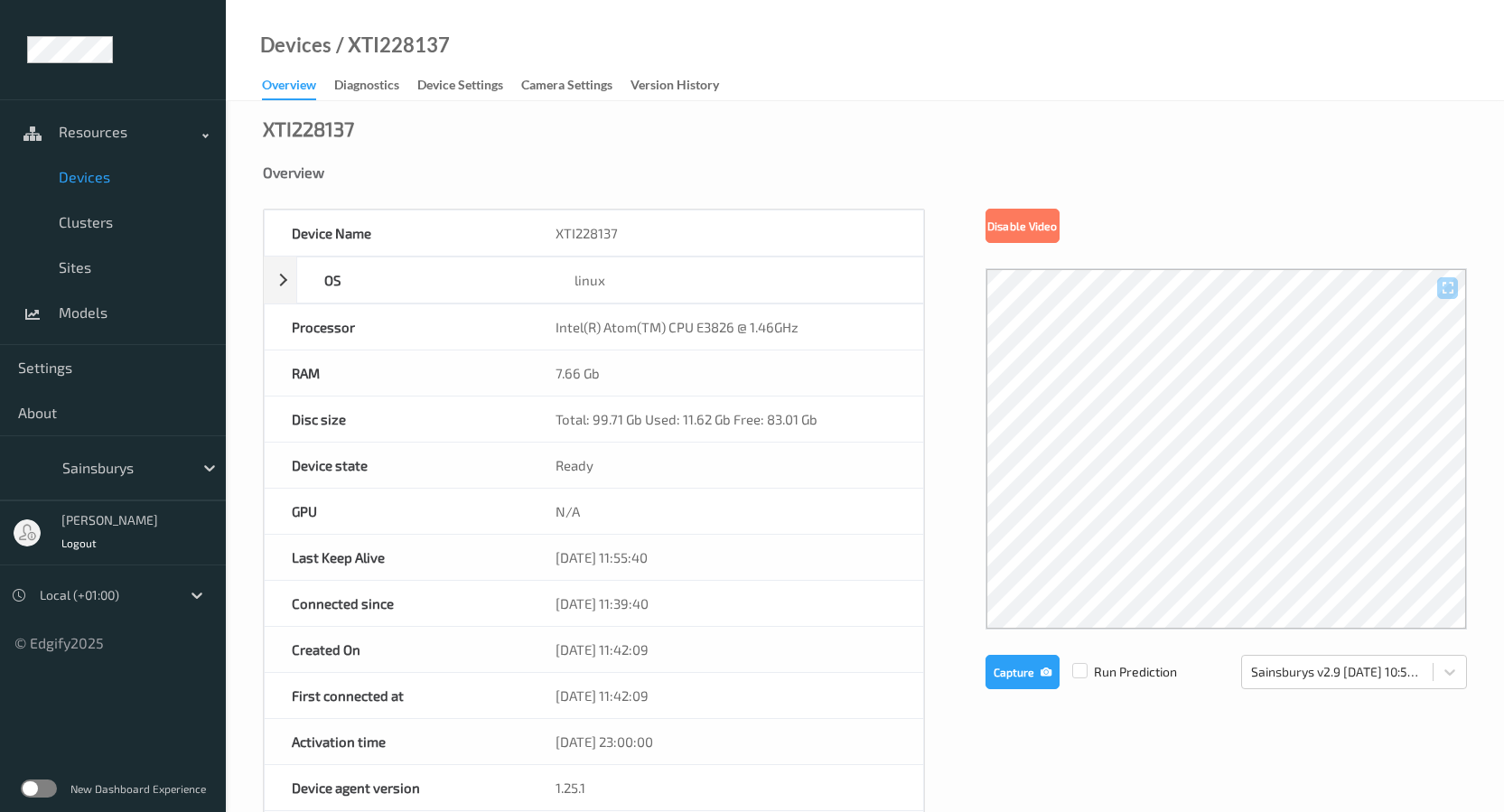
scroll to position [665, 0]
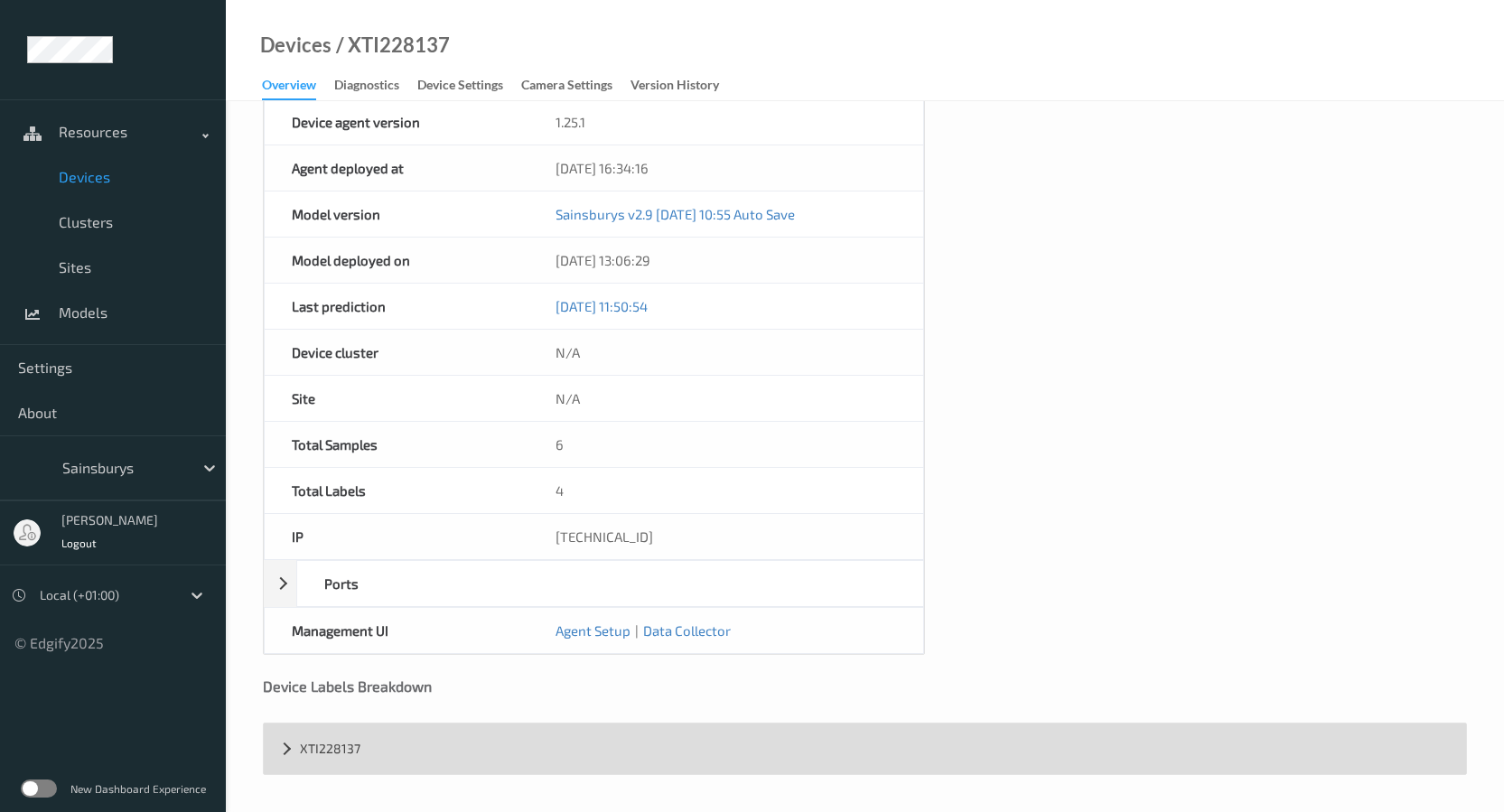
click at [336, 735] on div "XTI228137" at bounding box center [864, 748] width 1202 height 50
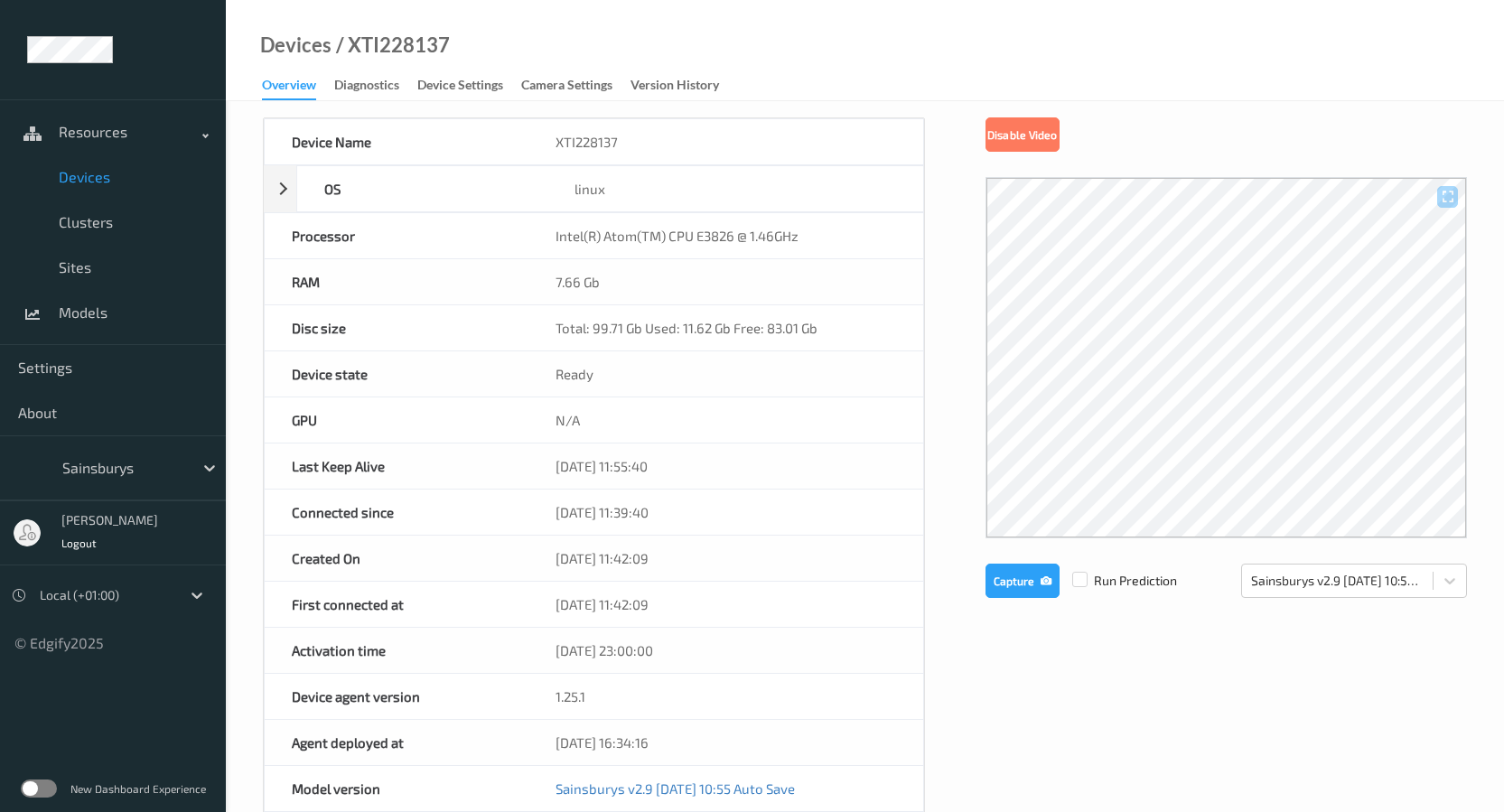
scroll to position [0, 0]
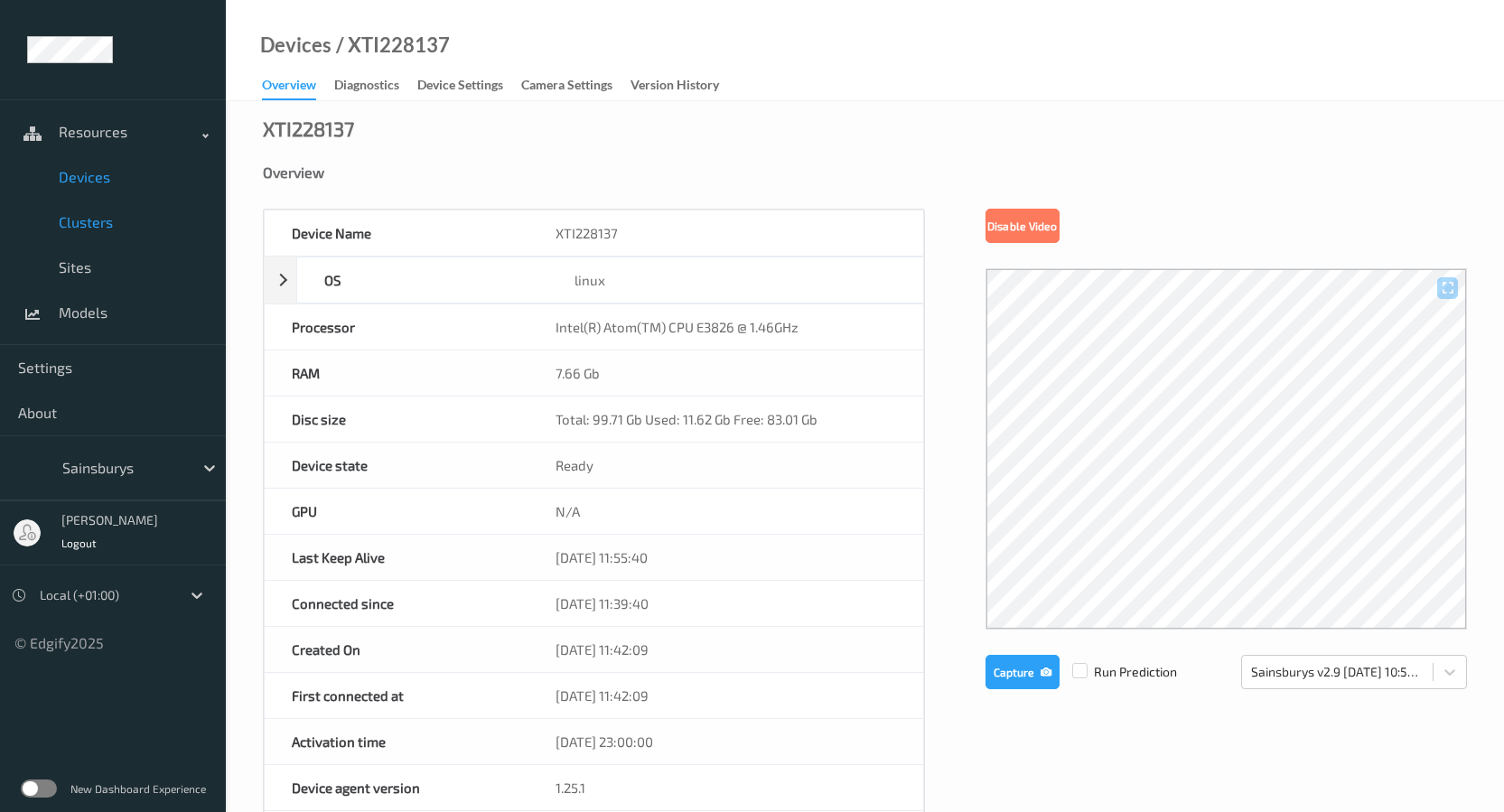
click at [158, 217] on span "Clusters" at bounding box center [133, 222] width 149 height 18
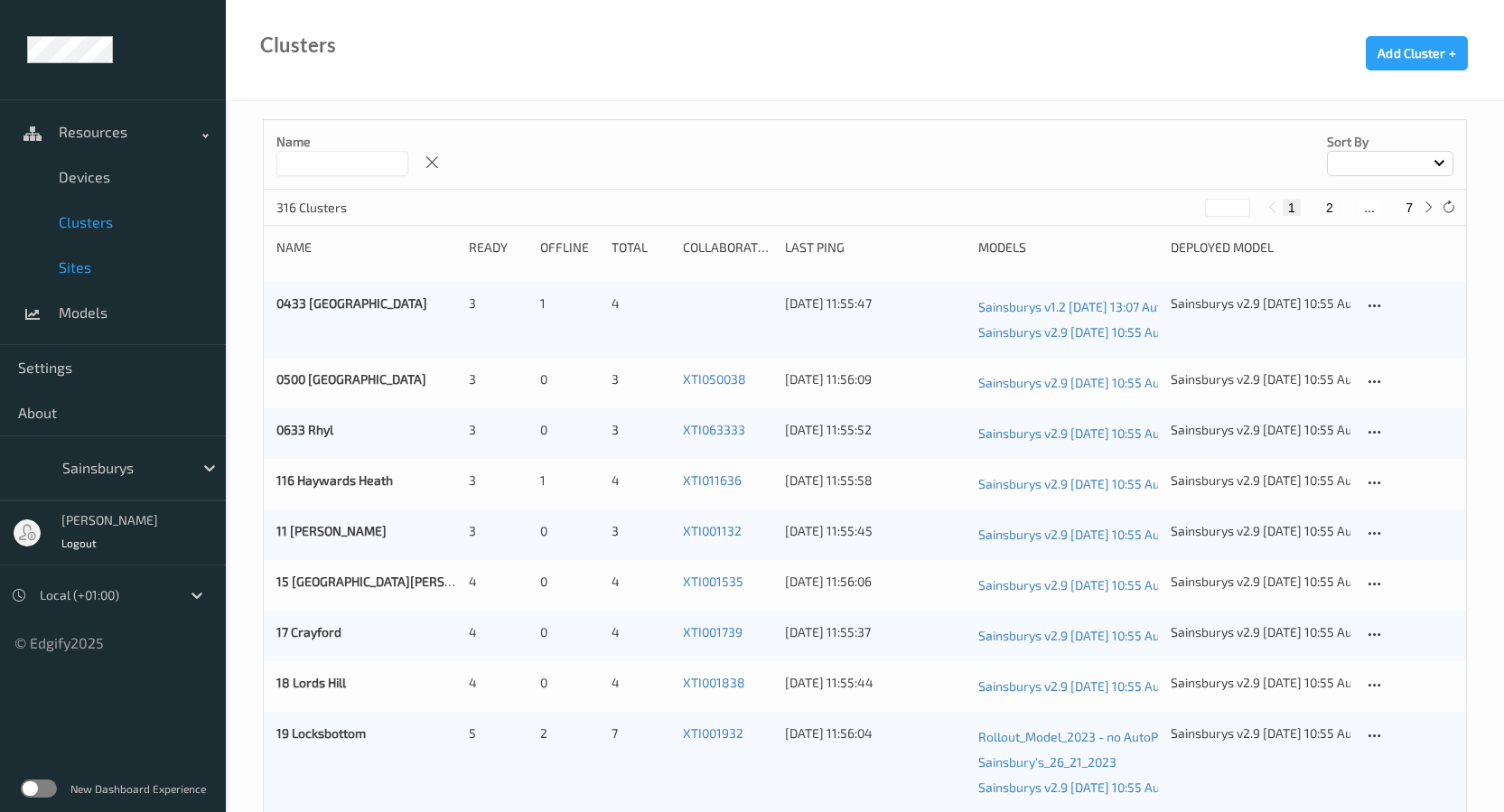
click at [114, 265] on span "Sites" at bounding box center [133, 266] width 149 height 18
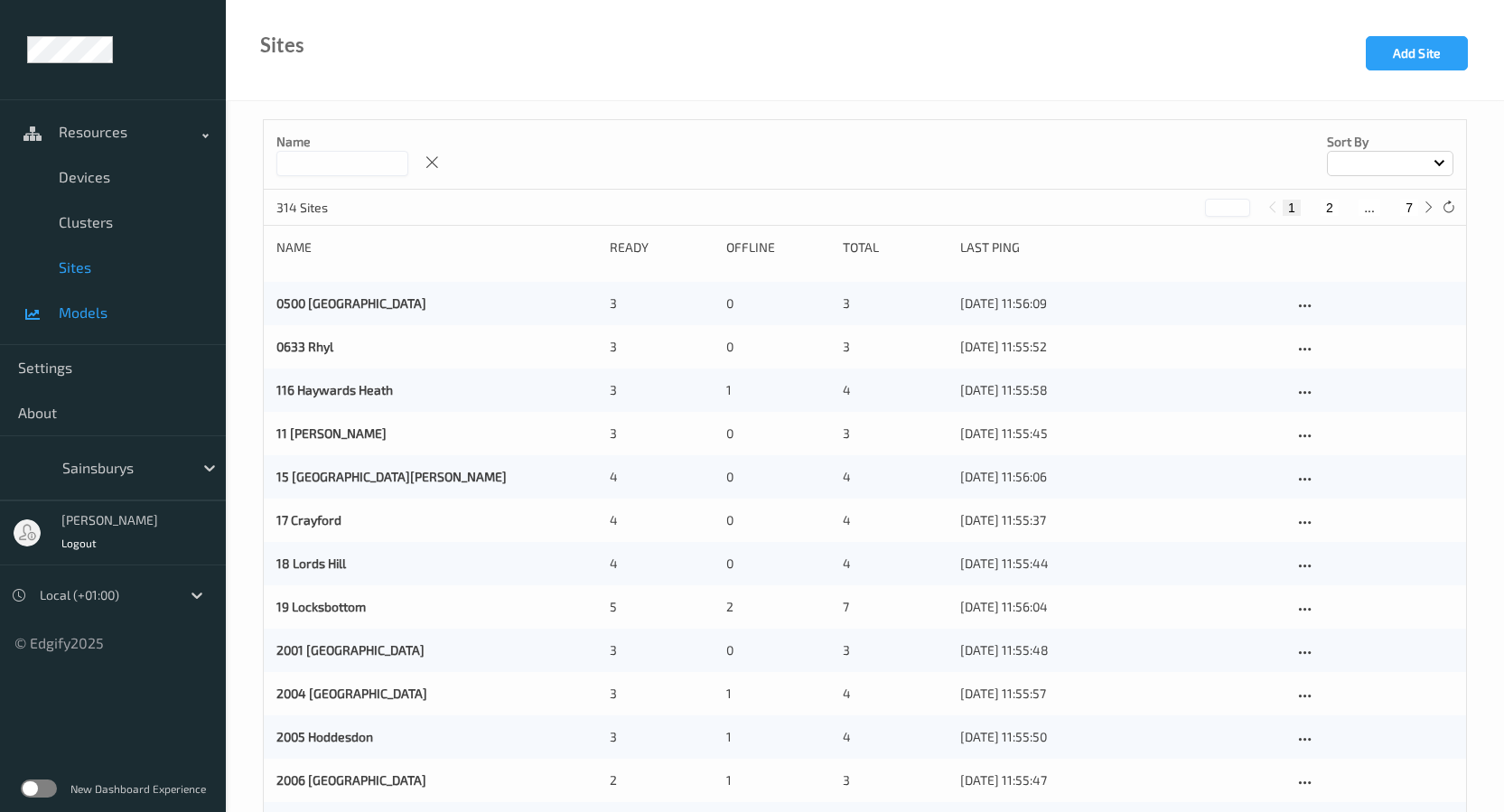
click at [143, 316] on span "Models" at bounding box center [133, 312] width 149 height 18
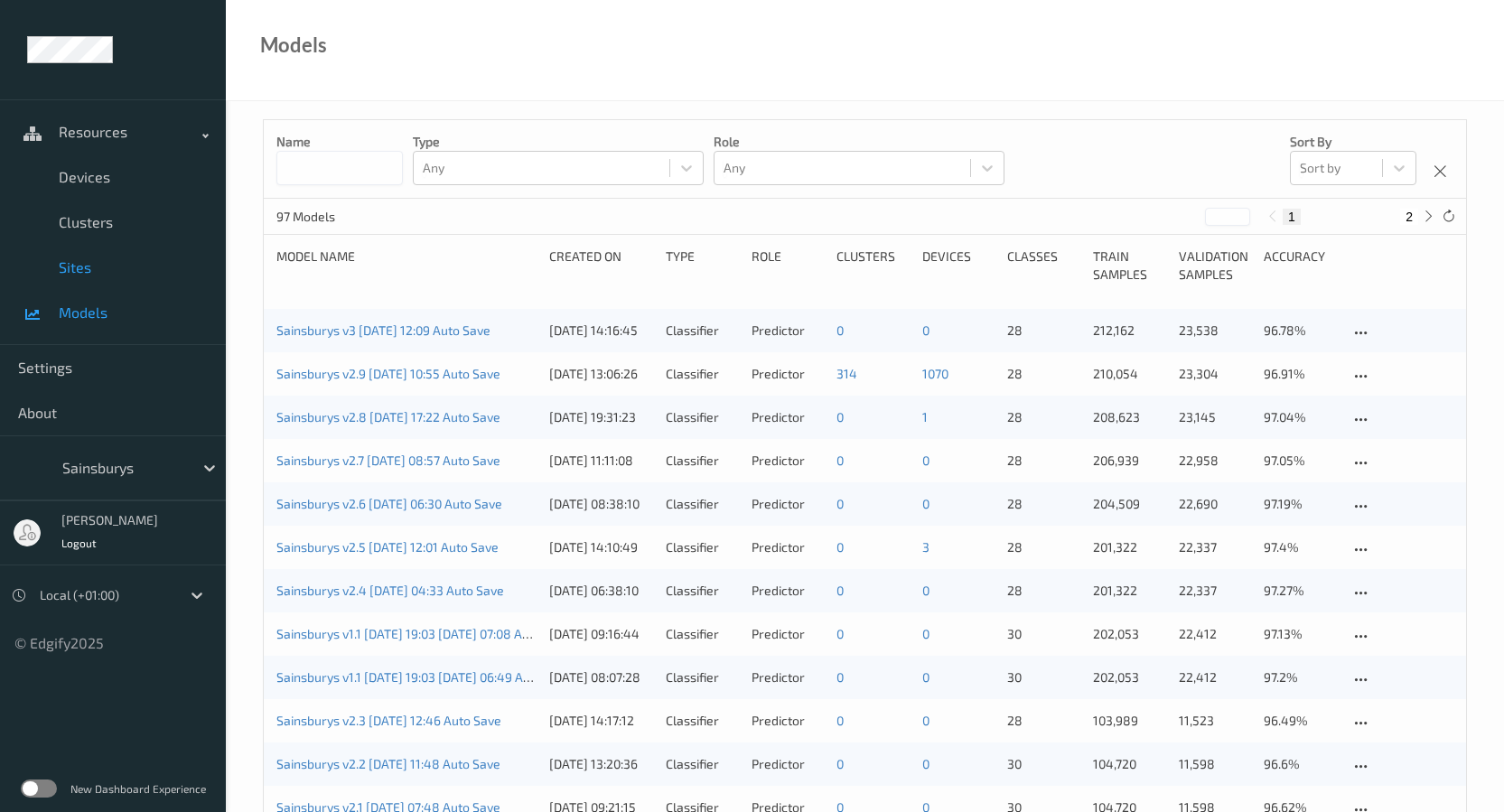
click at [135, 277] on link "Sites" at bounding box center [112, 267] width 226 height 45
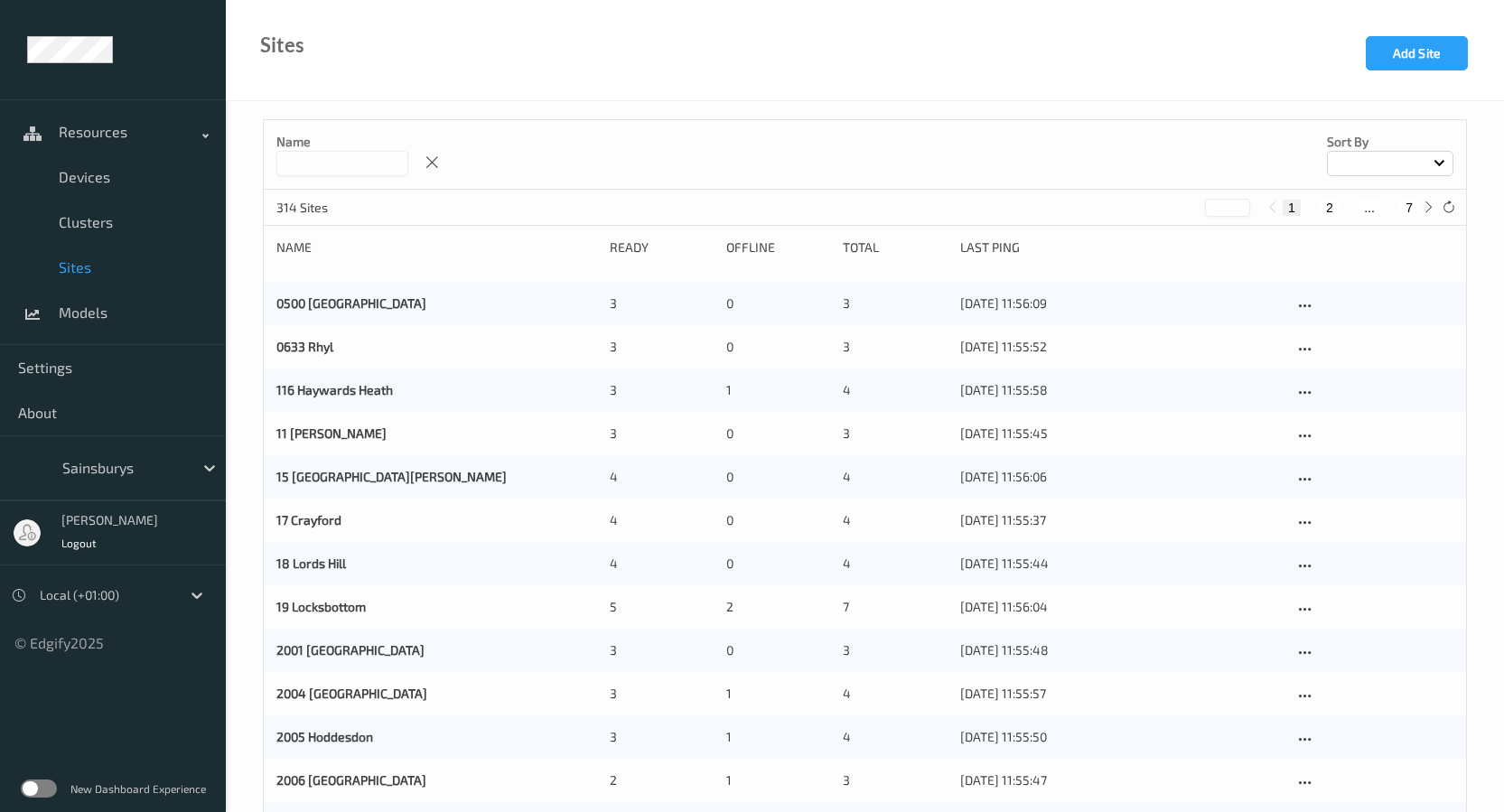
click at [339, 170] on input at bounding box center [343, 162] width 132 height 25
paste input "*********"
drag, startPoint x: 299, startPoint y: 164, endPoint x: 260, endPoint y: 162, distance: 39.1
click at [408, 164] on input "******" at bounding box center [343, 162] width 132 height 25
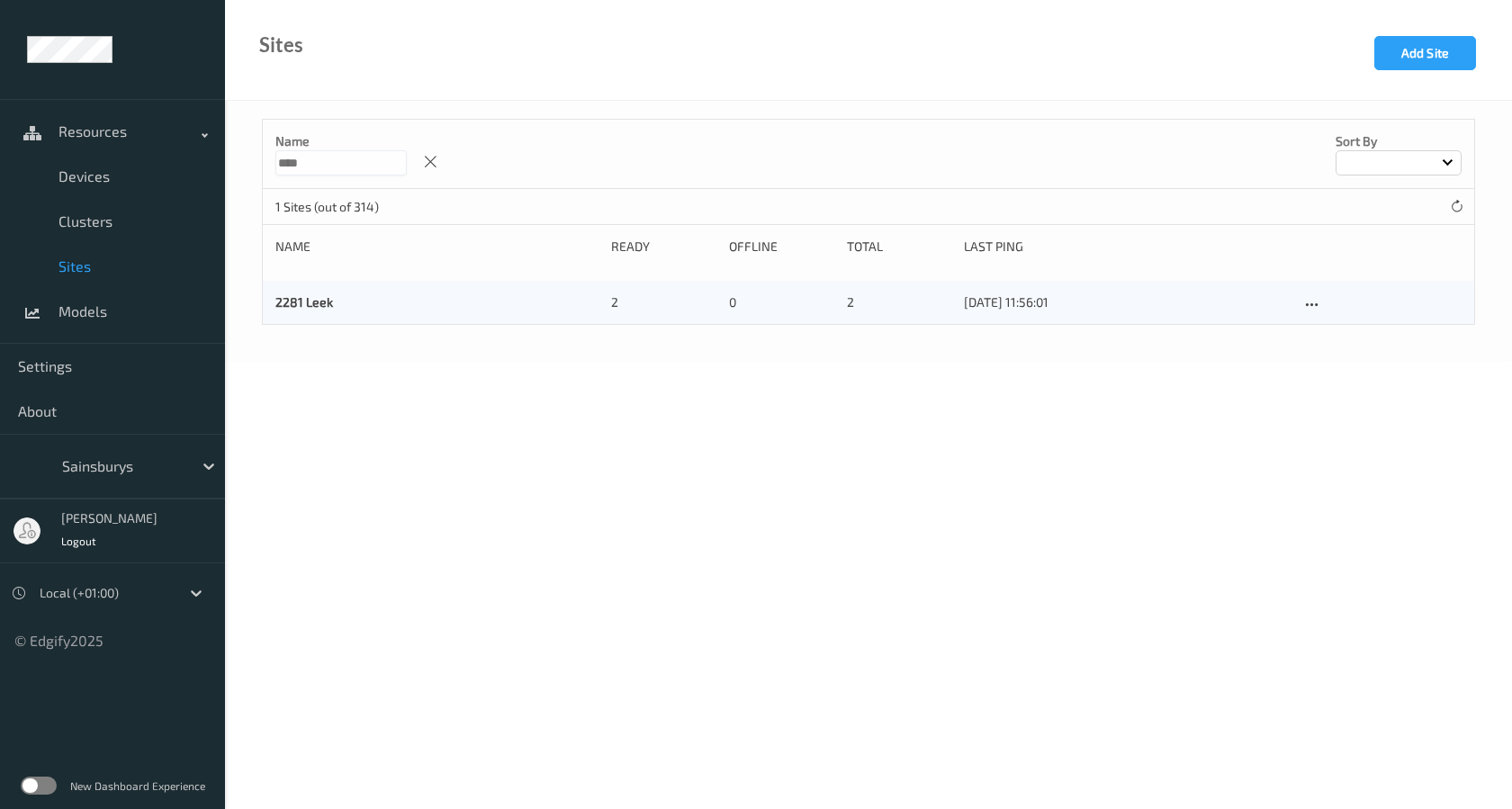
type input "****"
click at [416, 288] on div "2281 Leek 2 0 2 [DATE] 11:56:01" at bounding box center [868, 302] width 1211 height 43
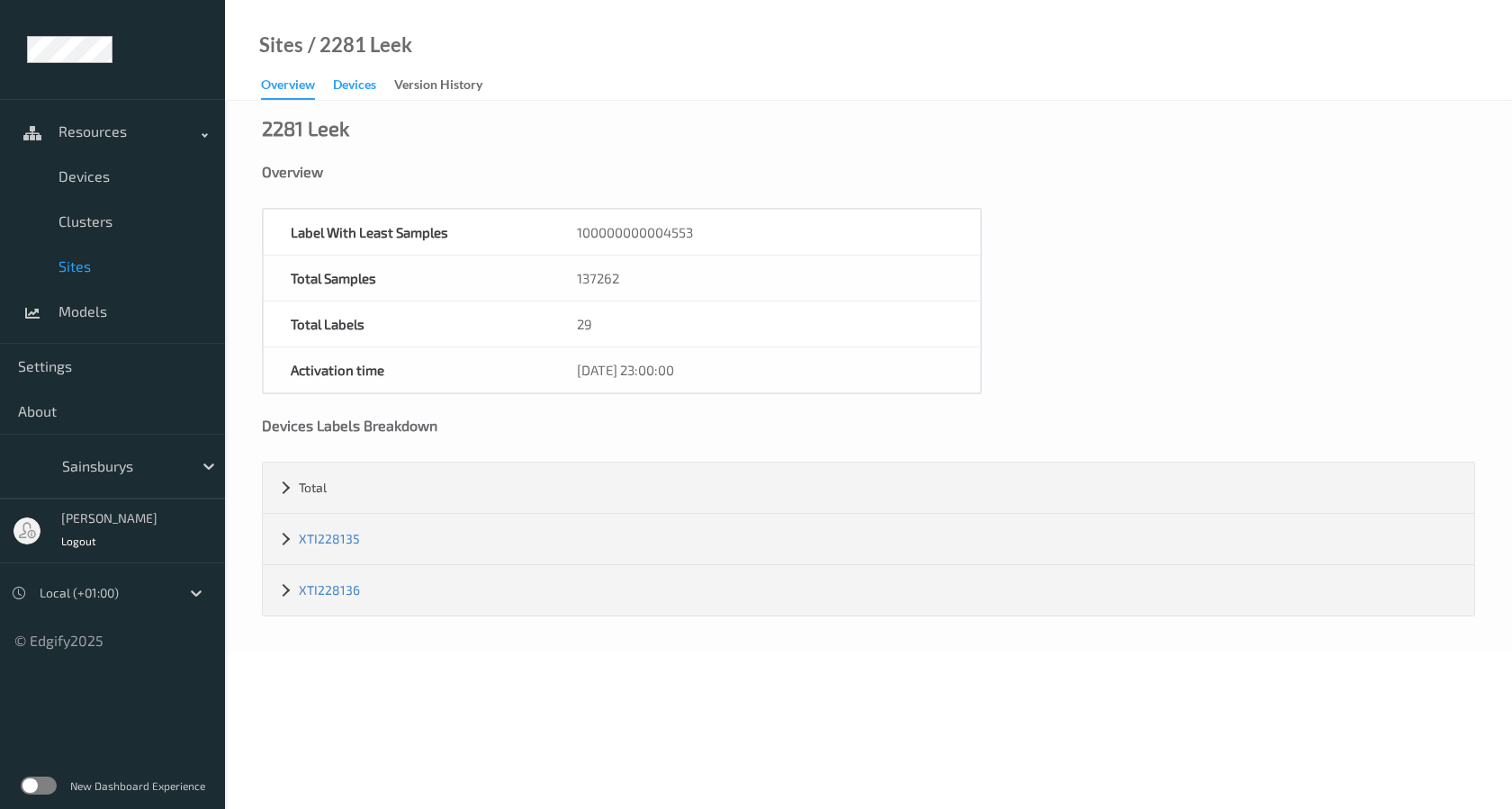
click at [345, 91] on div "Devices" at bounding box center [354, 87] width 43 height 22
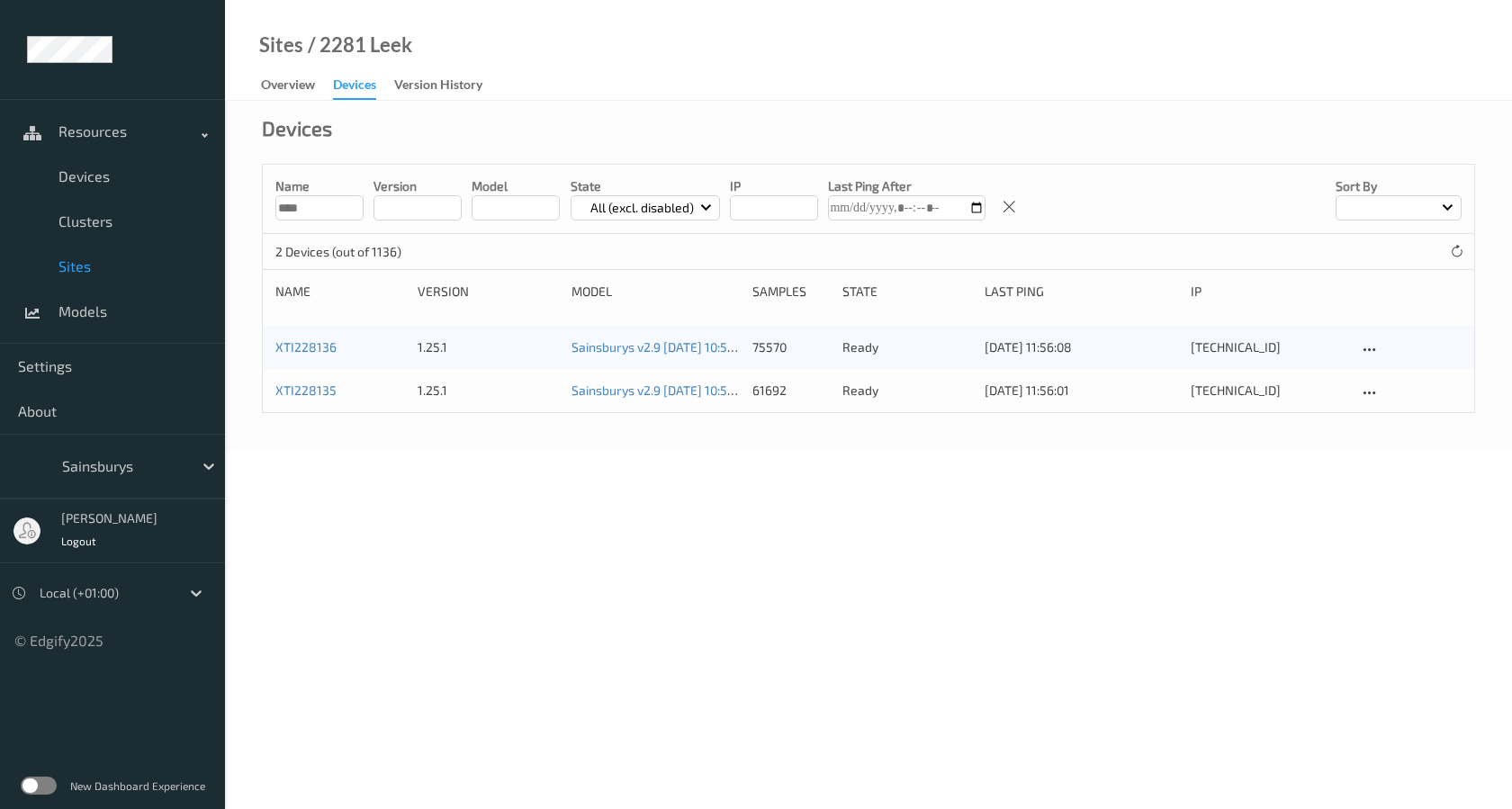
drag, startPoint x: 326, startPoint y: 206, endPoint x: 261, endPoint y: 194, distance: 66.1
click at [261, 194] on div "Devices Name **** version model State All (excl. disabled) IP Last Ping After S…" at bounding box center [867, 276] width 1286 height 349
paste input "*****"
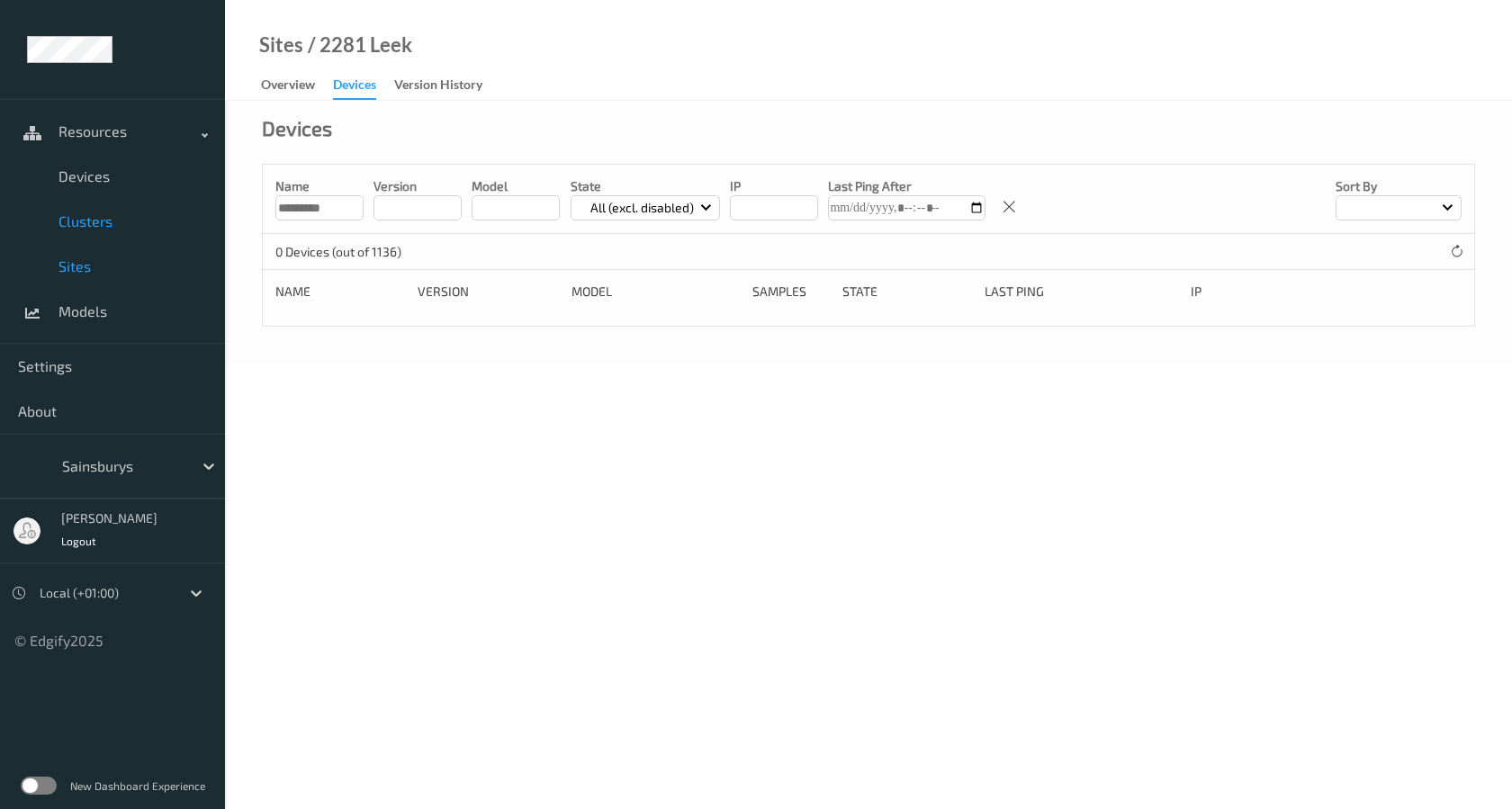
drag, startPoint x: 297, startPoint y: 208, endPoint x: 171, endPoint y: 202, distance: 126.1
click at [172, 202] on div "Resources Devices Clusters Sites Models Settings About Sainsburys [PERSON_NAME]…" at bounding box center [756, 131] width 1512 height 263
click at [326, 202] on input "******" at bounding box center [319, 207] width 88 height 25
type input "****"
click at [418, 163] on div "Devices" at bounding box center [868, 141] width 1213 height 45
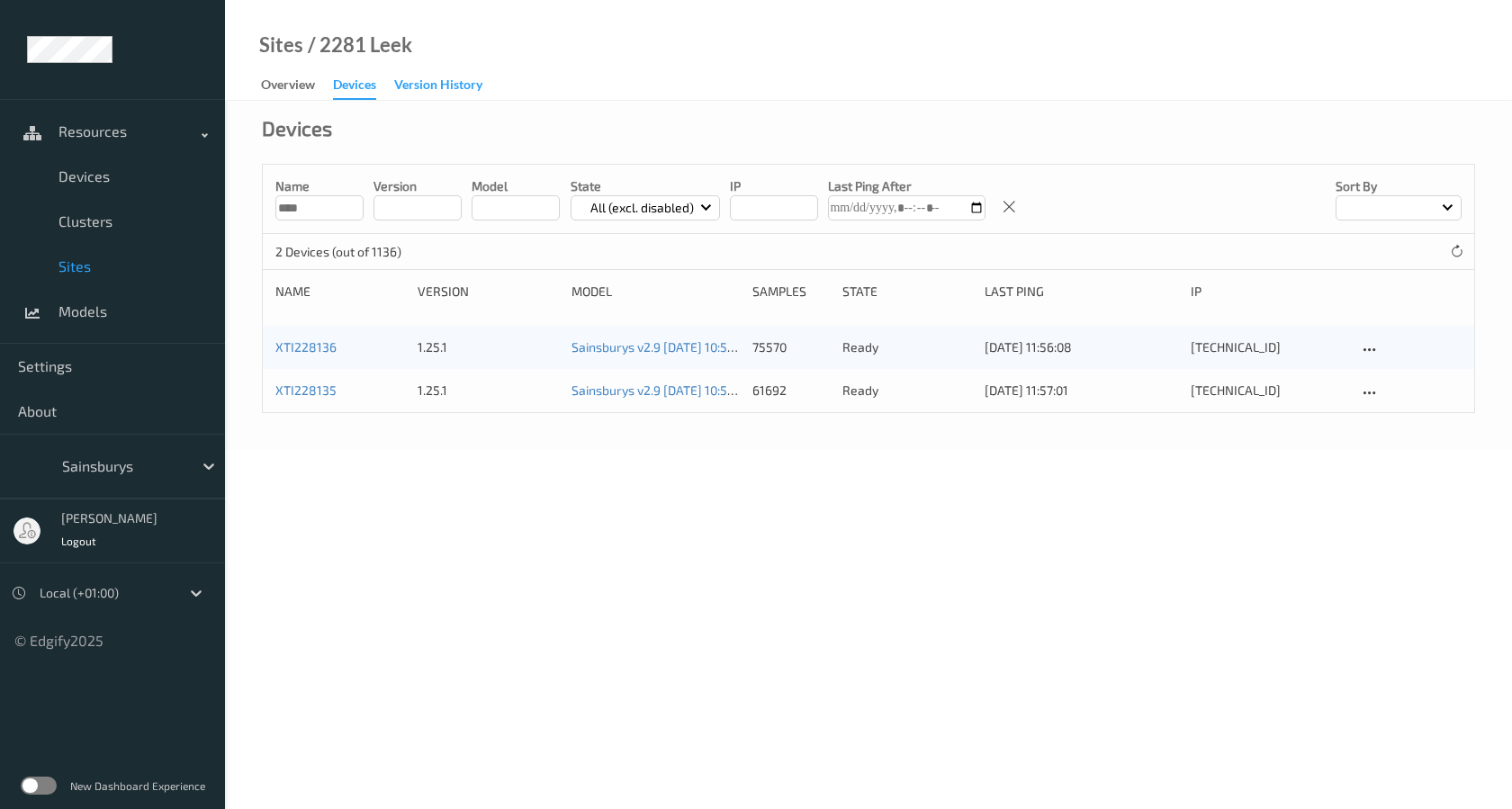
click at [424, 91] on div "Version History" at bounding box center [437, 87] width 88 height 22
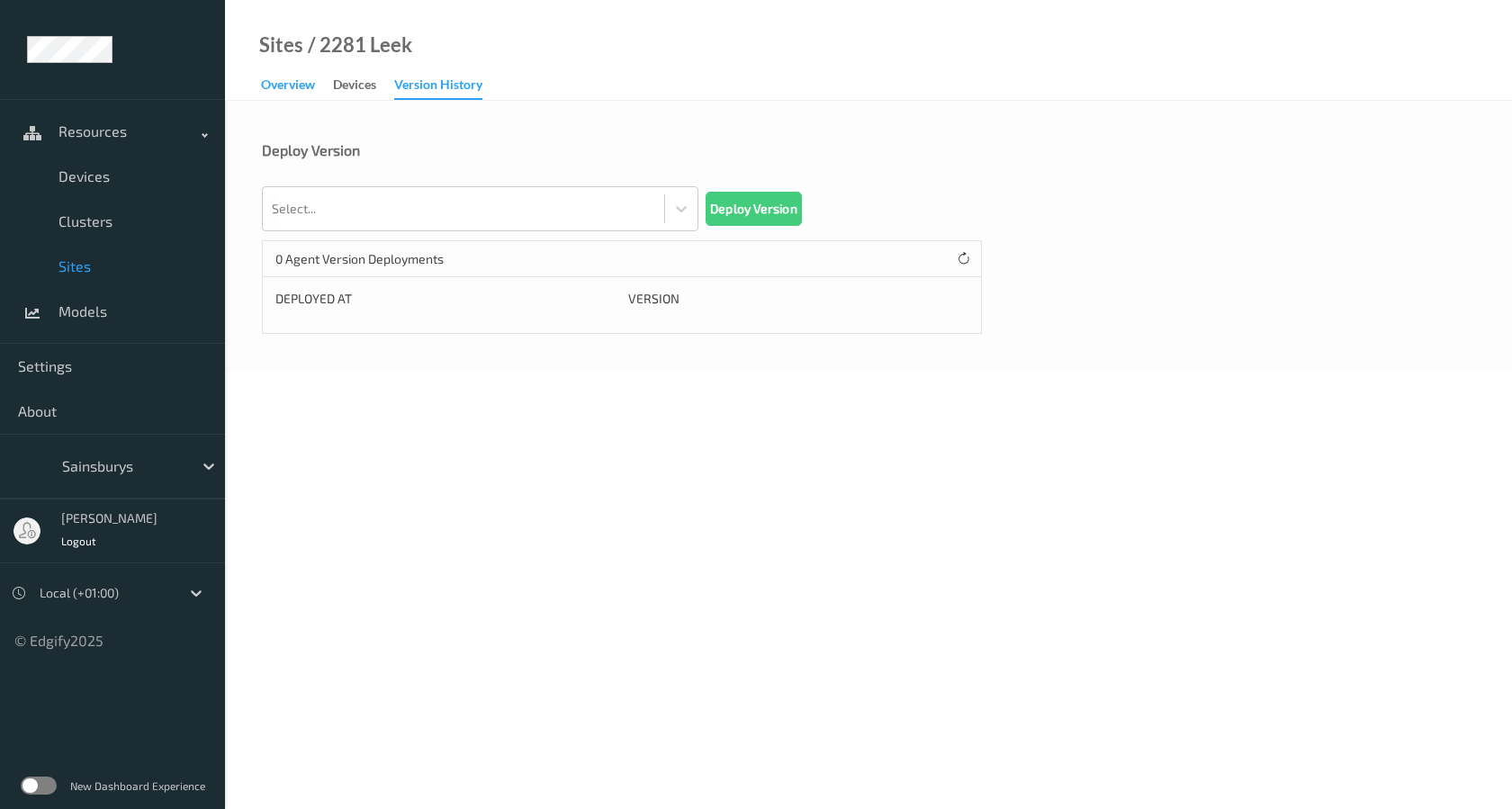
click at [300, 85] on div "Overview" at bounding box center [288, 87] width 54 height 22
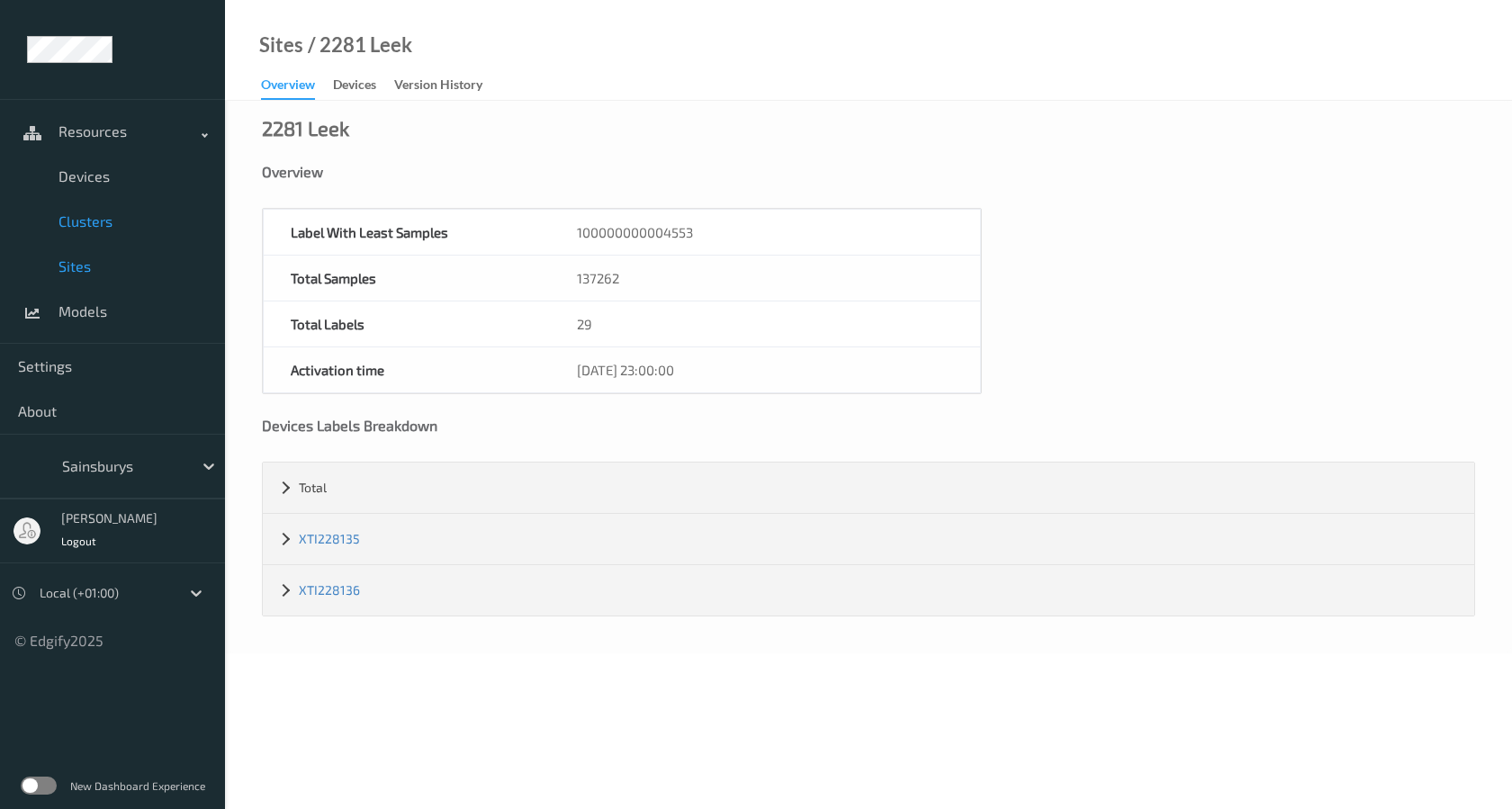
click at [104, 227] on span "Clusters" at bounding box center [132, 221] width 149 height 18
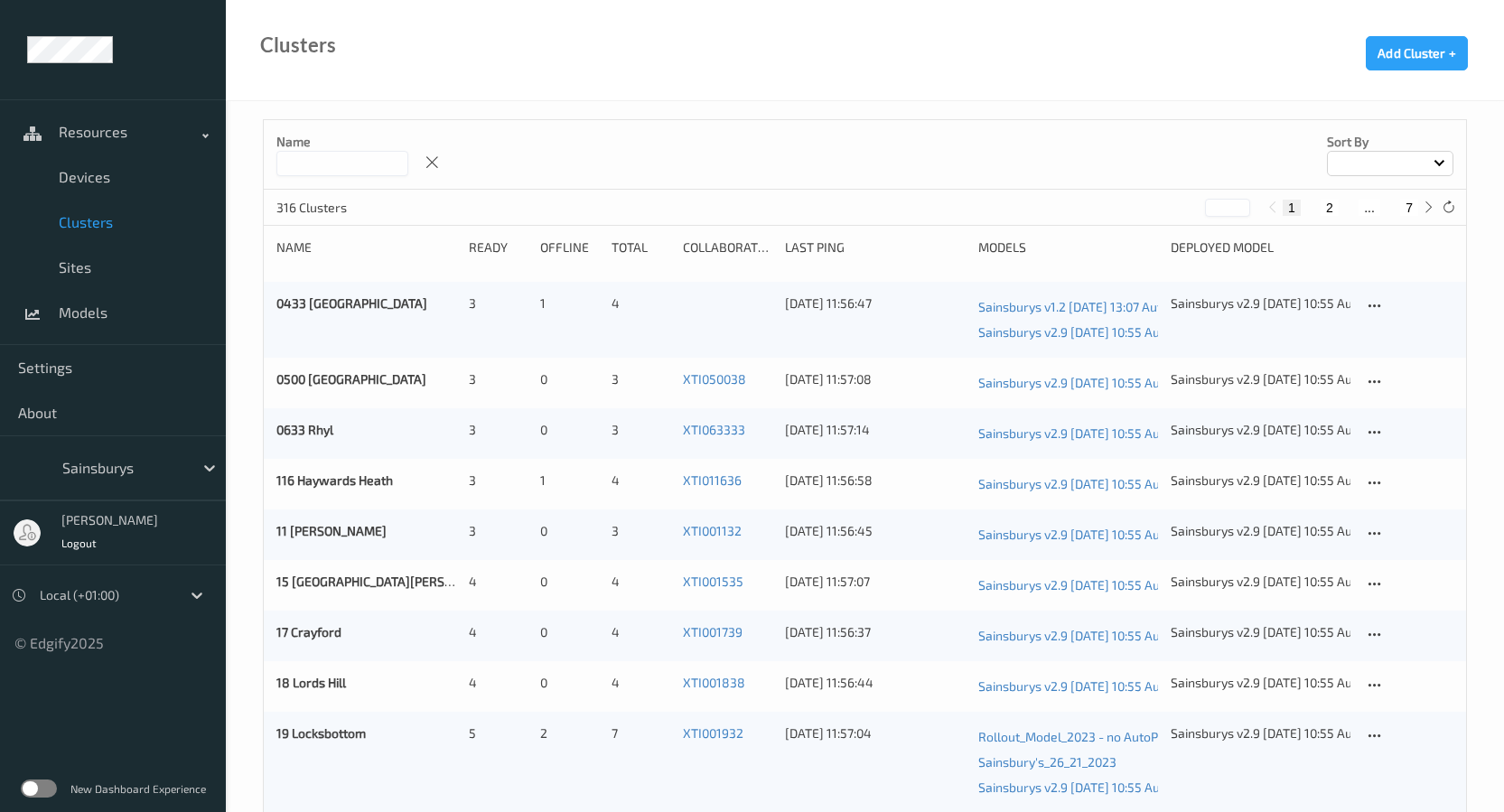
click at [1331, 209] on button "2" at bounding box center [1329, 208] width 18 height 17
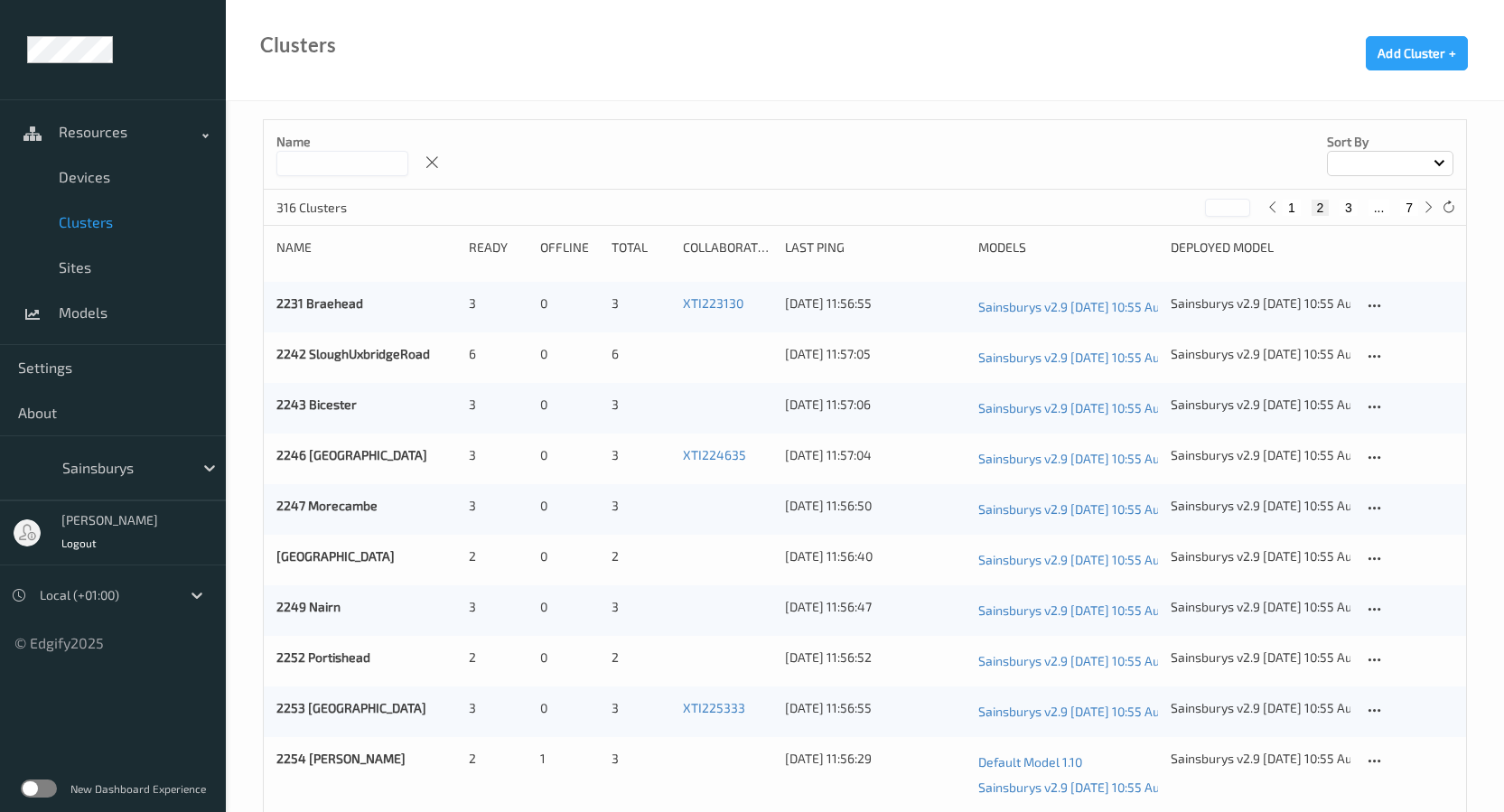
click at [1349, 205] on button "3" at bounding box center [1348, 208] width 18 height 17
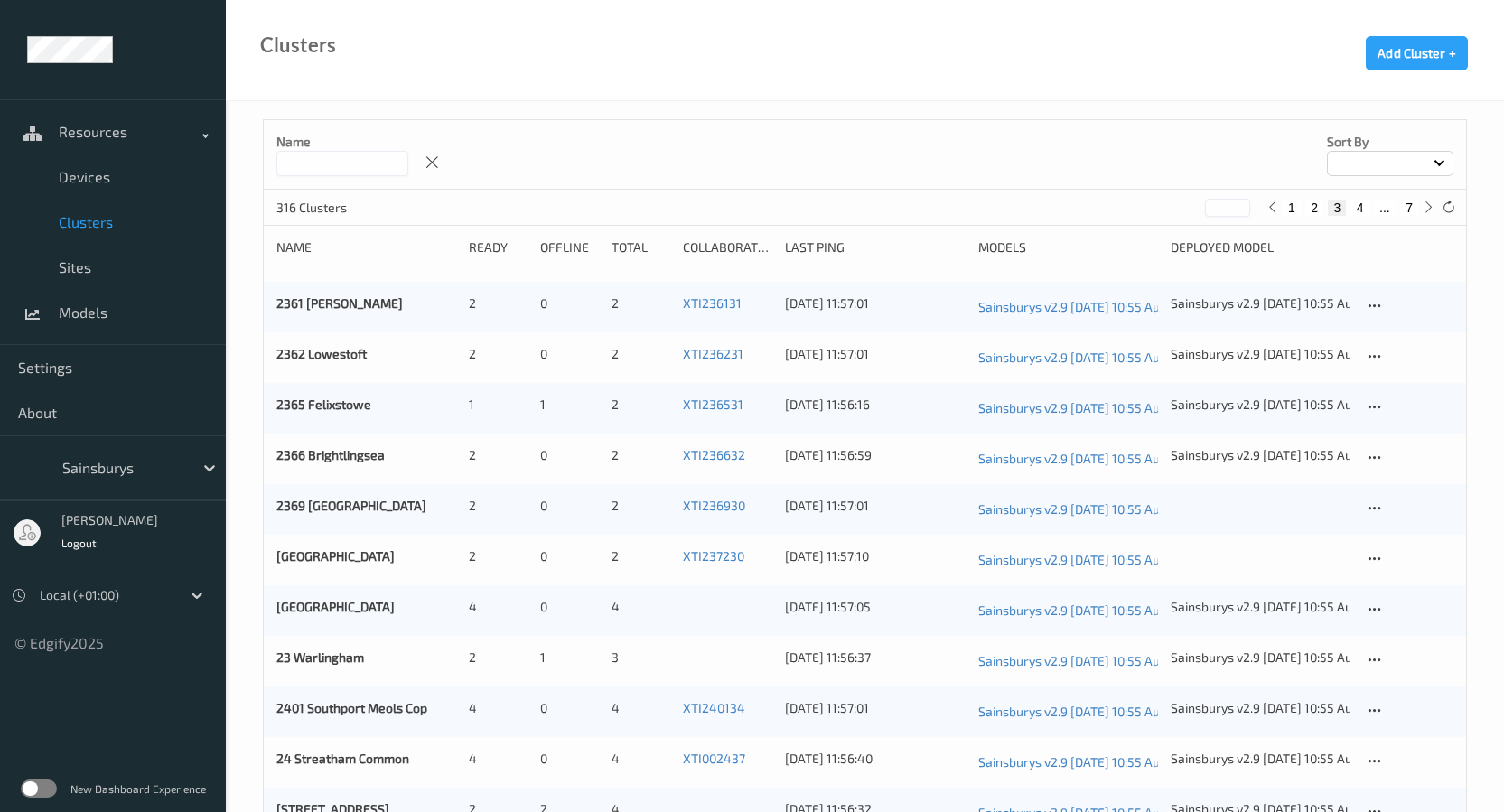
click at [1364, 213] on button "4" at bounding box center [1360, 208] width 18 height 17
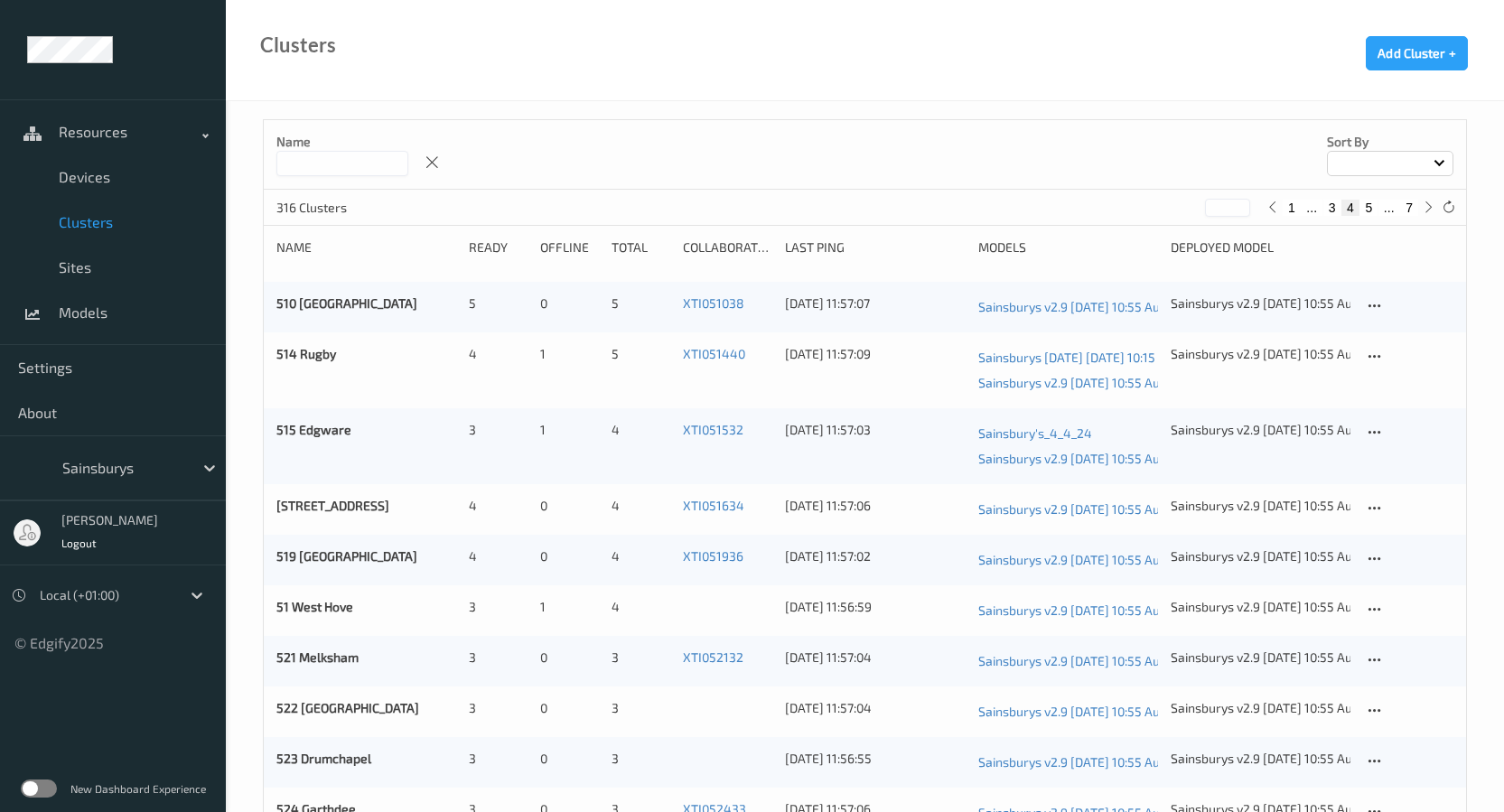
click at [1368, 205] on button "5" at bounding box center [1368, 208] width 18 height 17
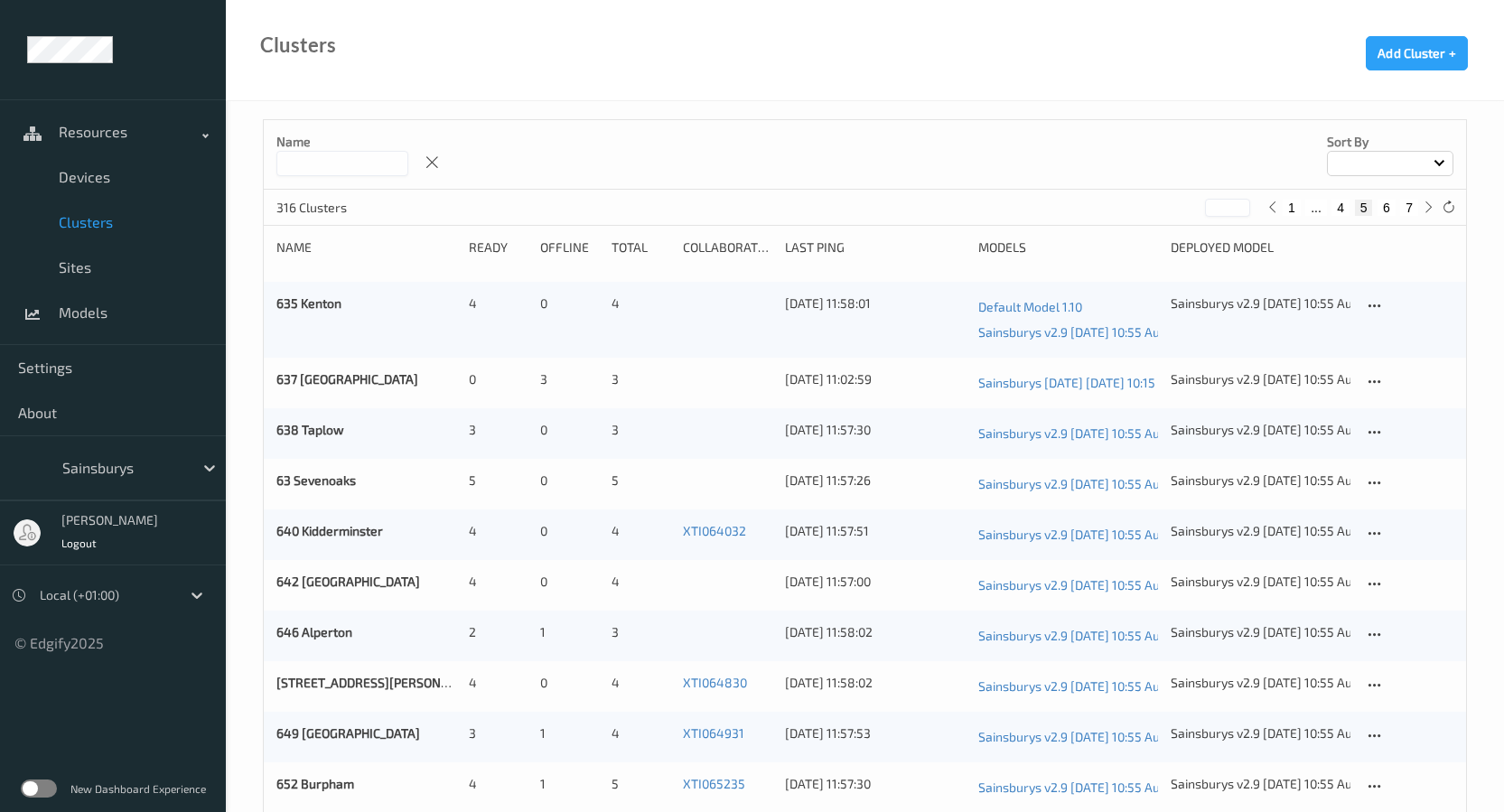
click at [1389, 210] on button "6" at bounding box center [1386, 208] width 18 height 17
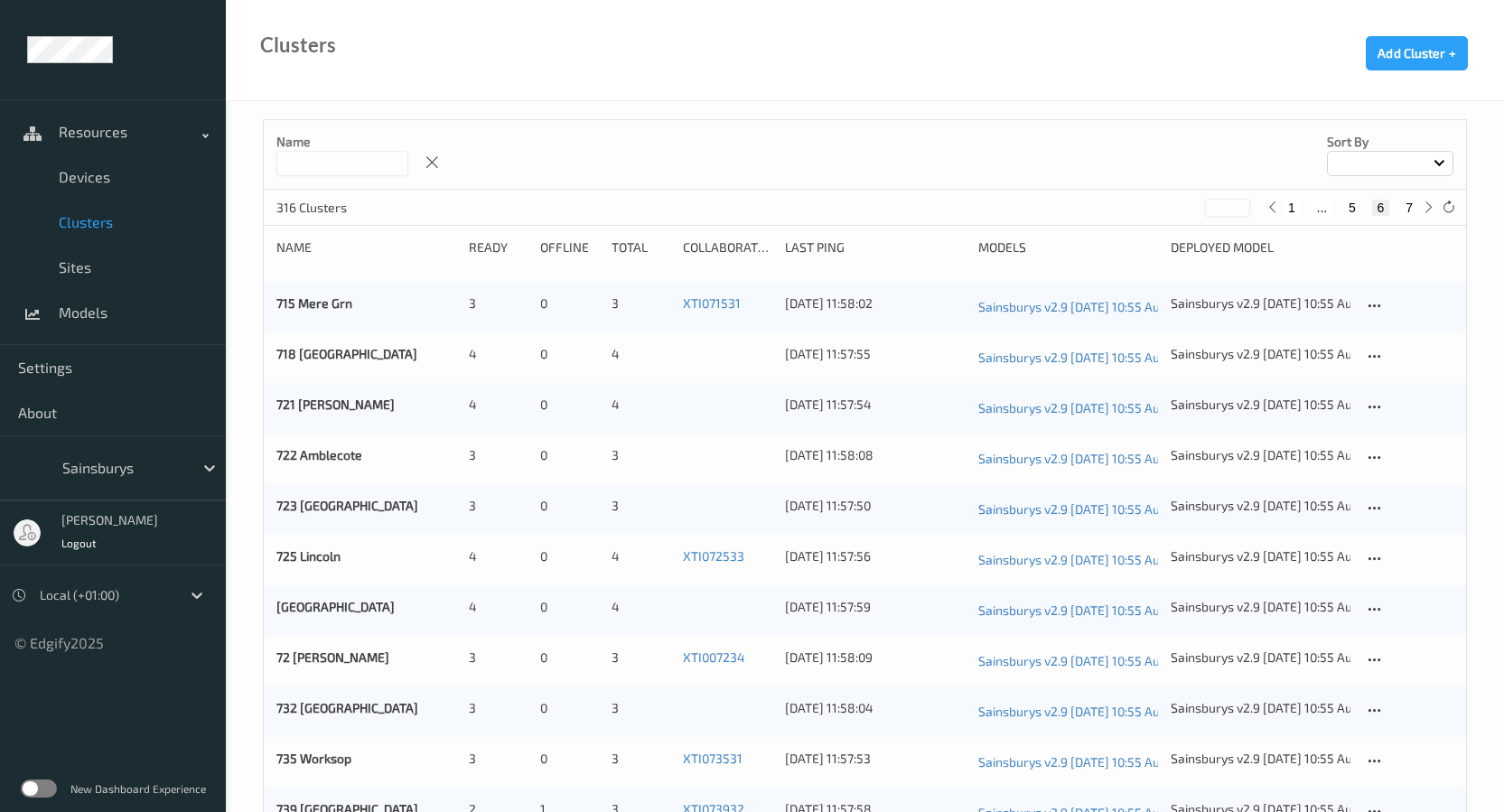
click at [1403, 210] on button "7" at bounding box center [1408, 208] width 18 height 17
type input "*"
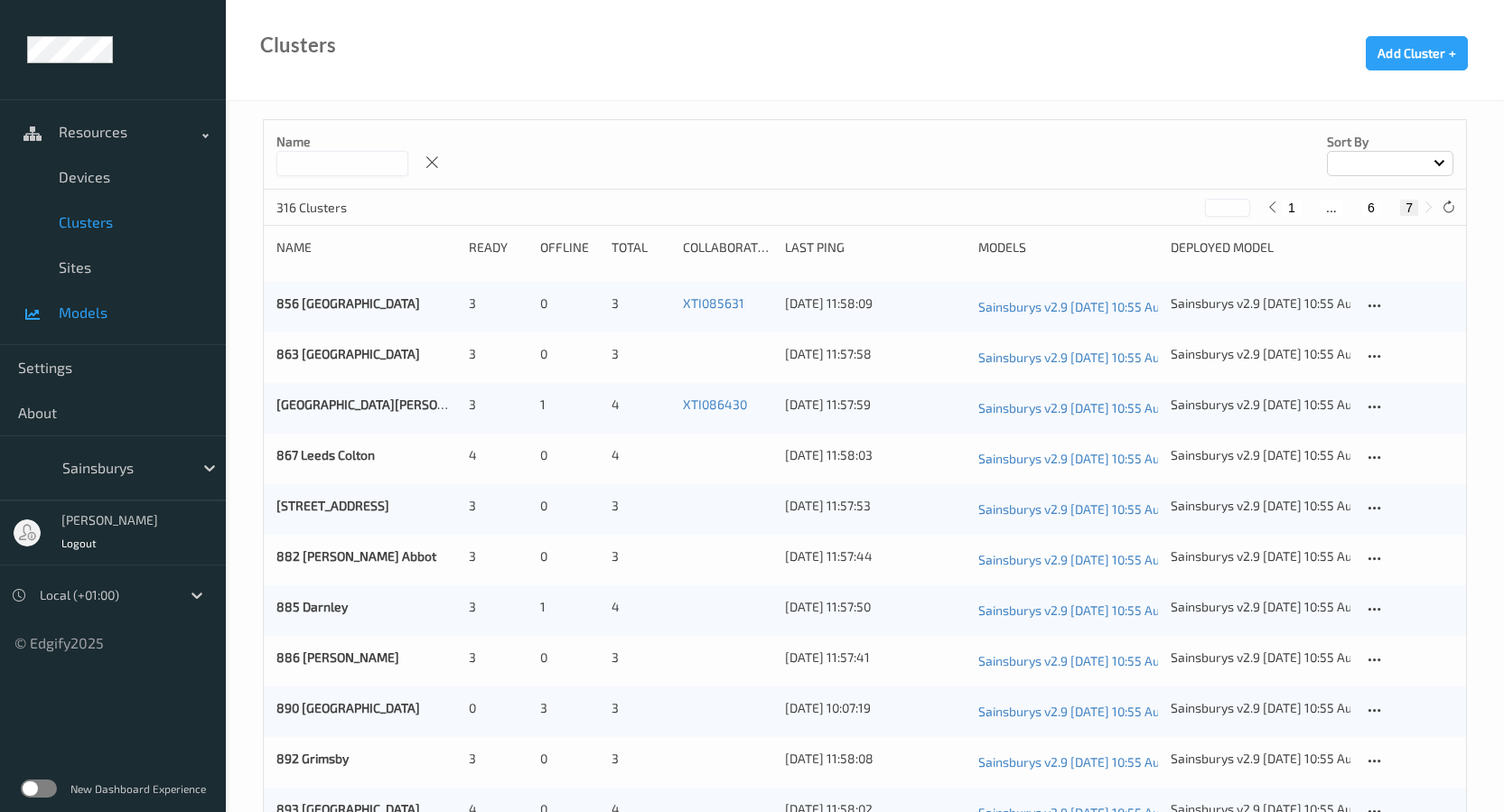
click at [84, 308] on span "Models" at bounding box center [133, 312] width 149 height 18
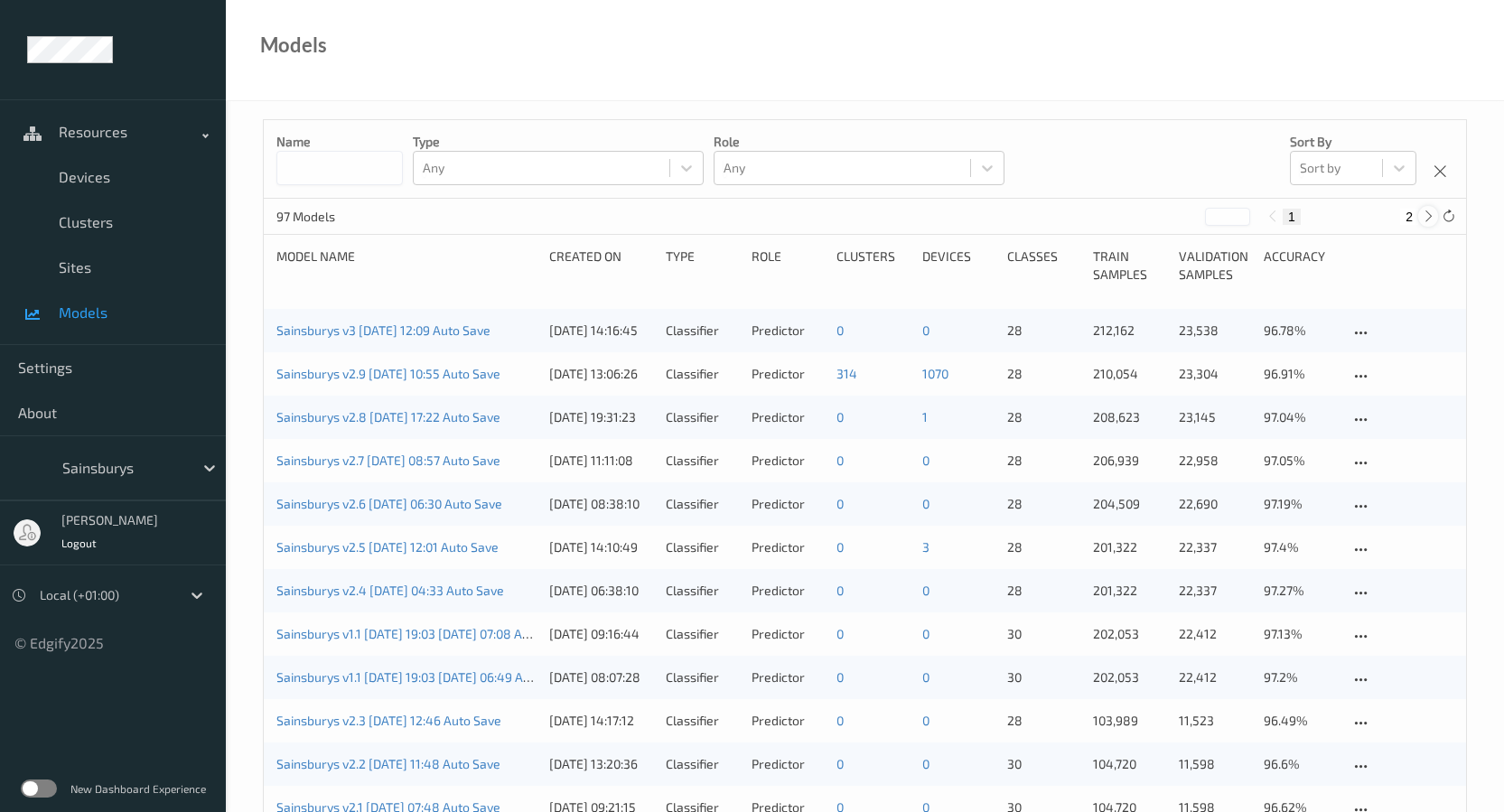
click at [1420, 216] on div at bounding box center [1428, 215] width 19 height 19
type input "*"
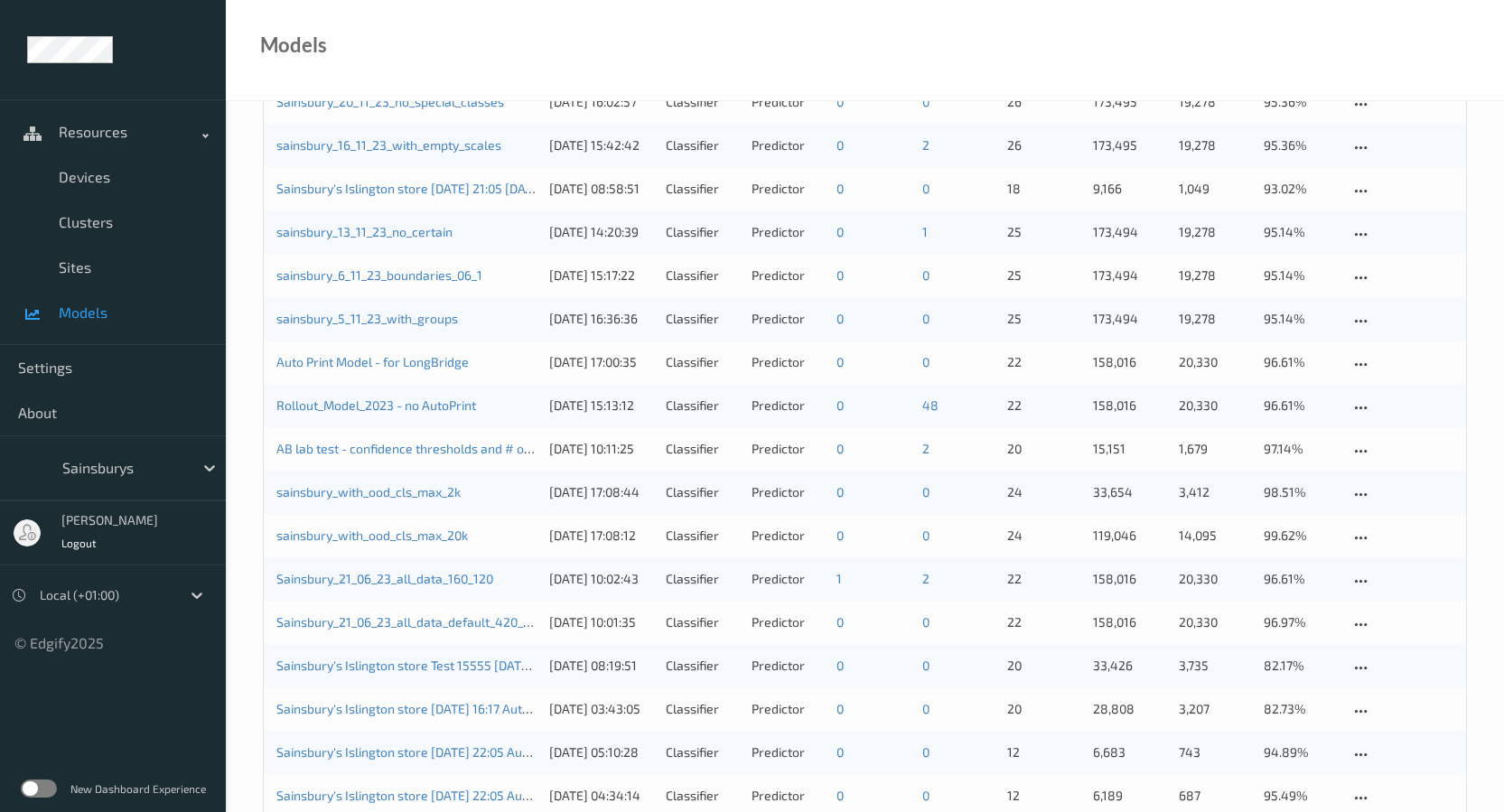
scroll to position [1174, 0]
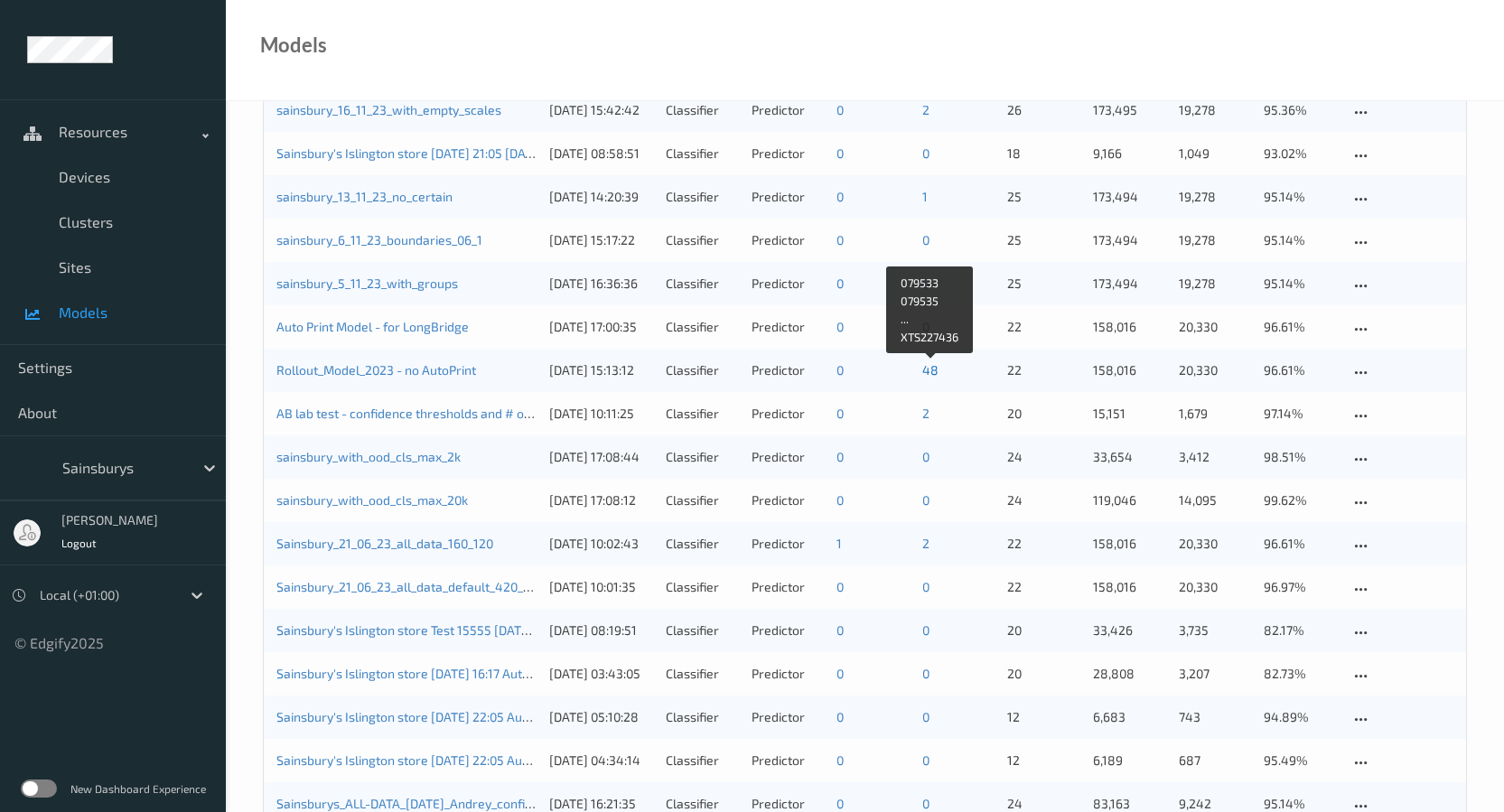
click at [931, 370] on link "48" at bounding box center [930, 369] width 17 height 16
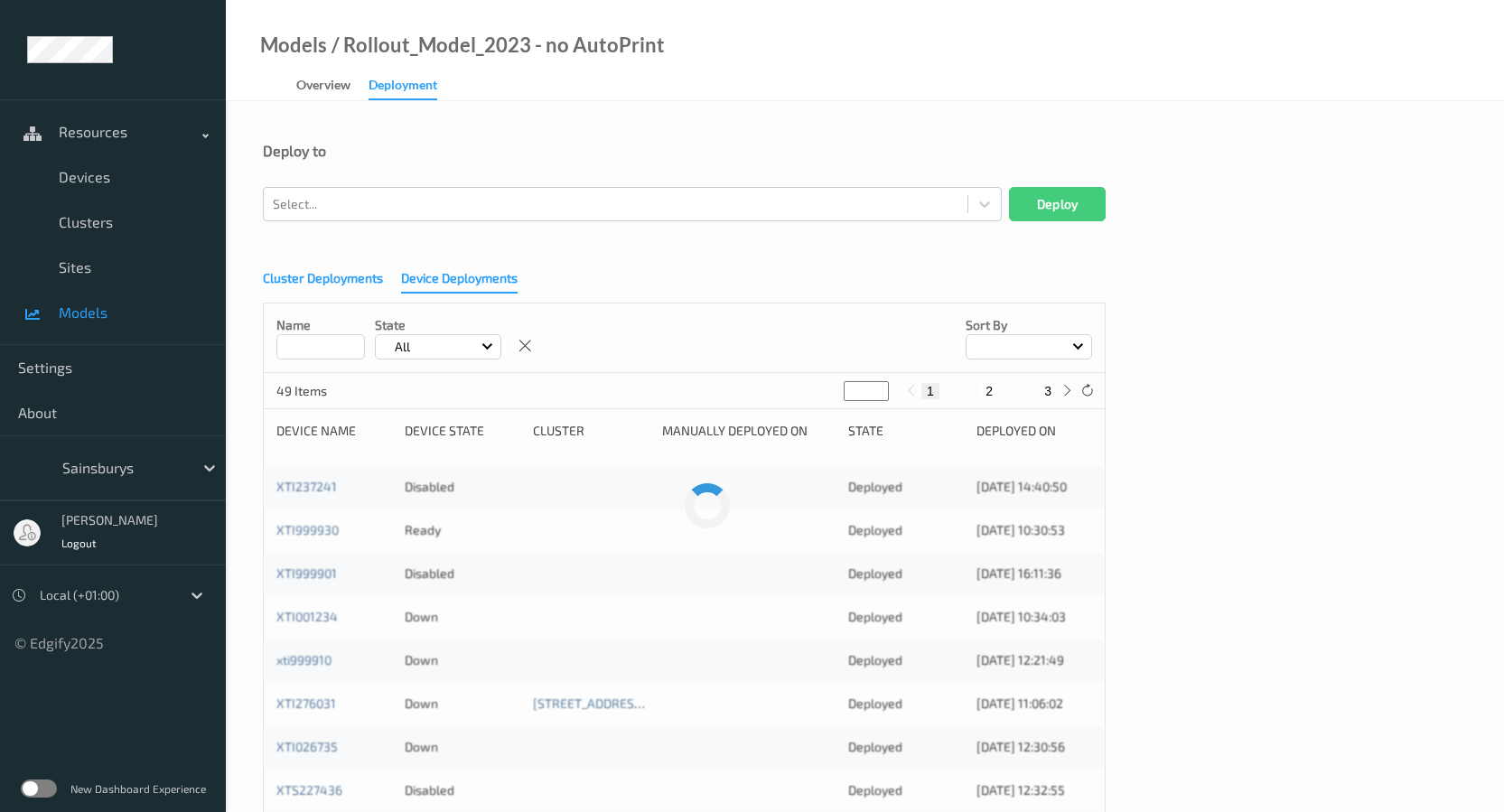
click at [329, 275] on div "Cluster Deployments" at bounding box center [322, 280] width 120 height 22
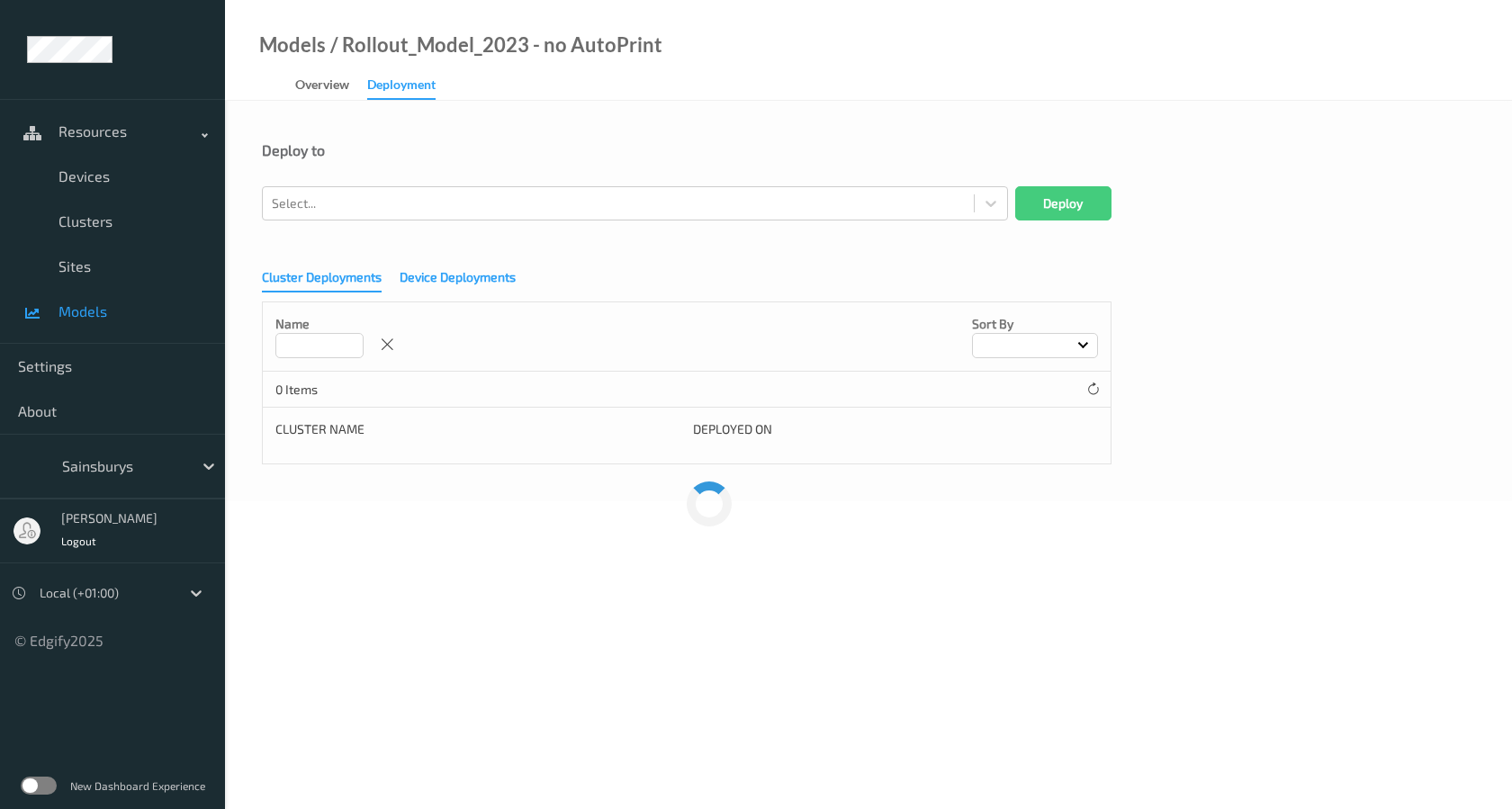
click at [428, 276] on div "Device Deployments" at bounding box center [458, 279] width 117 height 22
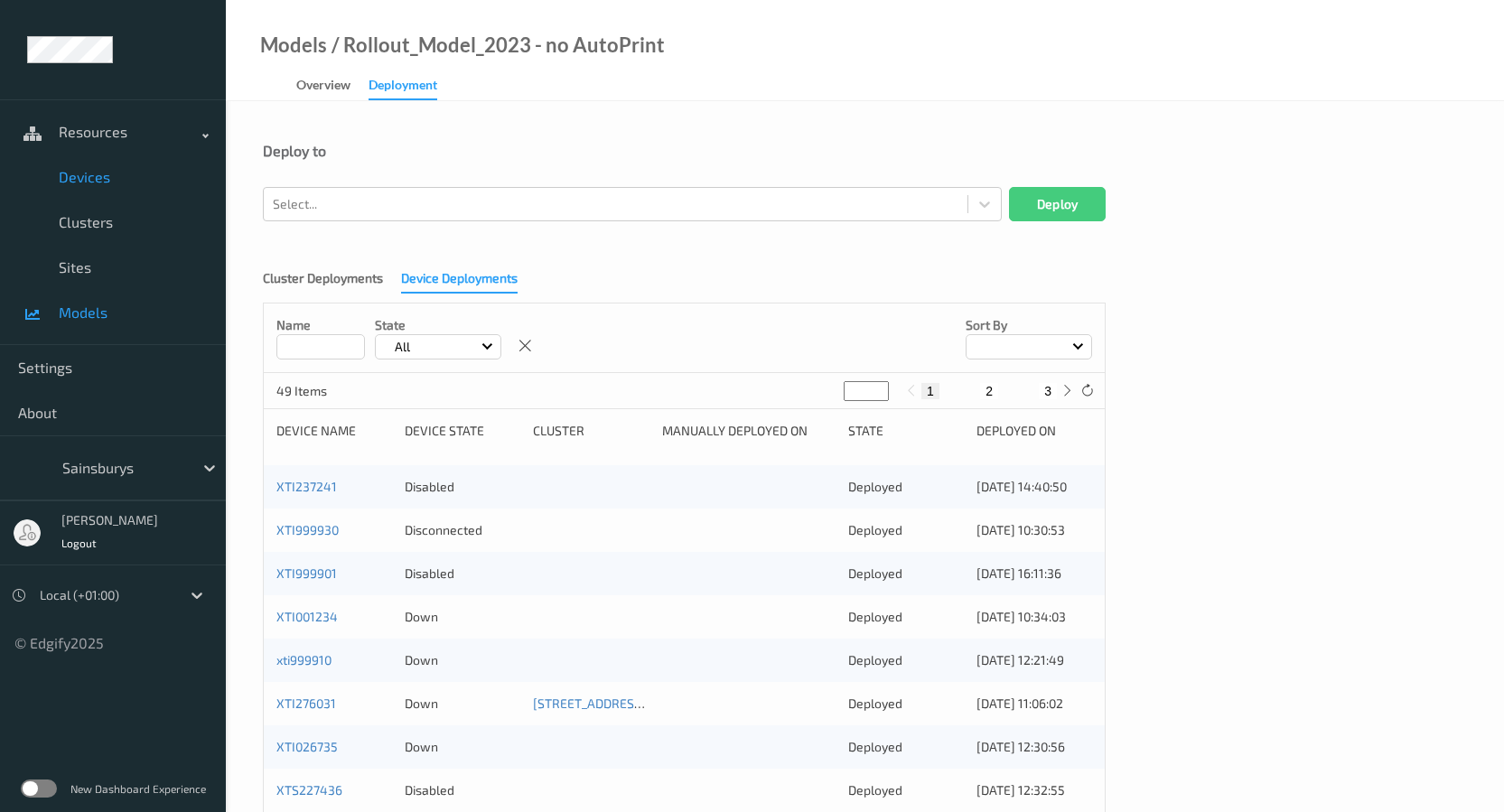
click at [93, 179] on span "Devices" at bounding box center [133, 176] width 149 height 18
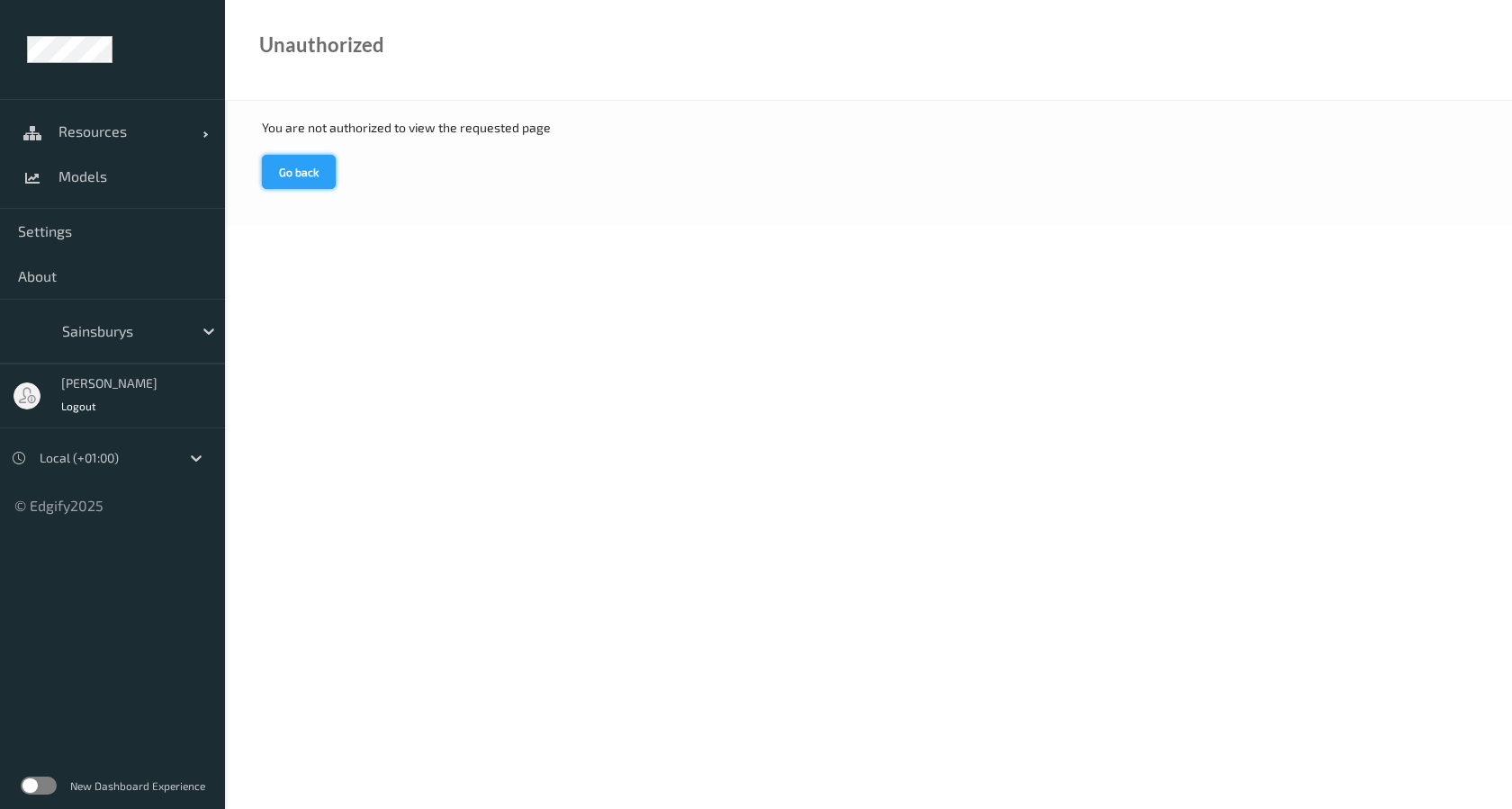
click at [311, 162] on button "Go back" at bounding box center [299, 171] width 74 height 34
